Goal: Task Accomplishment & Management: Manage account settings

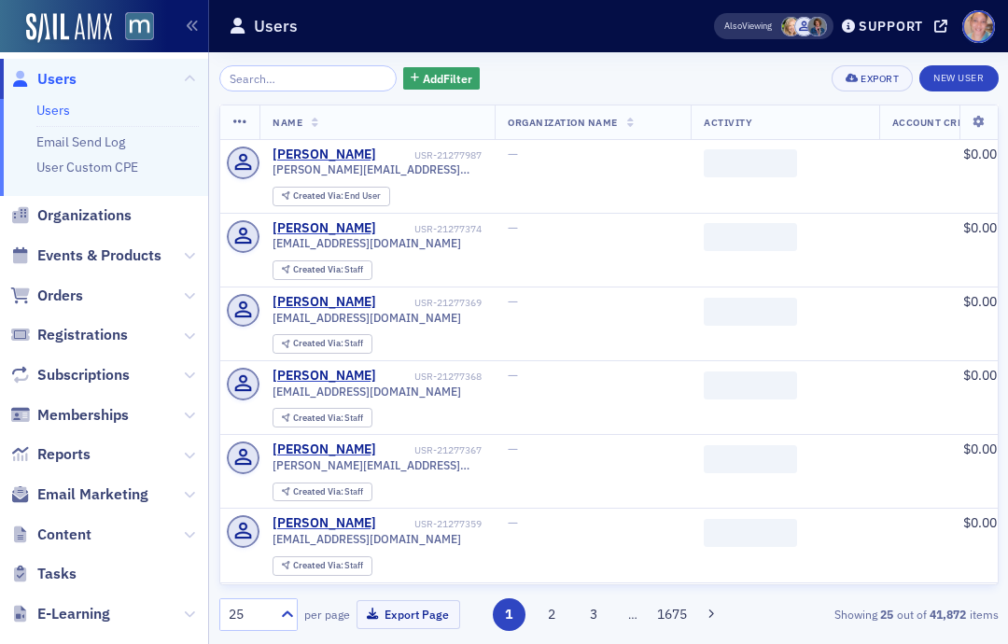
click at [114, 252] on span "Events & Products" at bounding box center [99, 256] width 124 height 21
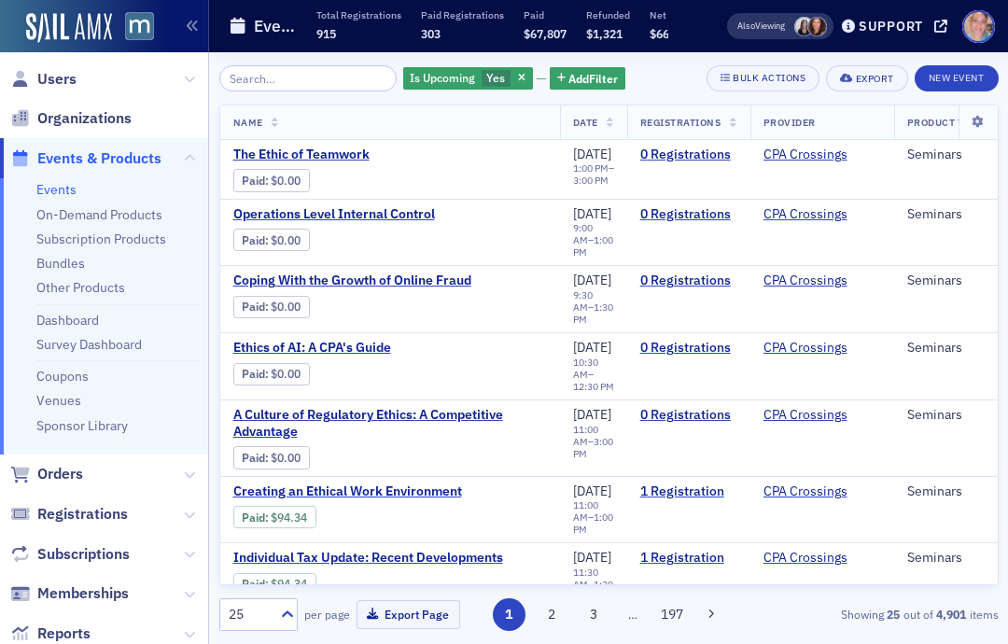
click at [582, 76] on span "Add Filter" at bounding box center [593, 78] width 49 height 17
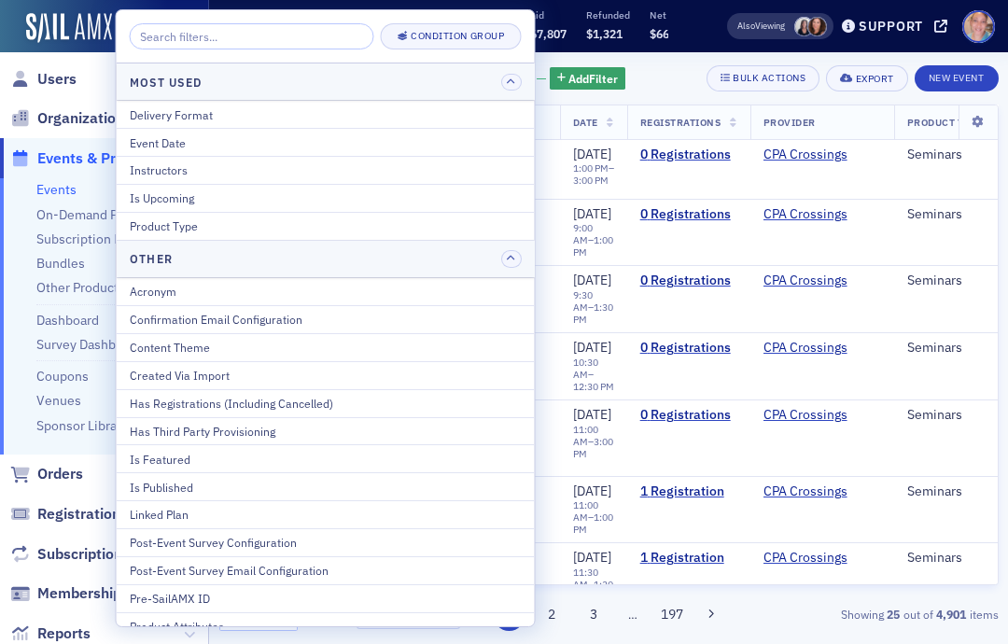
click at [204, 485] on div "Is Published" at bounding box center [326, 487] width 392 height 17
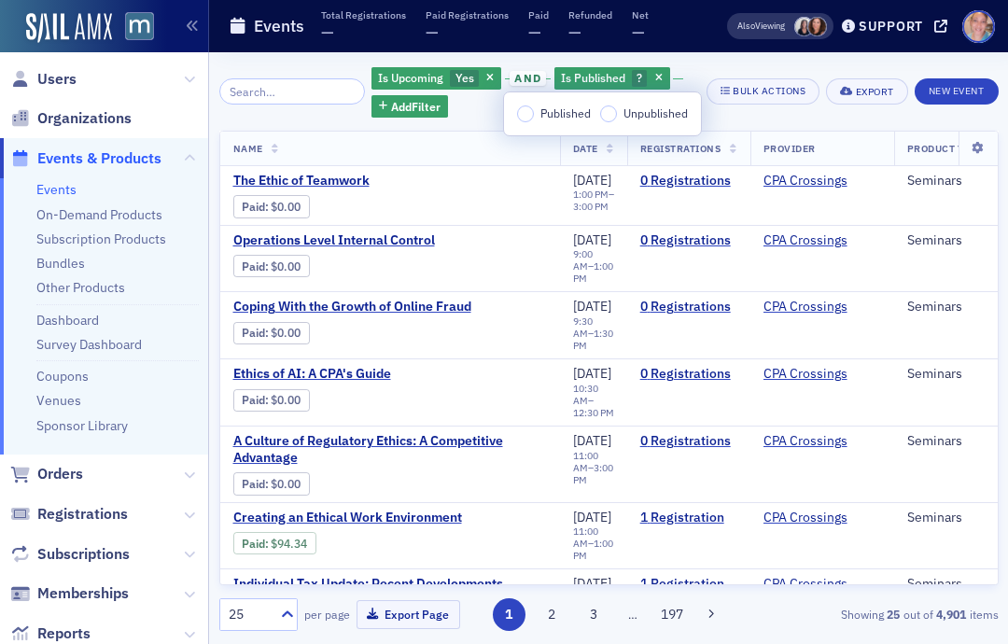
click at [527, 117] on input "Published" at bounding box center [525, 114] width 17 height 17
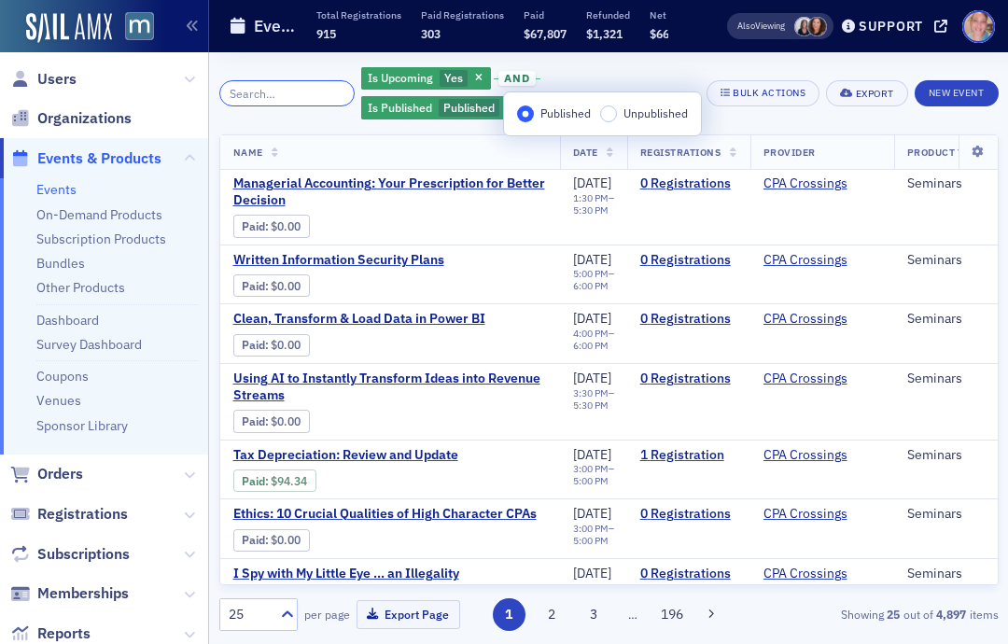
click at [286, 102] on input "search" at bounding box center [286, 93] width 135 height 26
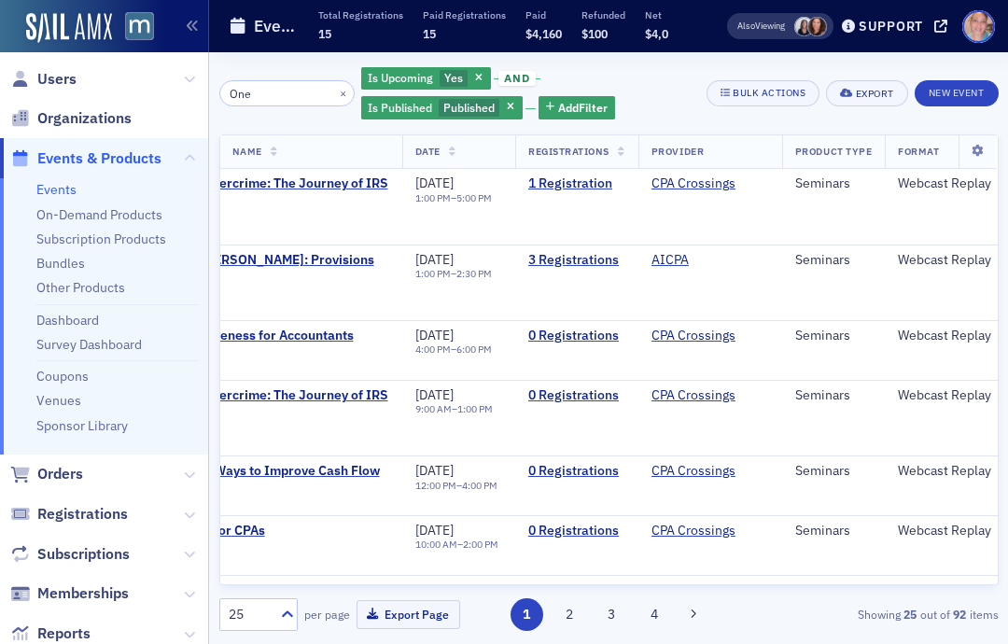
scroll to position [-2, 169]
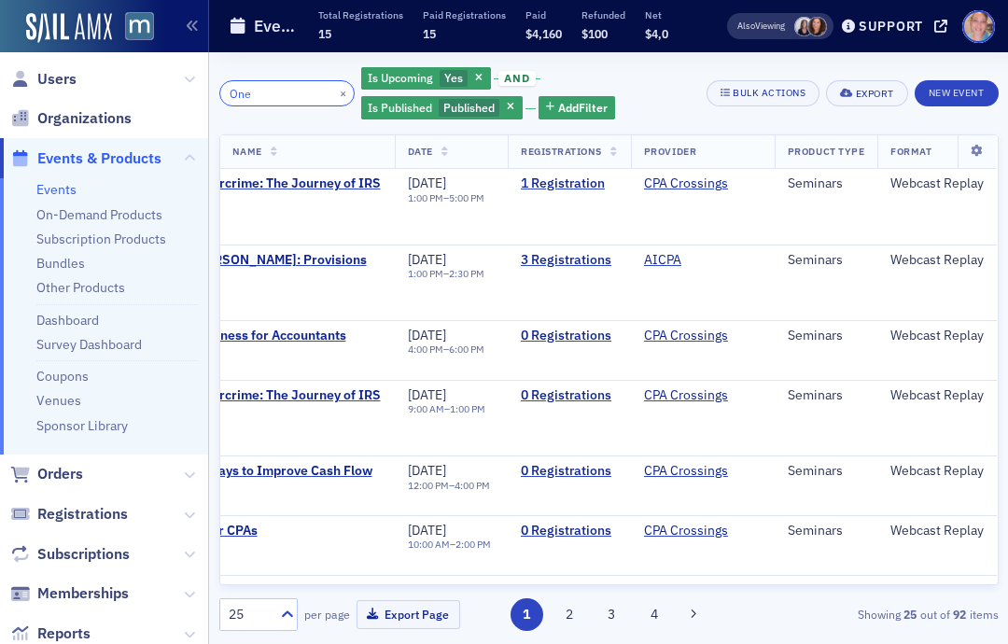
type input "One"
click at [335, 98] on button "×" at bounding box center [343, 92] width 17 height 17
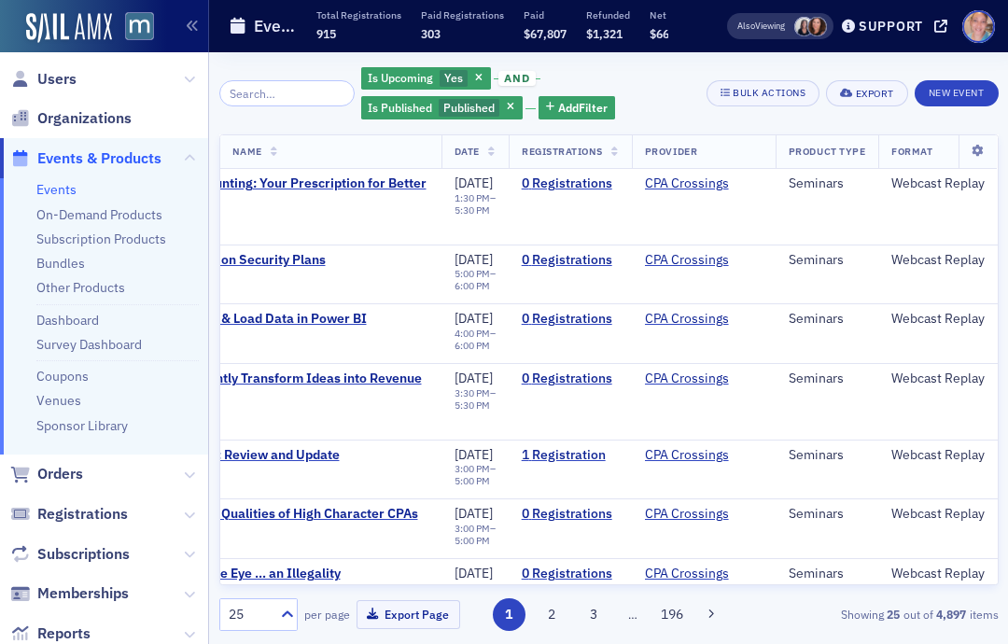
scroll to position [0, 147]
click at [278, 83] on input "search" at bounding box center [286, 93] width 135 height 26
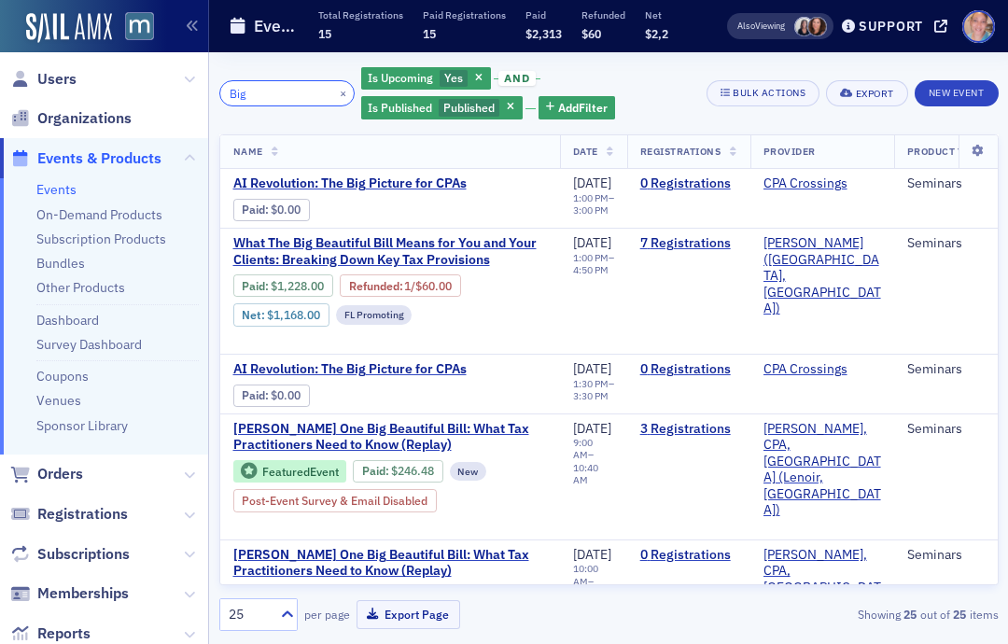
type input "Big"
click at [404, 244] on span "What The Big Beautiful Bill Means for You and Your Clients: Breaking Down Key T…" at bounding box center [390, 251] width 314 height 33
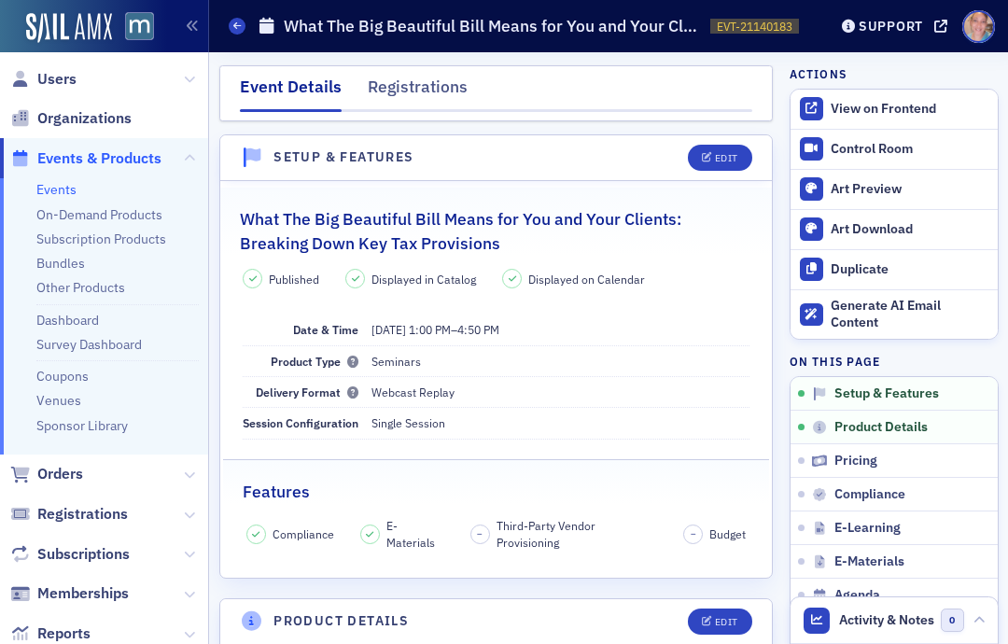
click at [860, 266] on div "Duplicate" at bounding box center [909, 269] width 157 height 17
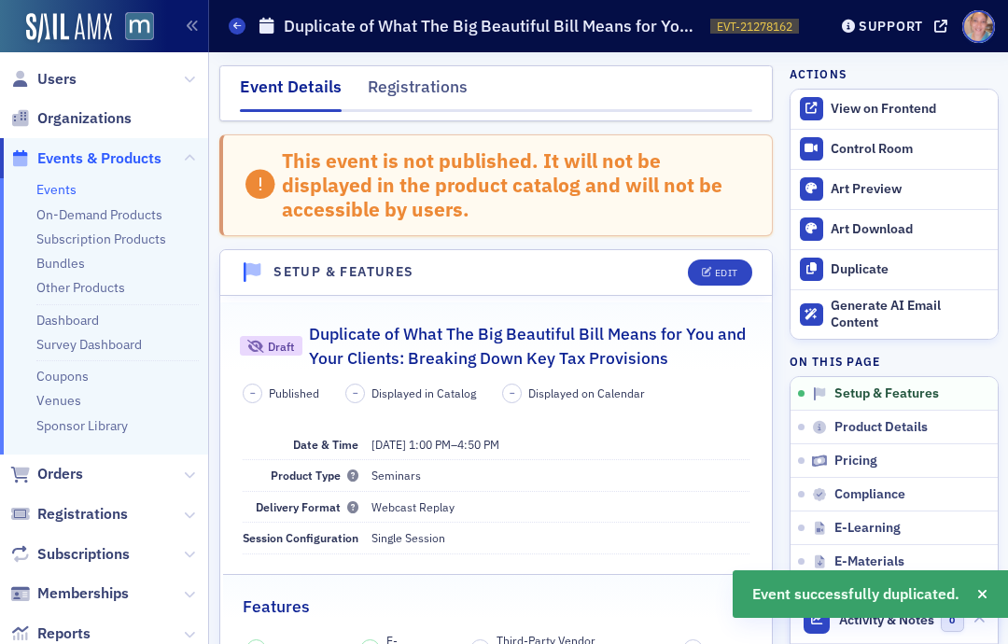
click at [721, 274] on div "Edit" at bounding box center [726, 273] width 23 height 10
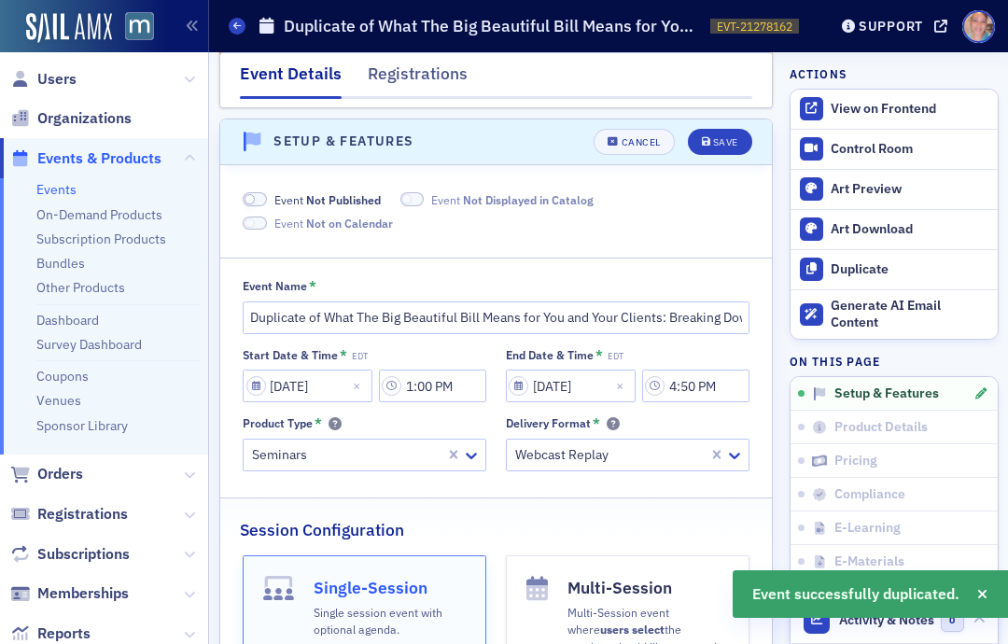
scroll to position [139, 0]
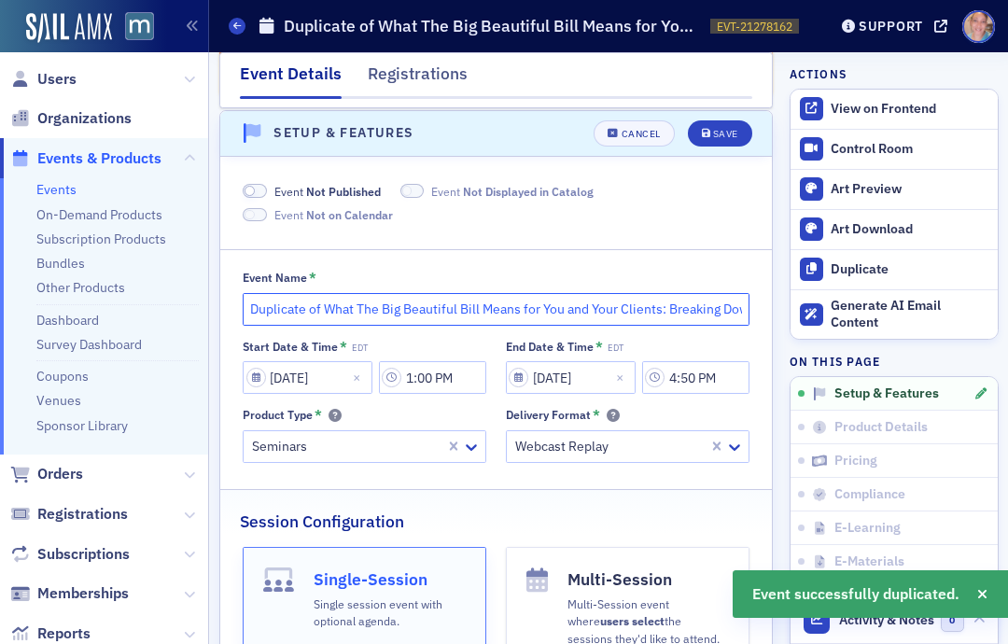
click at [321, 306] on input "Duplicate of What The Big Beautiful Bill Means for You and Your Clients: Breaki…" at bounding box center [496, 309] width 507 height 33
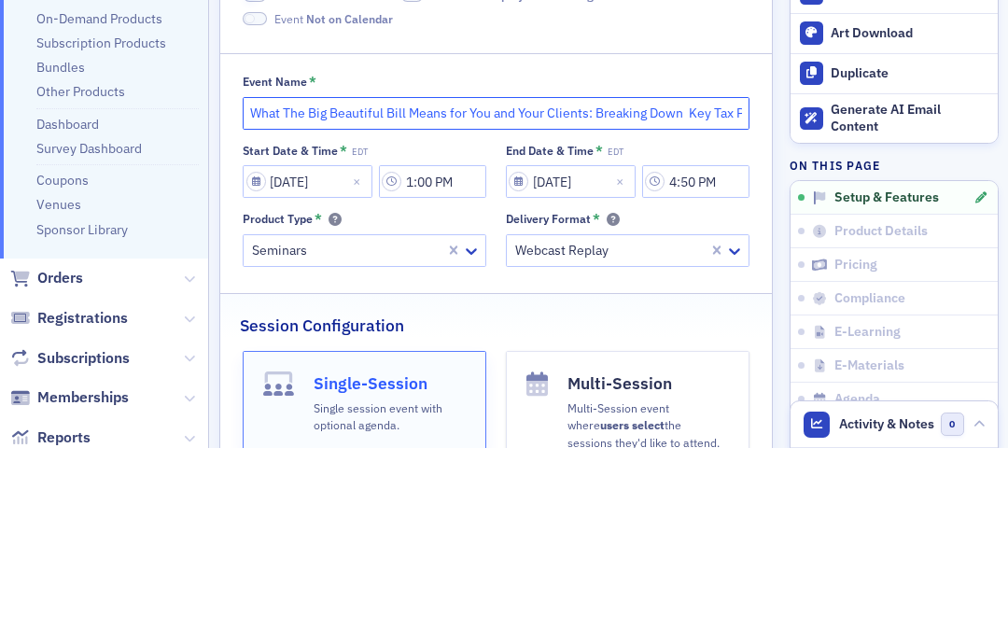
click at [649, 293] on input "What The Big Beautiful Bill Means for You and Your Clients: Breaking Down Key T…" at bounding box center [496, 309] width 507 height 33
click at [690, 293] on input "What The Big Beautiful Bill Means for You and Your Clients: Breaking Down Key T…" at bounding box center [496, 309] width 507 height 33
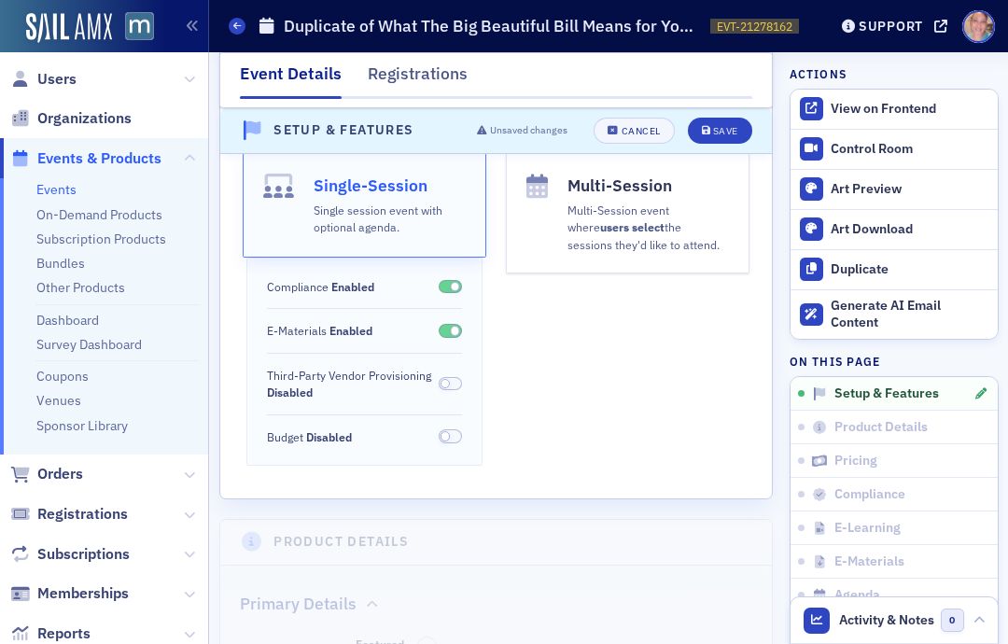
scroll to position [536, 0]
type input "What The Big Beautiful Bill Means for You and Your Clients: Breaking Down Key T…"
click at [717, 126] on div "Save" at bounding box center [725, 131] width 25 height 10
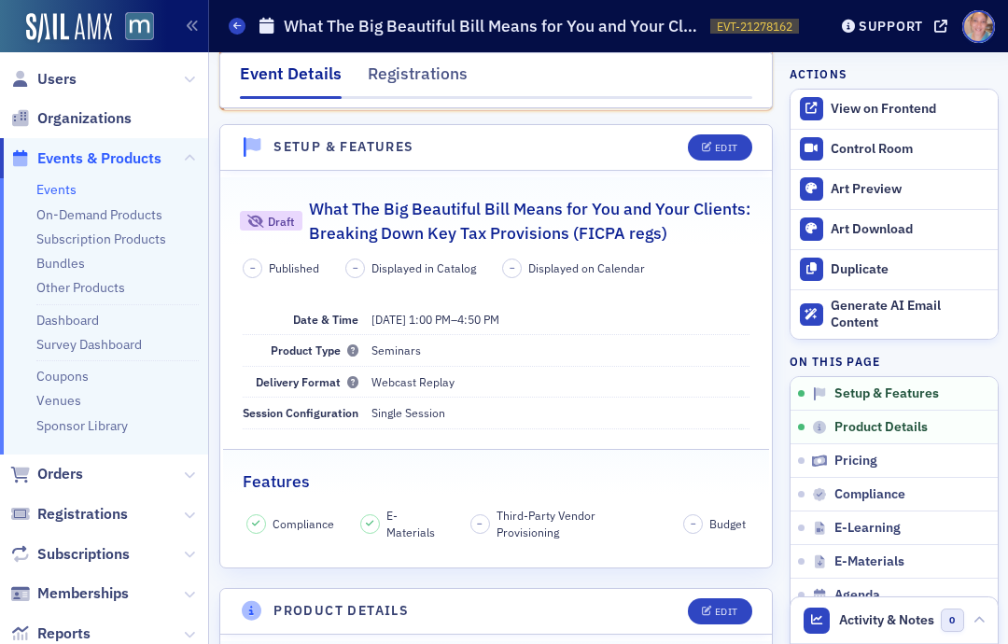
scroll to position [64, 0]
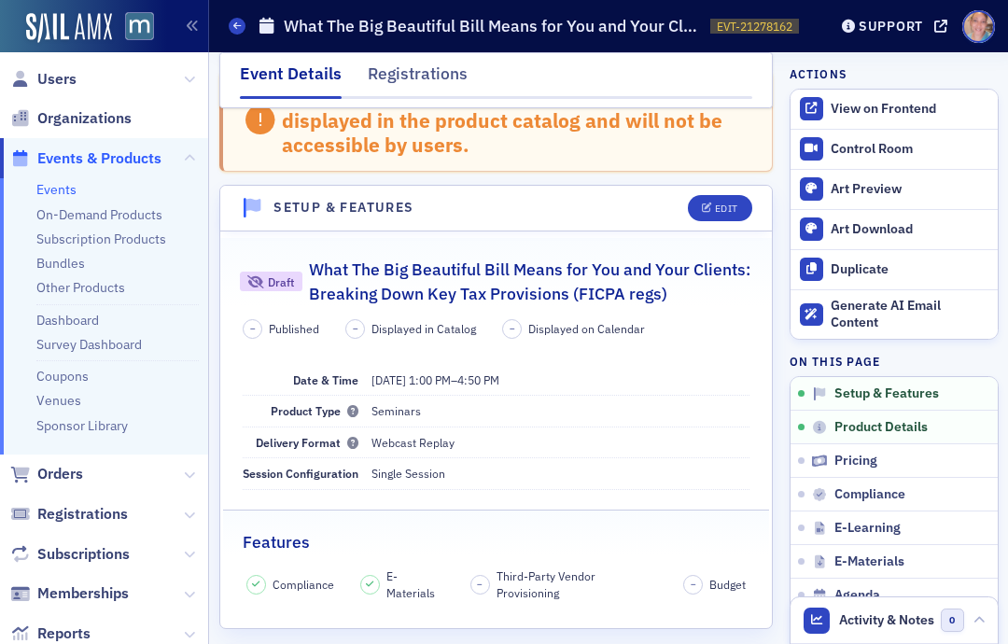
click at [717, 204] on div "Edit" at bounding box center [726, 209] width 23 height 10
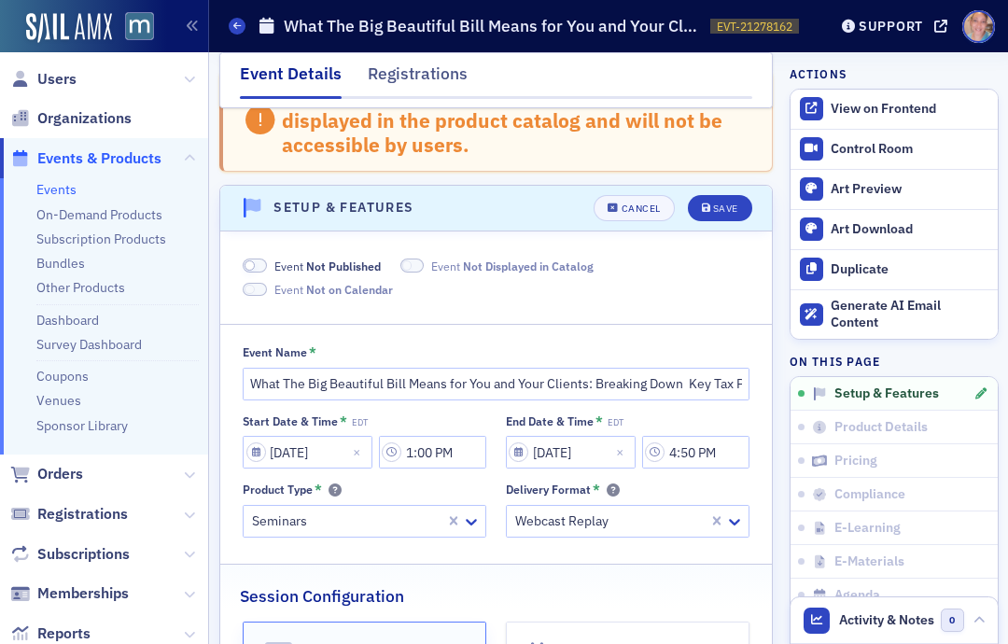
click at [264, 259] on span at bounding box center [255, 266] width 24 height 14
click at [387, 259] on span at bounding box center [390, 266] width 24 height 14
click at [256, 285] on span at bounding box center [260, 290] width 10 height 10
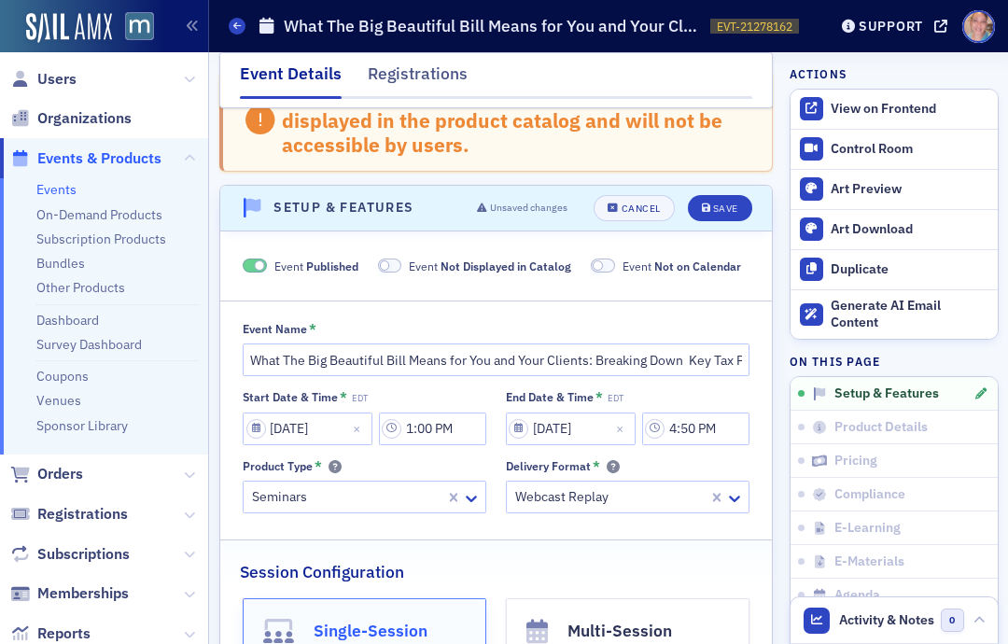
click at [715, 204] on div "Save" at bounding box center [725, 209] width 25 height 10
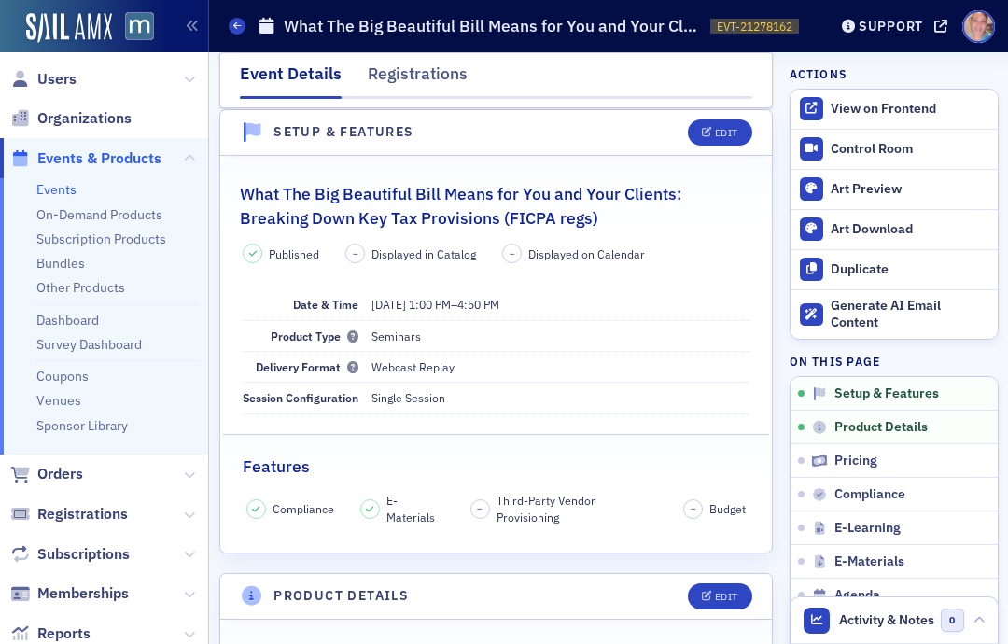
scroll to position [0, 0]
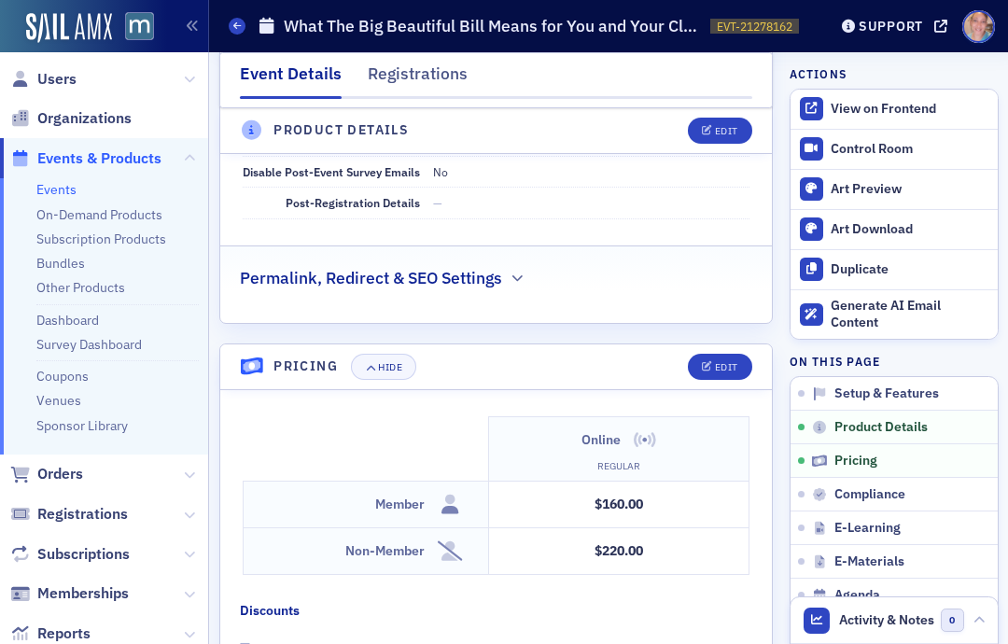
click at [727, 362] on div "Edit" at bounding box center [726, 367] width 23 height 10
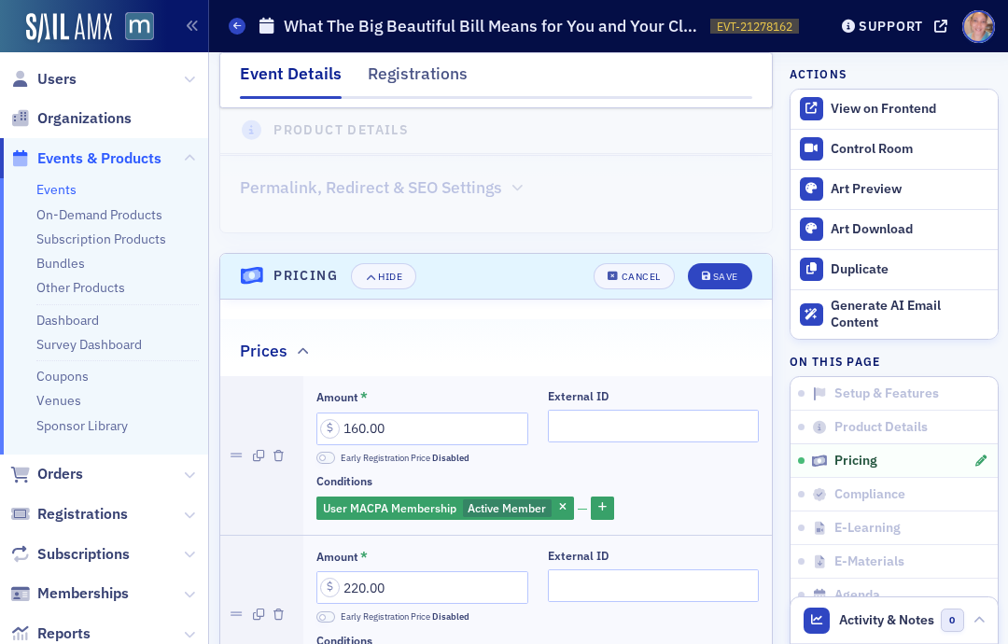
scroll to position [1526, 0]
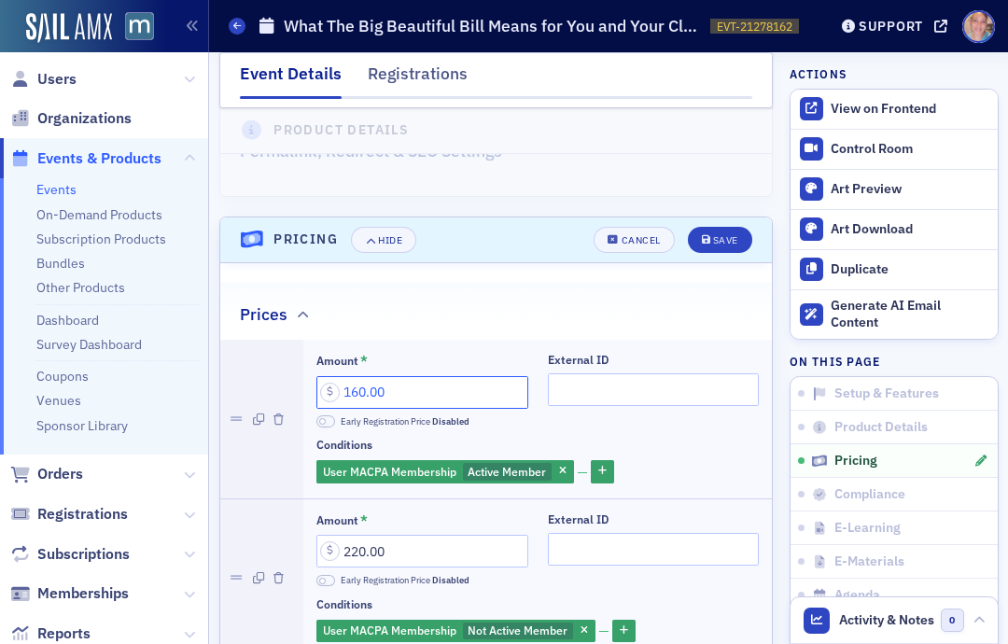
click at [424, 376] on input "160.00" at bounding box center [423, 392] width 212 height 33
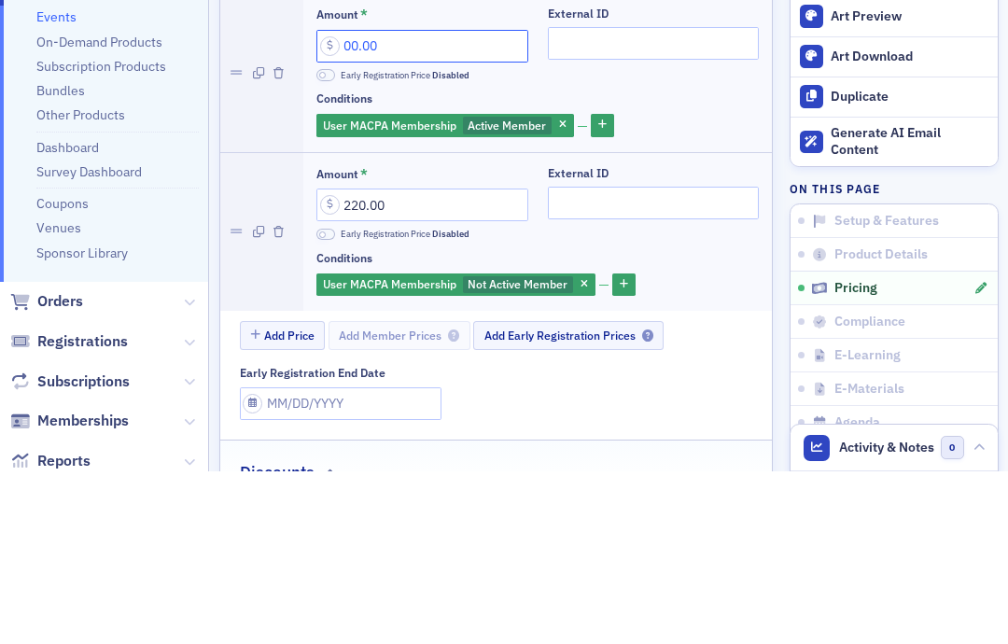
scroll to position [1701, 0]
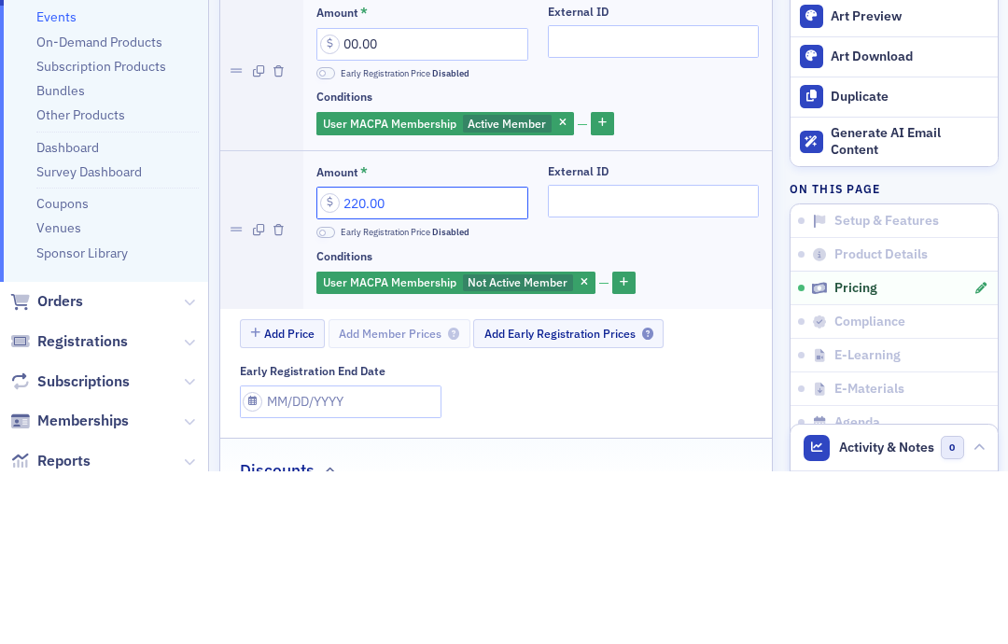
click at [383, 359] on input "220.00" at bounding box center [423, 375] width 212 height 33
type input "0.00"
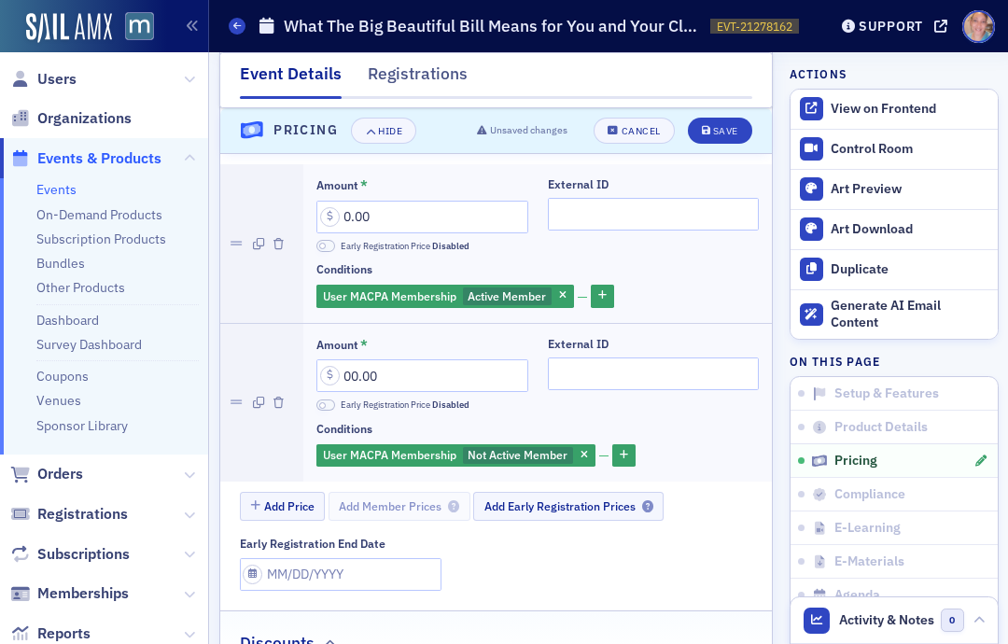
click at [722, 126] on div "Save" at bounding box center [725, 131] width 25 height 10
type input "0.00"
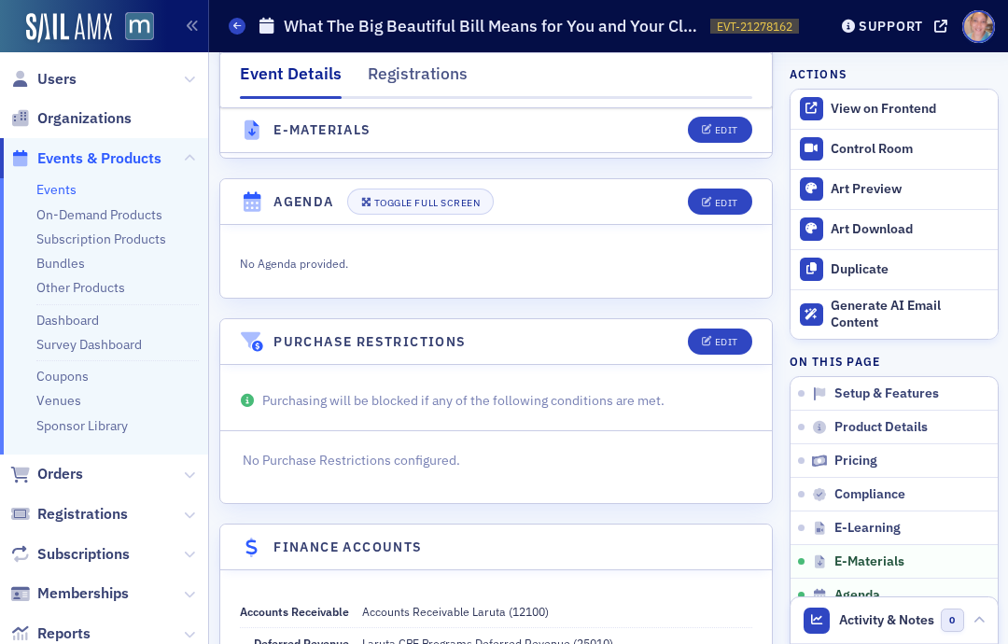
scroll to position [2976, 0]
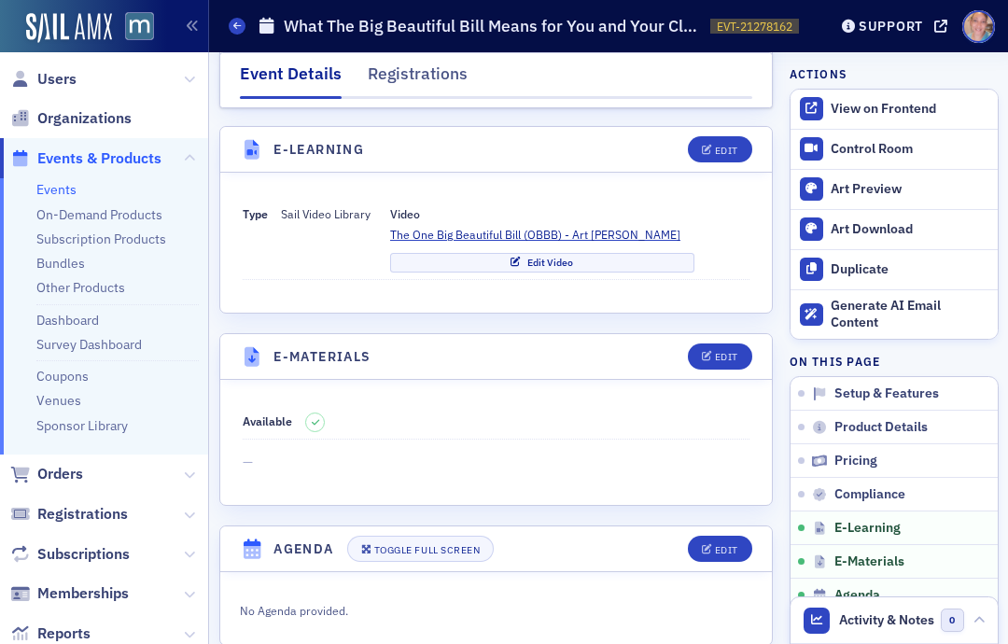
click at [723, 352] on div "Edit" at bounding box center [726, 357] width 23 height 10
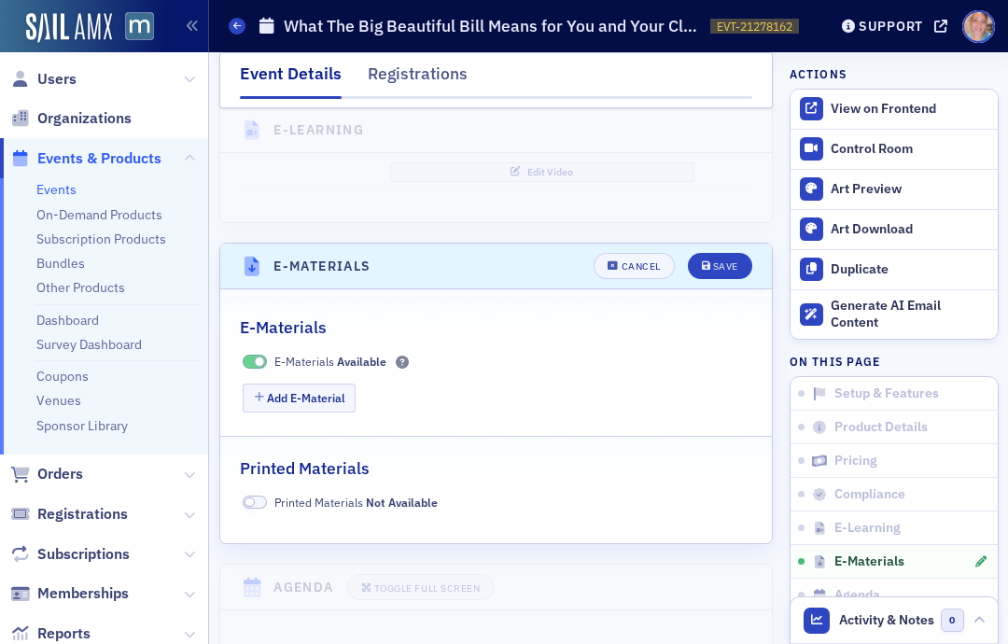
scroll to position [2738, 0]
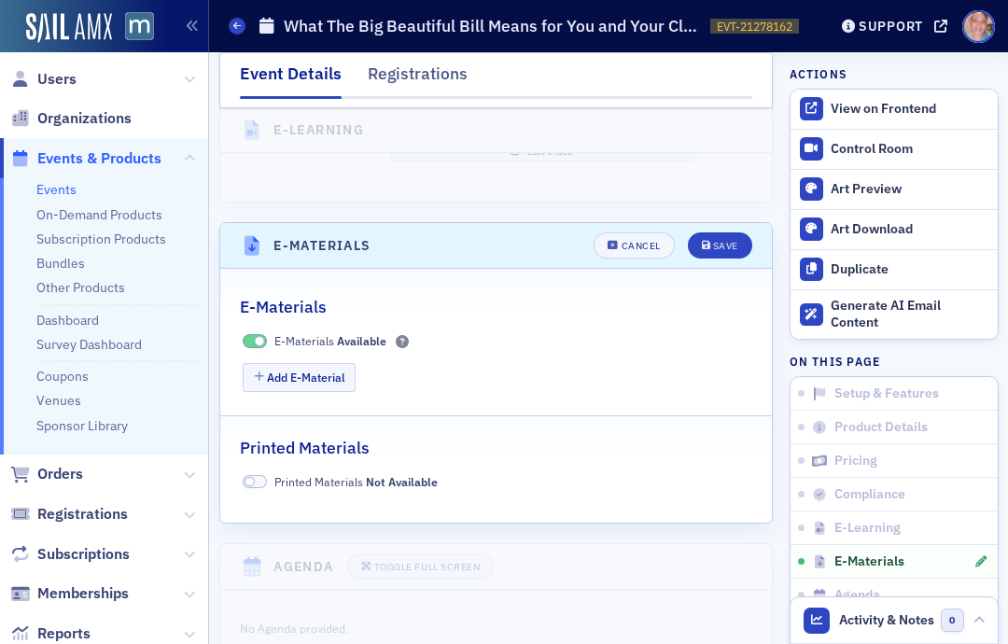
click at [321, 363] on button "Add E-Material" at bounding box center [299, 377] width 113 height 29
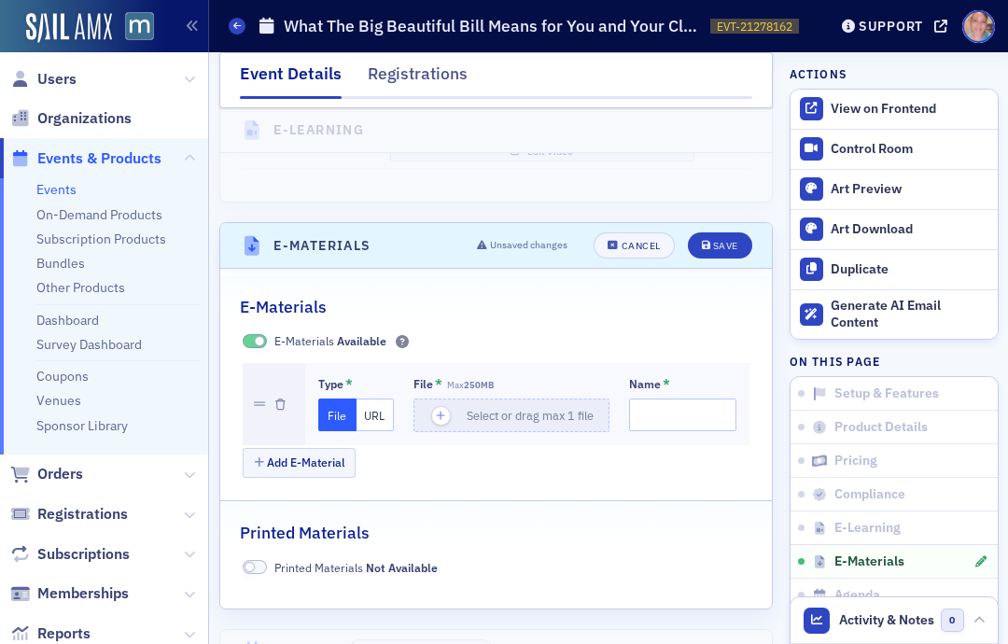
click at [388, 399] on button "URL" at bounding box center [376, 415] width 38 height 33
click at [427, 399] on input "url" at bounding box center [515, 415] width 202 height 33
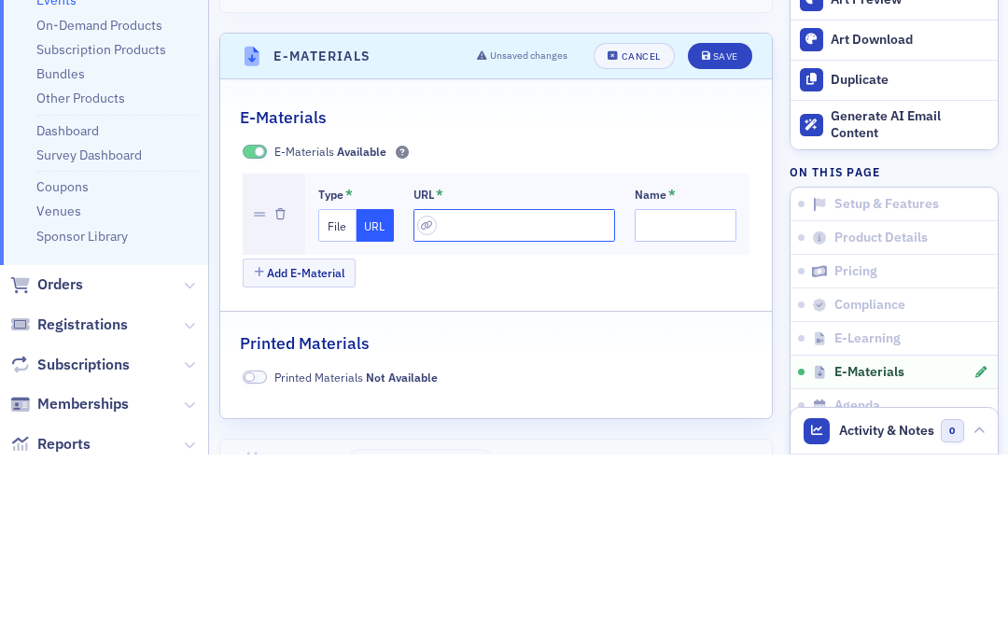
paste input "https://drive.google.com/file/d/1FU-mLEDj9cNgxSANUbbjcYNv_RoEkSRQ/view?usp=driv…"
type input "https://drive.google.com/file/d/1FU-mLEDj9cNgxSANUbbjcYNv_RoEkSRQ/view?usp=driv…"
click at [661, 399] on input "Name *" at bounding box center [686, 415] width 102 height 33
click at [637, 399] on input "Presentation materials" at bounding box center [686, 415] width 102 height 33
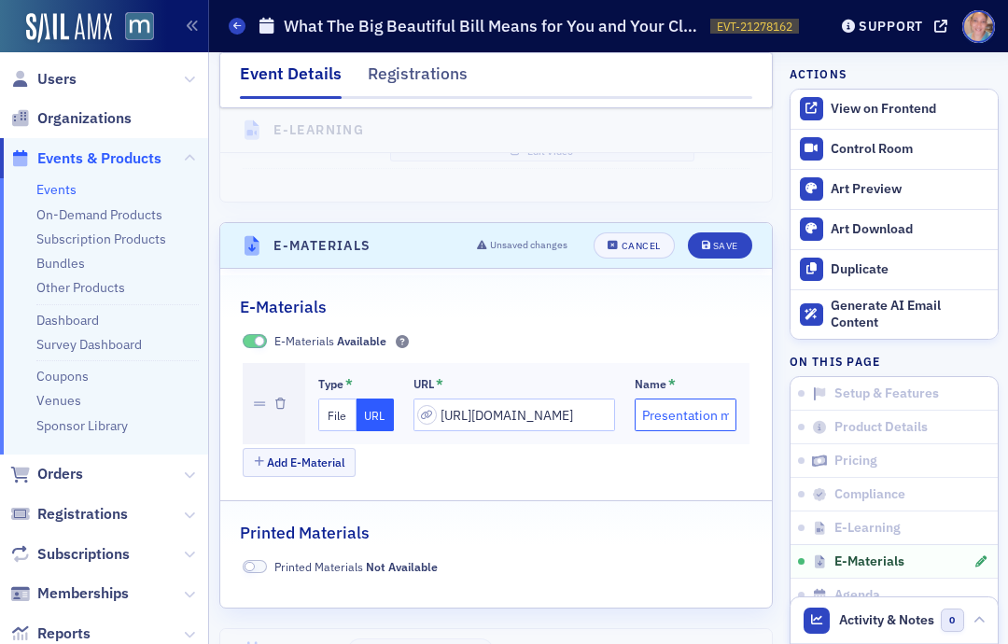
click at [701, 399] on input "Presentation materials" at bounding box center [686, 415] width 102 height 33
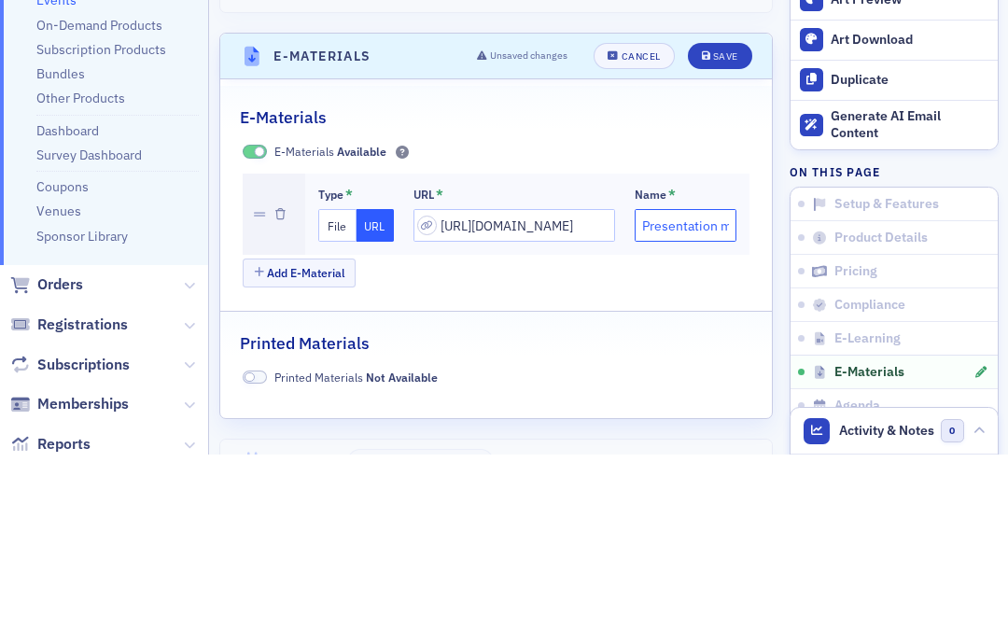
click at [641, 399] on input "Presentation materials" at bounding box center [686, 415] width 102 height 33
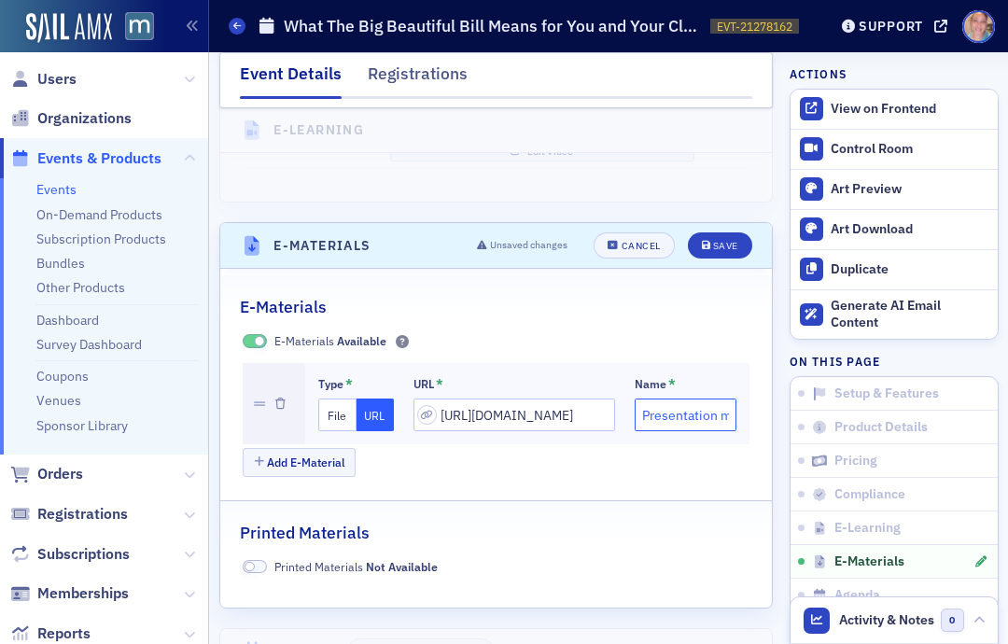
type input "Presentation materials"
click at [720, 241] on div "Save" at bounding box center [725, 246] width 25 height 10
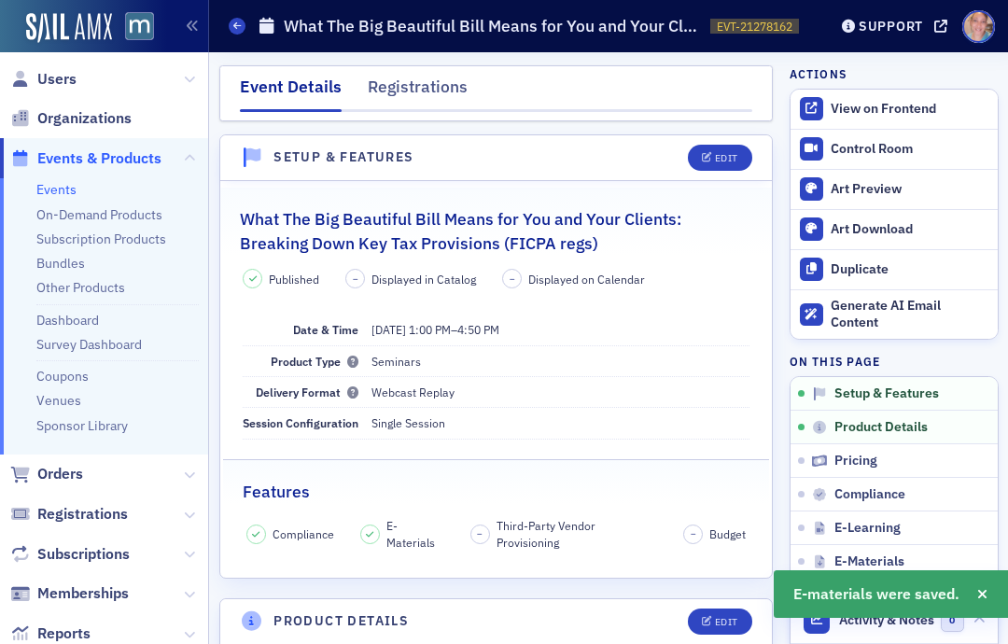
scroll to position [0, 0]
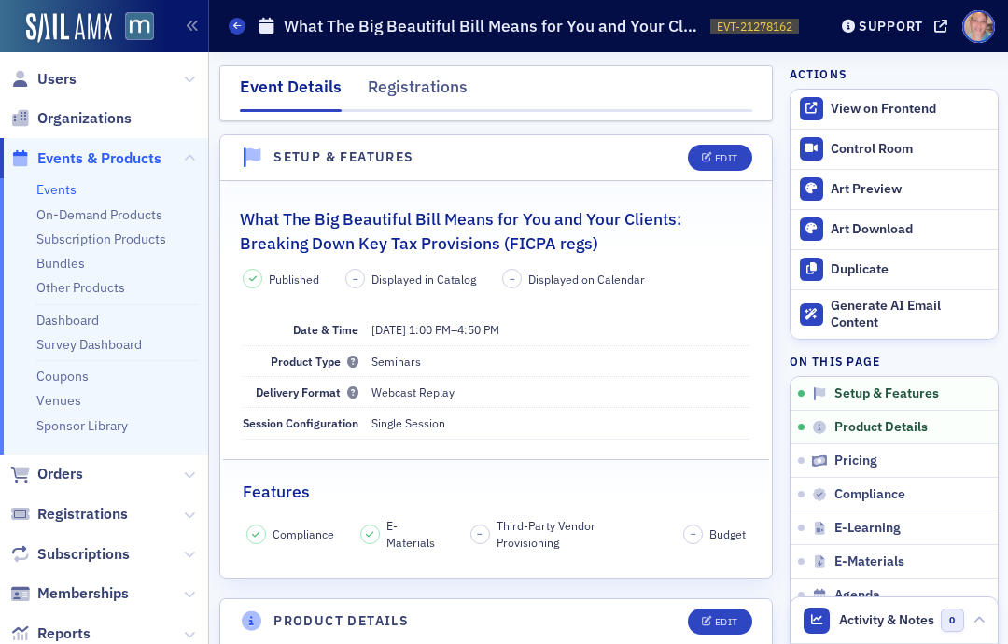
click at [59, 181] on link "Events" at bounding box center [56, 189] width 40 height 17
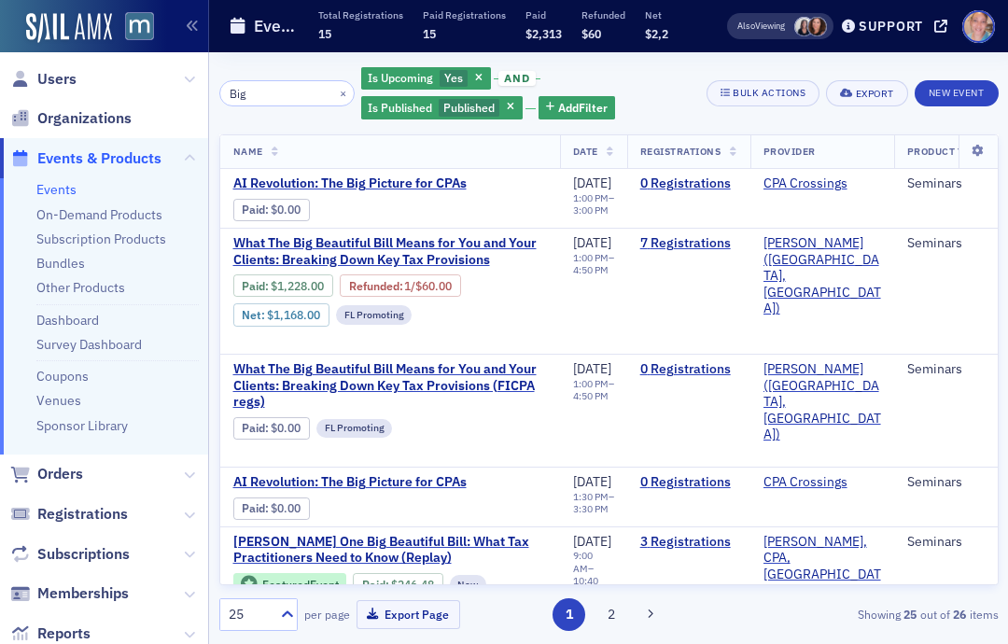
click at [390, 245] on span "What The Big Beautiful Bill Means for You and Your Clients: Breaking Down Key T…" at bounding box center [390, 251] width 314 height 33
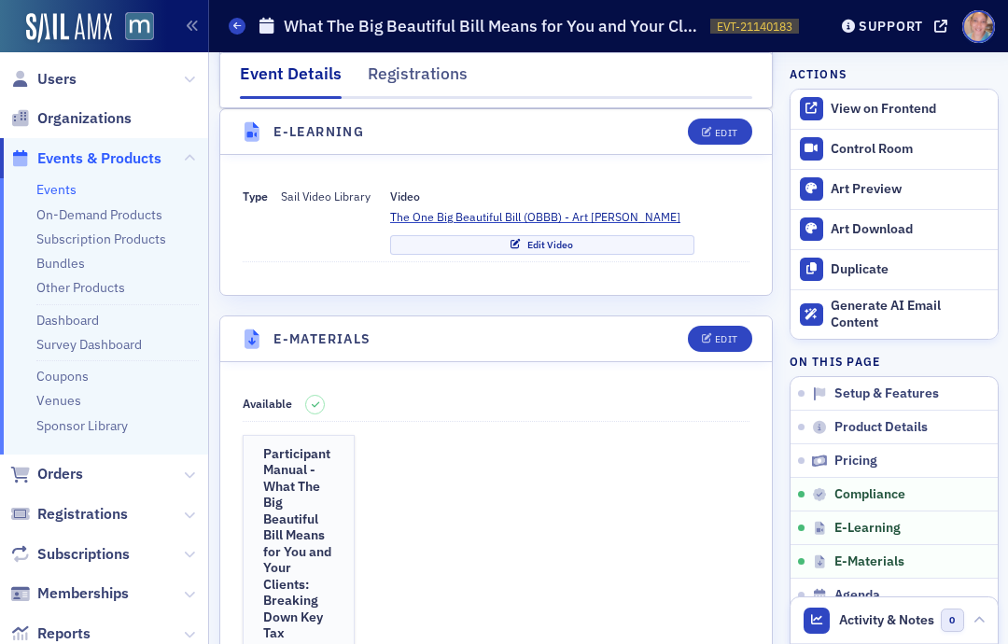
scroll to position [2668, 0]
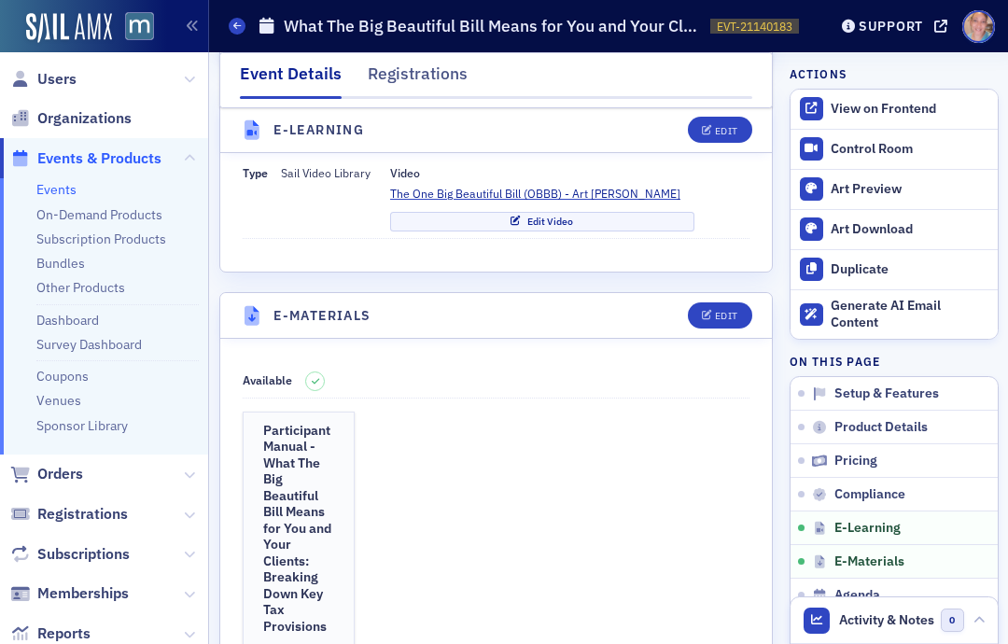
click at [58, 188] on link "Events" at bounding box center [56, 189] width 40 height 17
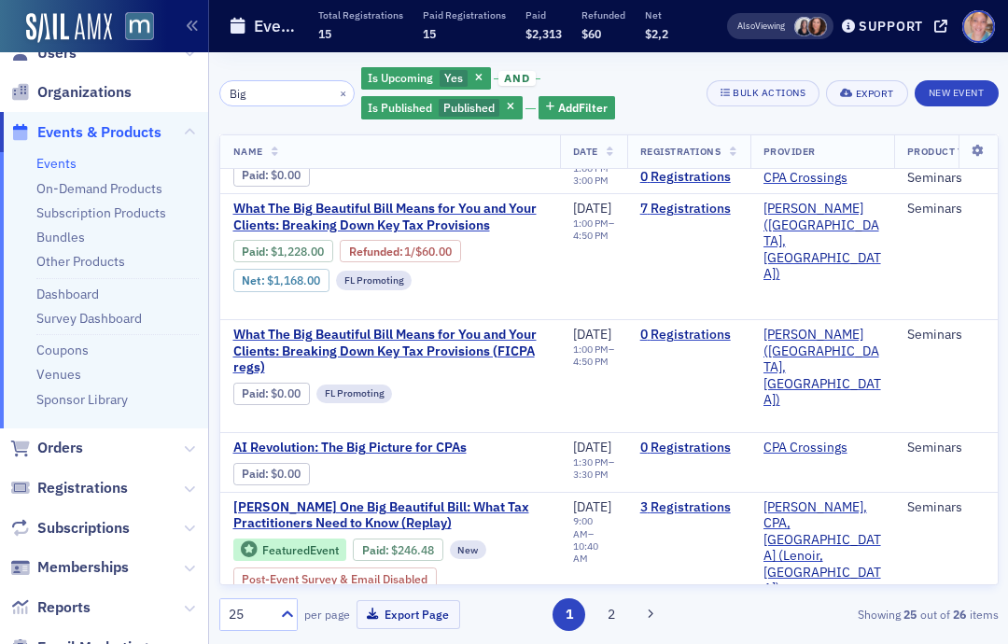
scroll to position [28, 0]
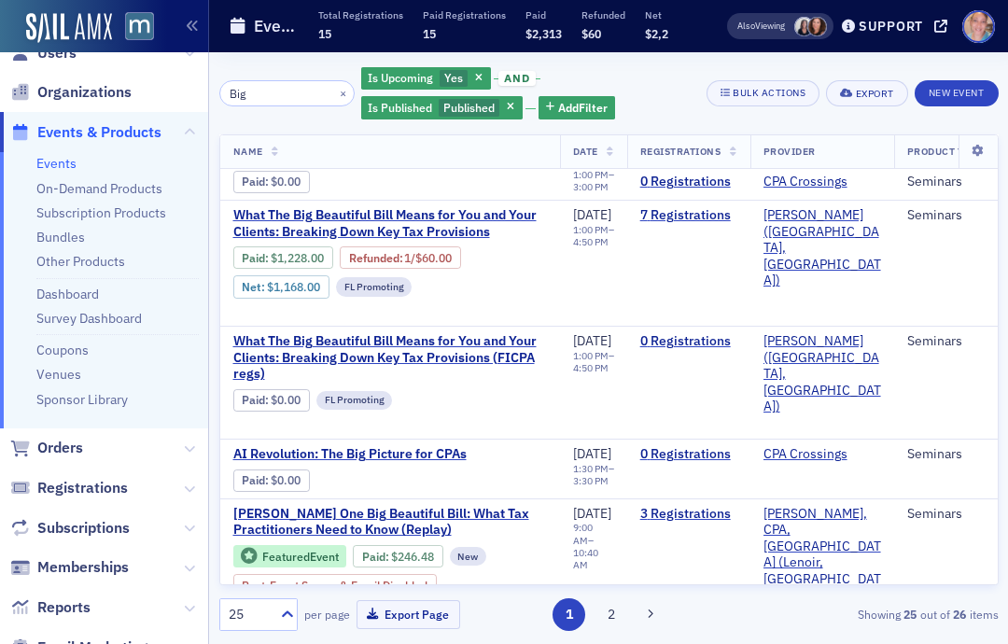
click at [258, 350] on span "What The Big Beautiful Bill Means for You and Your Clients: Breaking Down Key T…" at bounding box center [390, 357] width 314 height 49
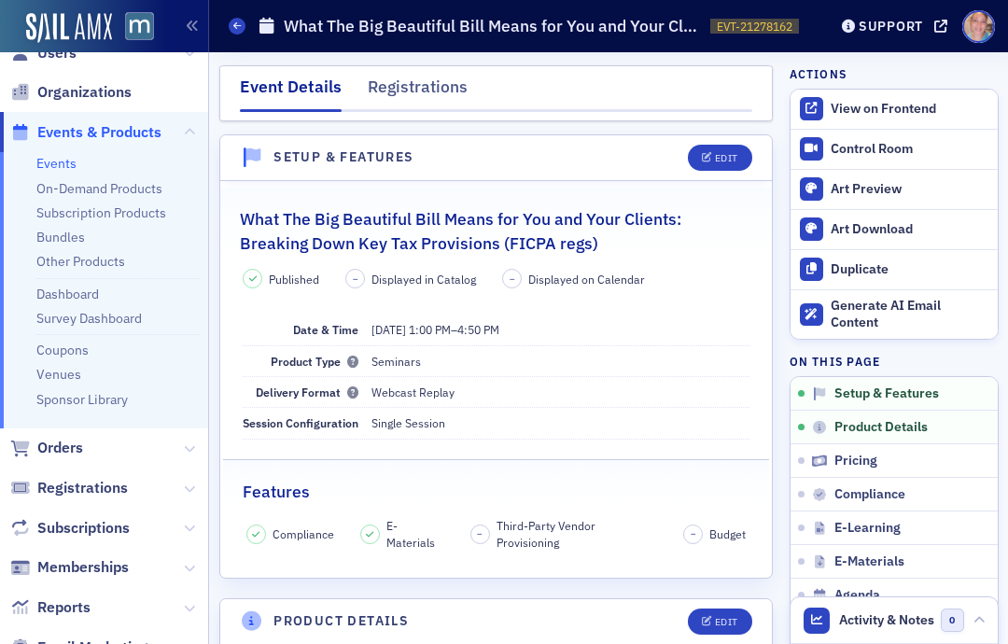
click at [718, 164] on button "Edit" at bounding box center [720, 158] width 64 height 26
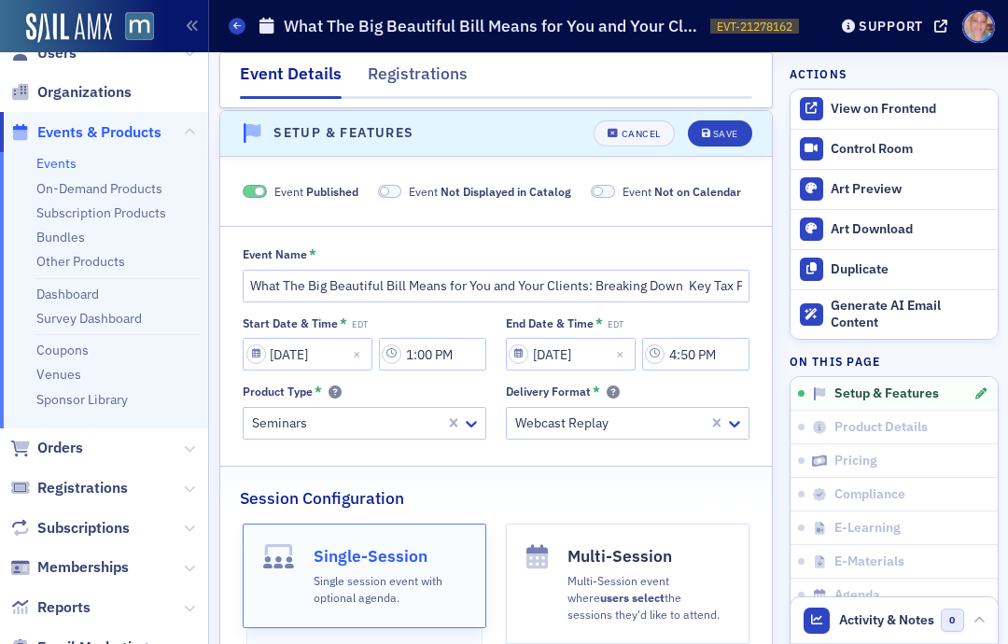
scroll to position [25, 0]
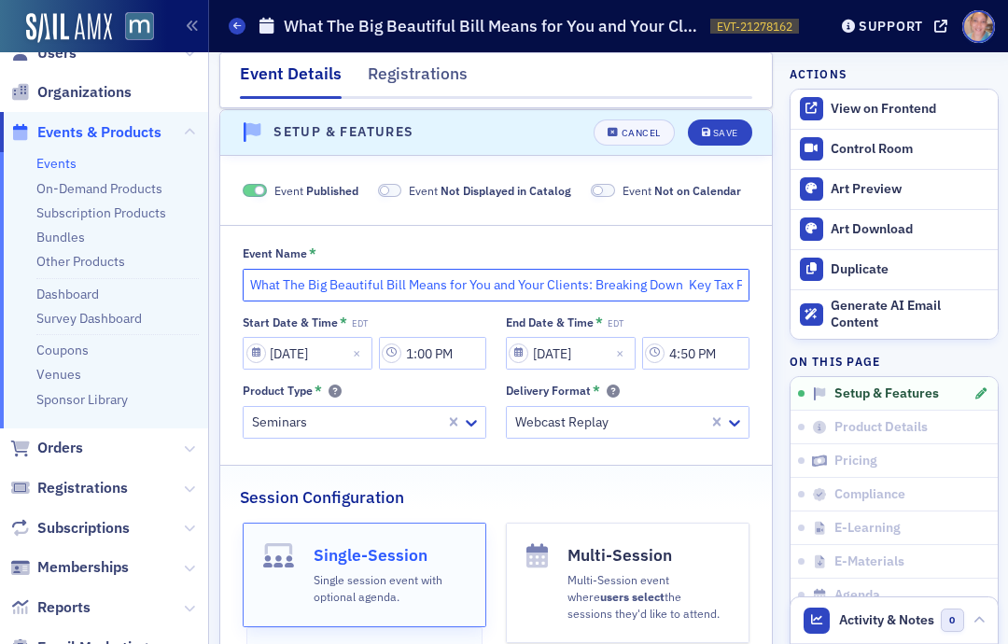
click at [663, 285] on input "What The Big Beautiful Bill Means for You and Your Clients: Breaking Down Key T…" at bounding box center [496, 285] width 507 height 33
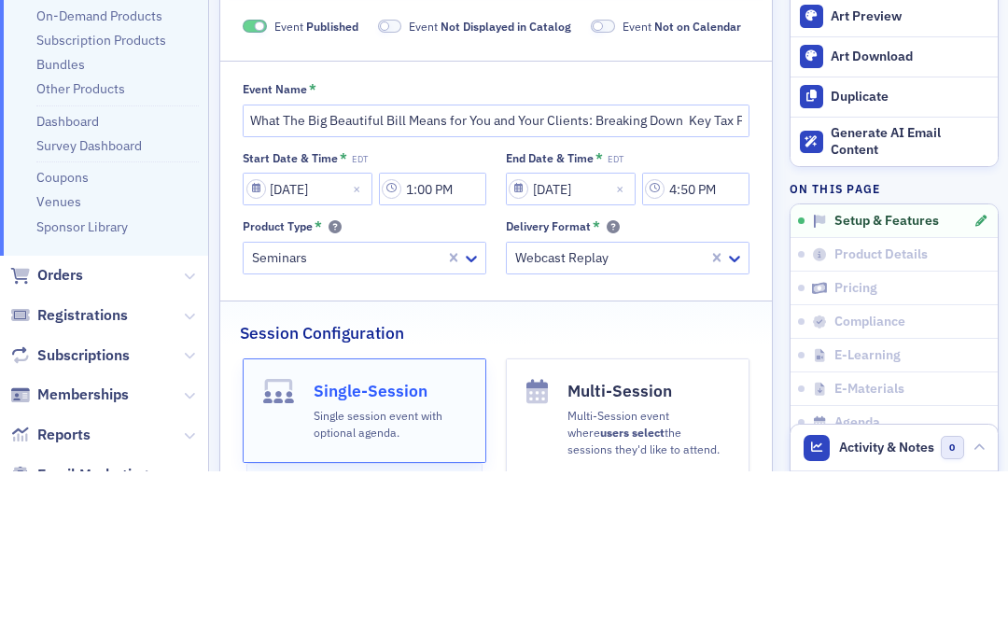
scroll to position [75, 0]
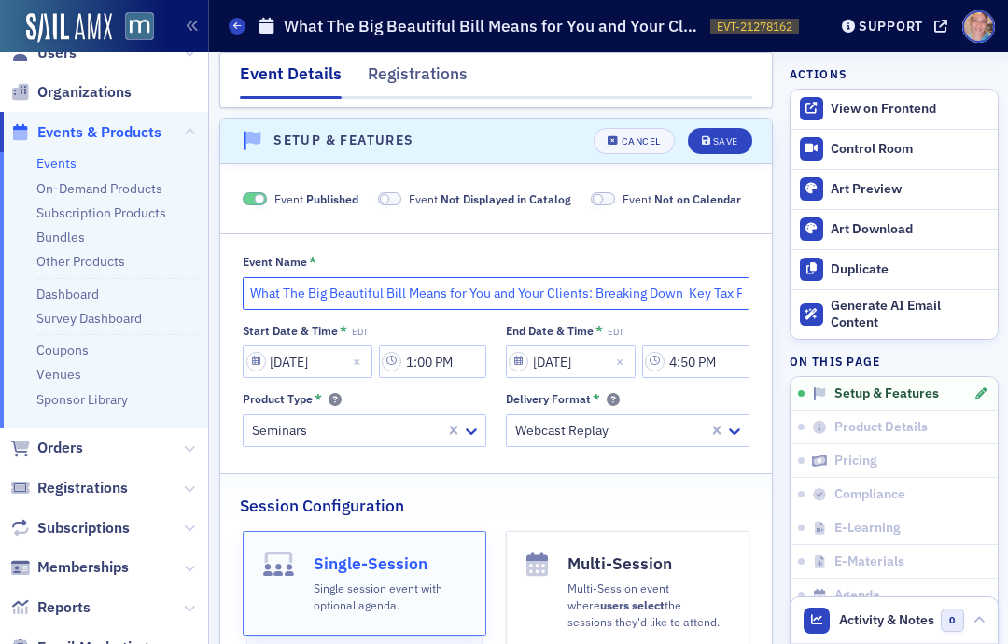
click at [725, 277] on input "What The Big Beautiful Bill Means for You and Your Clients: Breaking Down Key T…" at bounding box center [496, 293] width 507 height 33
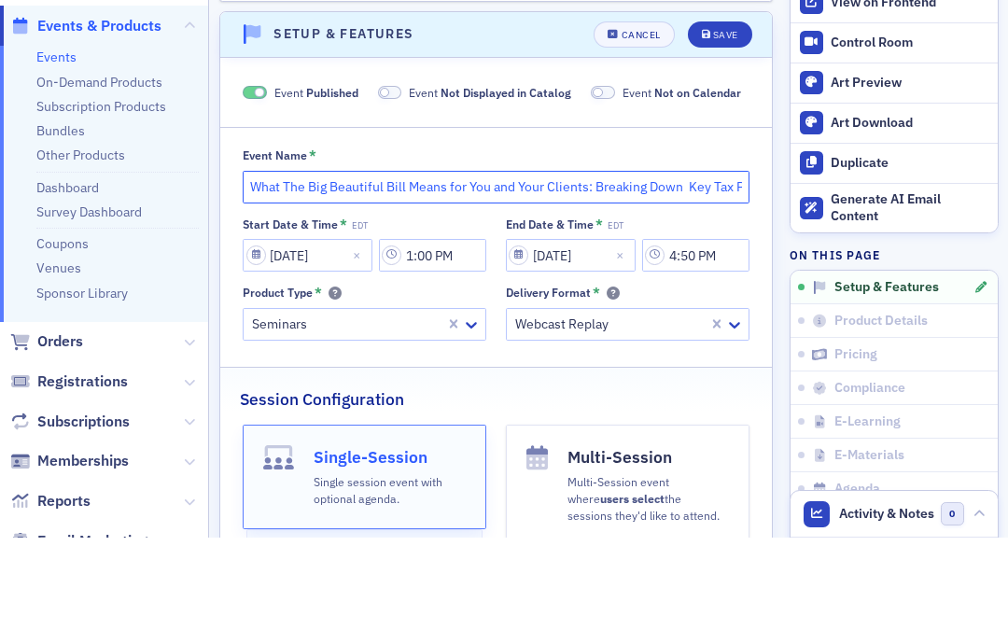
click at [715, 277] on input "What The Big Beautiful Bill Means for You and Your Clients: Breaking Down Key T…" at bounding box center [496, 293] width 507 height 33
click at [698, 277] on input "What The Big Beautiful Bill Means for You and Your Clients: Breaking Down Key T…" at bounding box center [496, 293] width 507 height 33
click at [709, 277] on input "What The Big Beautiful Bill Means for You and Your Clients: Breaking Down Key T…" at bounding box center [496, 293] width 507 height 33
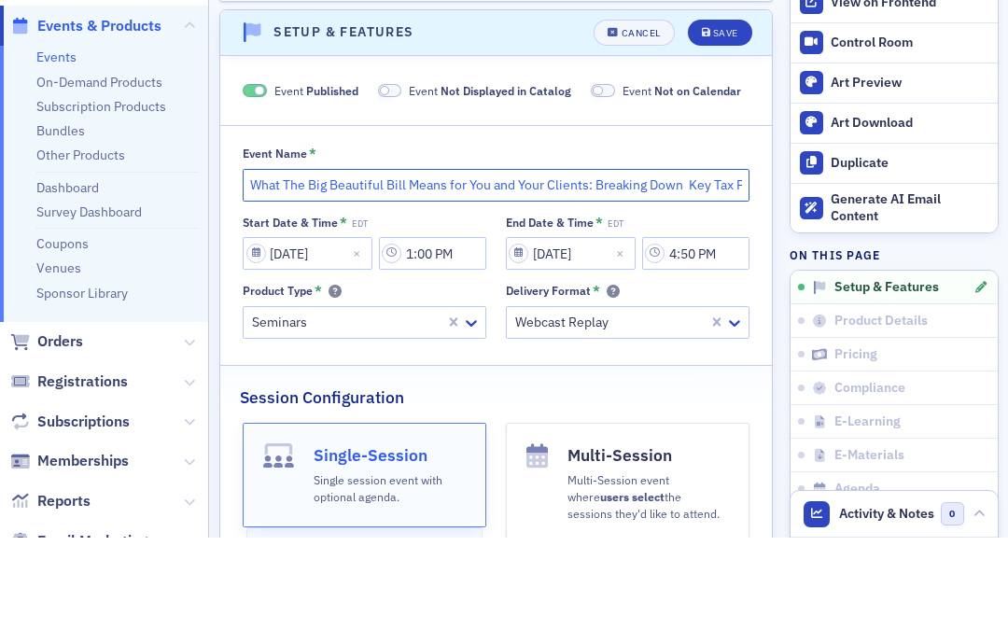
scroll to position [17, 0]
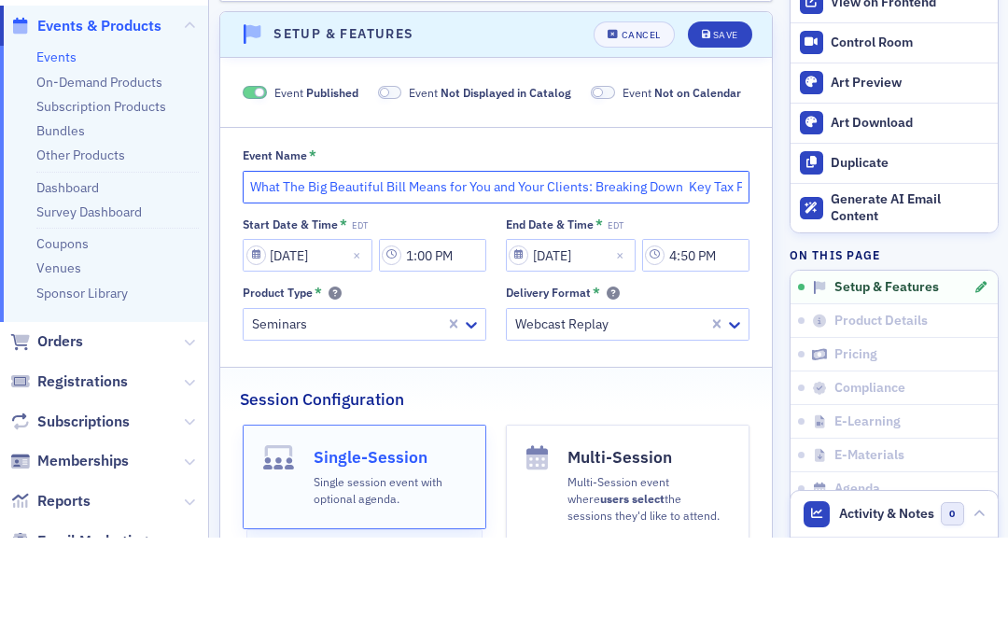
click at [725, 277] on input "What The Big Beautiful Bill Means for You and Your Clients: Breaking Down Key T…" at bounding box center [496, 293] width 507 height 33
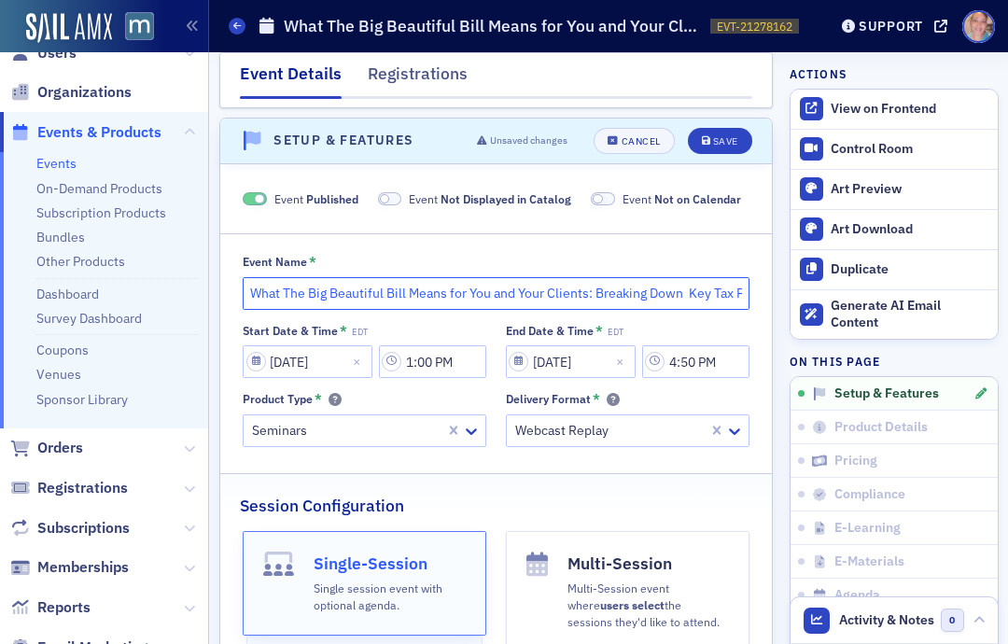
type input "What The Big Beautiful Bill Means for You and Your Clients: Breaking Down Key T…"
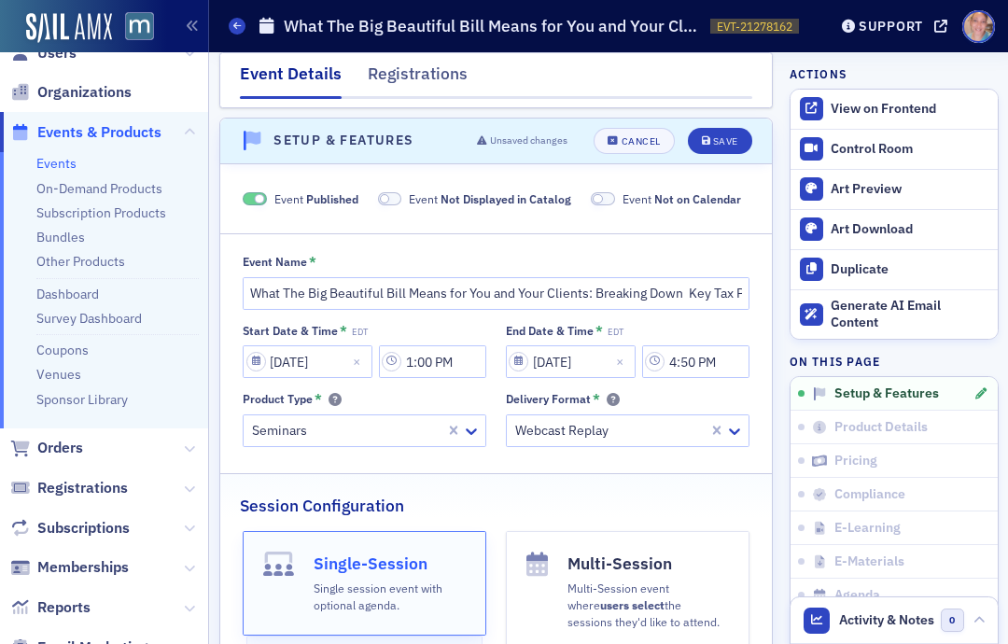
click at [710, 128] on button "Save" at bounding box center [720, 141] width 64 height 26
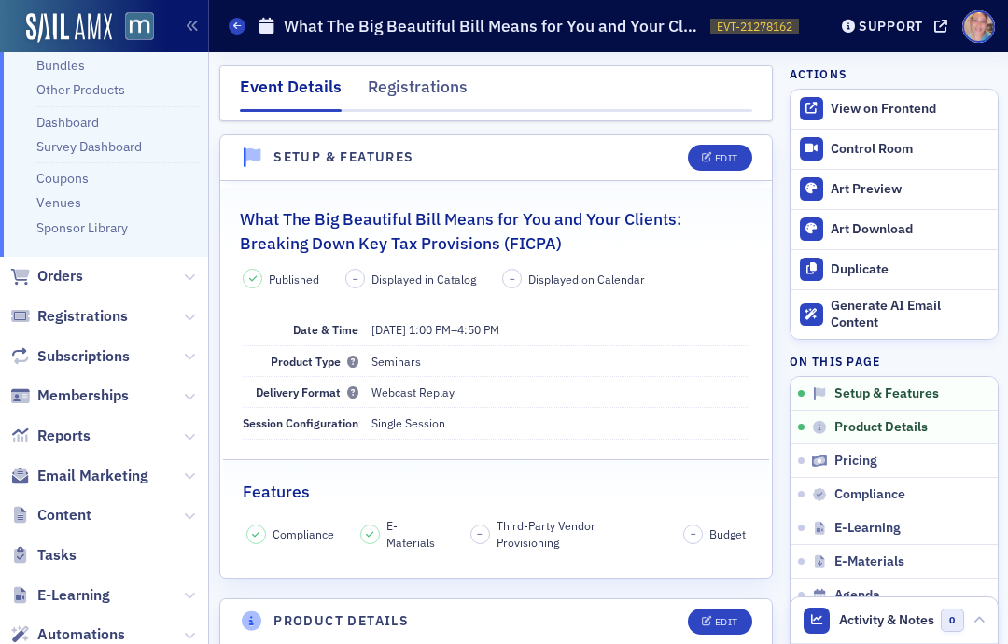
scroll to position [205, 0]
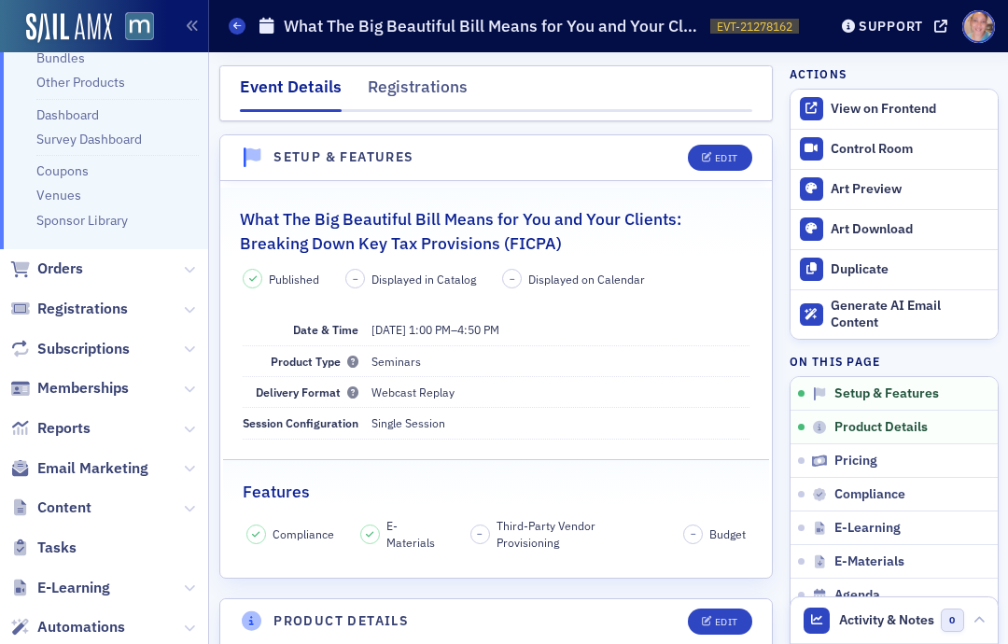
click at [95, 458] on span "Email Marketing" at bounding box center [92, 468] width 111 height 21
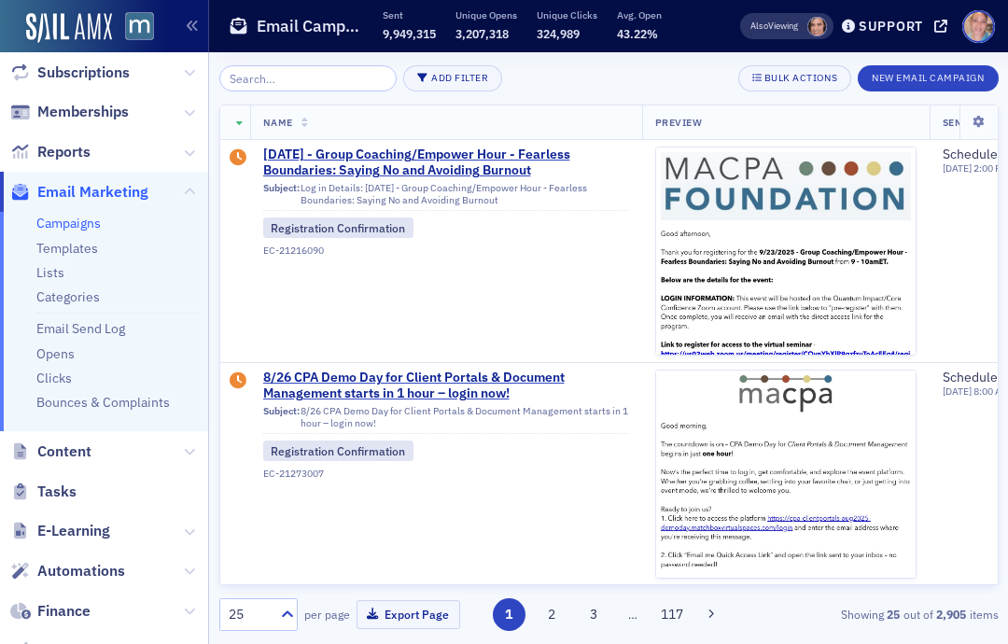
click at [647, 72] on div "Add Filter Bulk Actions New Email Campaign" at bounding box center [609, 78] width 780 height 26
click at [925, 78] on button "New Email Campaign" at bounding box center [928, 78] width 140 height 26
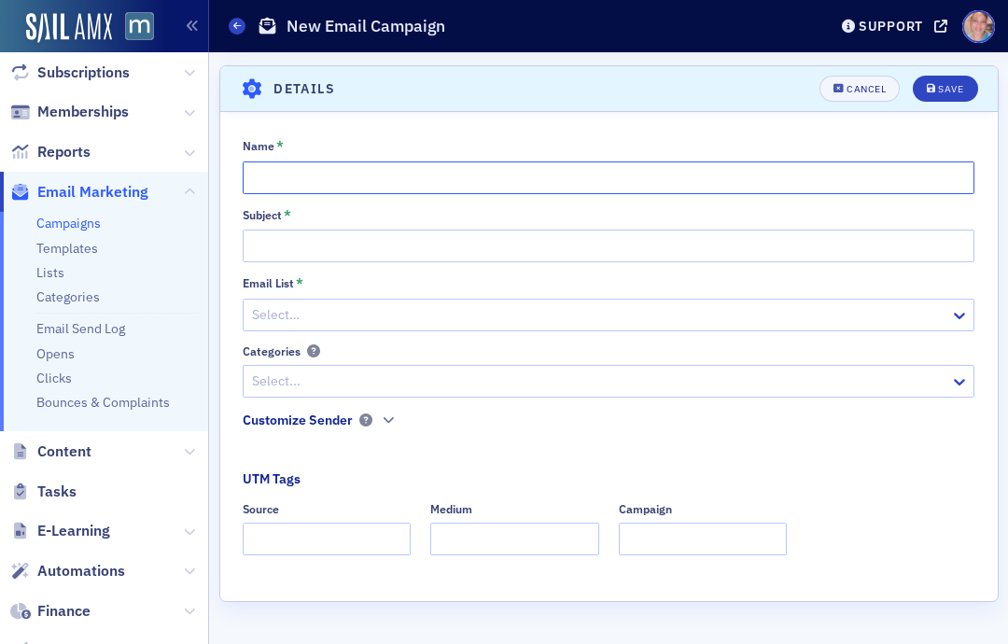
click at [318, 180] on input "Name *" at bounding box center [609, 178] width 732 height 33
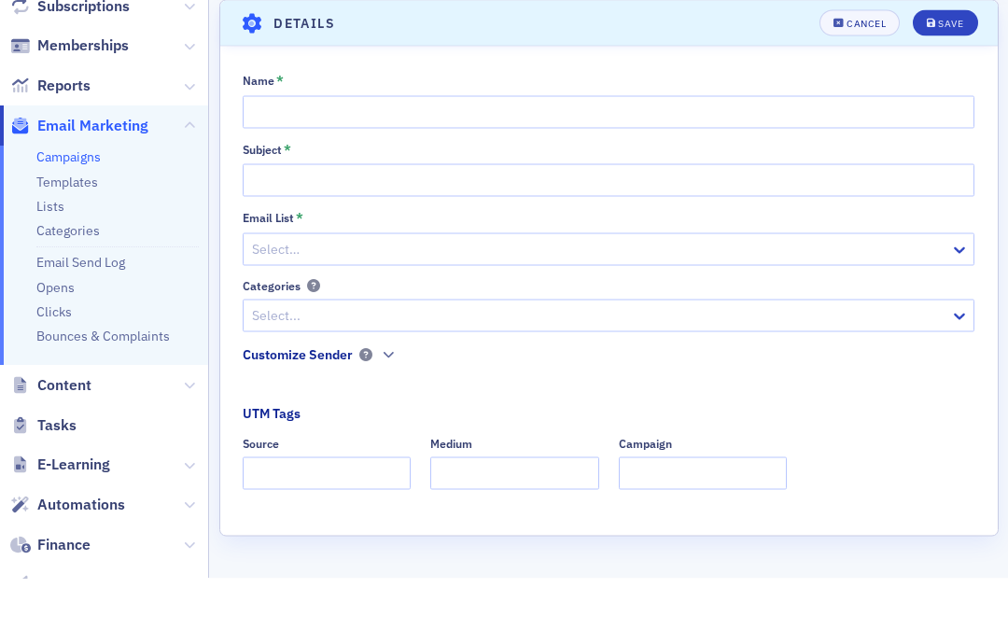
click at [859, 76] on button "Cancel" at bounding box center [860, 89] width 80 height 26
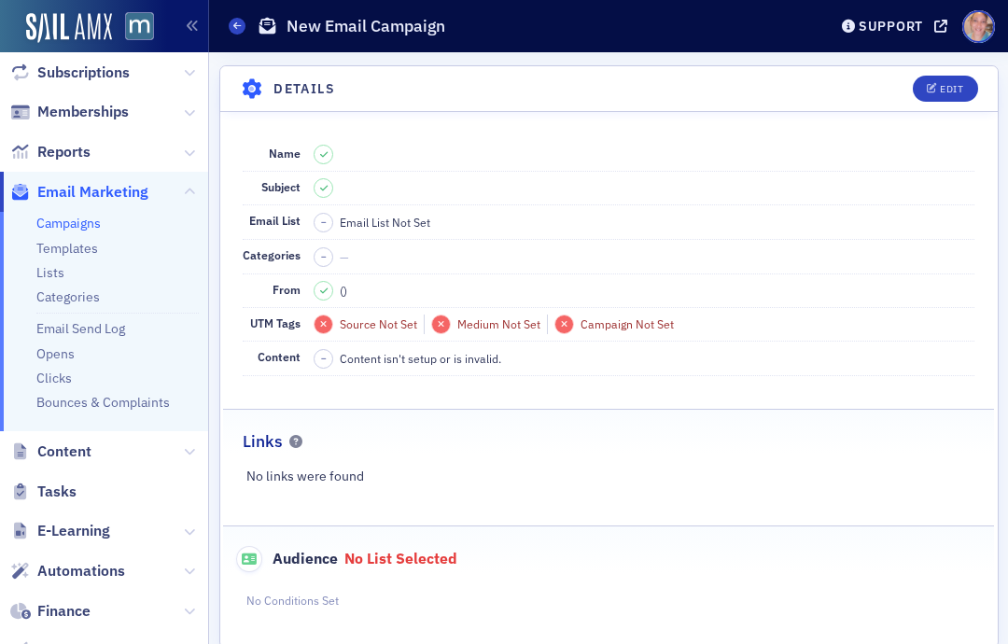
scroll to position [66, 0]
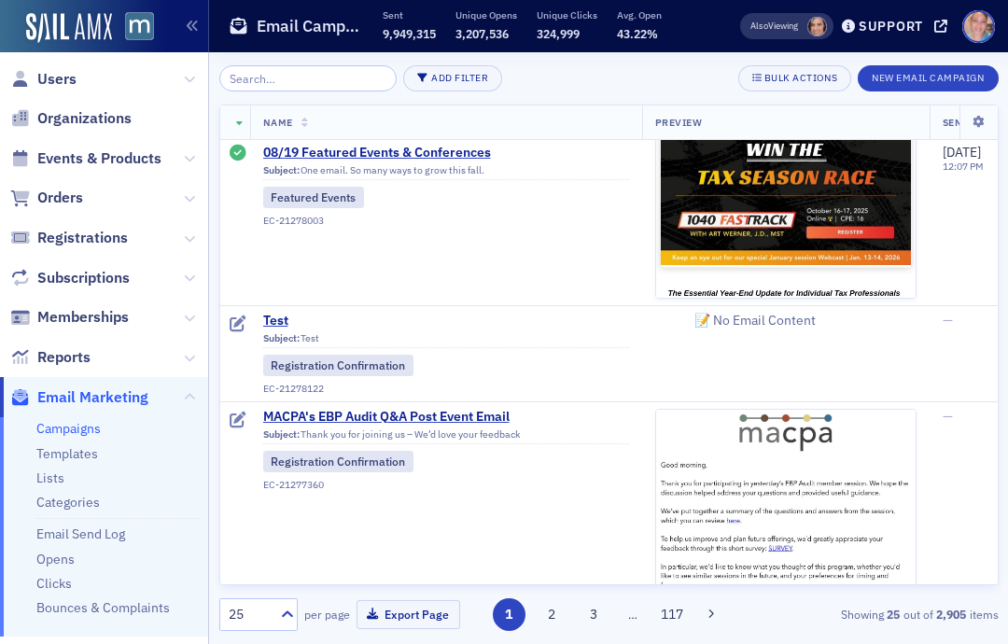
scroll to position [1618, 0]
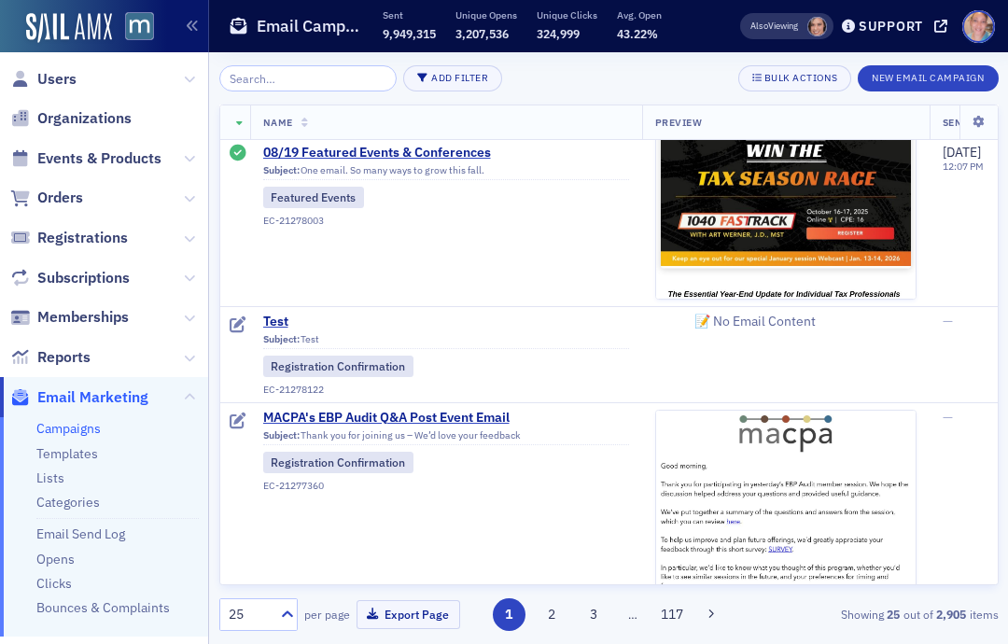
click at [235, 323] on icon at bounding box center [238, 325] width 17 height 17
click at [245, 319] on icon at bounding box center [238, 325] width 17 height 17
click at [249, 307] on td at bounding box center [235, 354] width 30 height 96
click at [280, 319] on span "Test" at bounding box center [446, 322] width 366 height 17
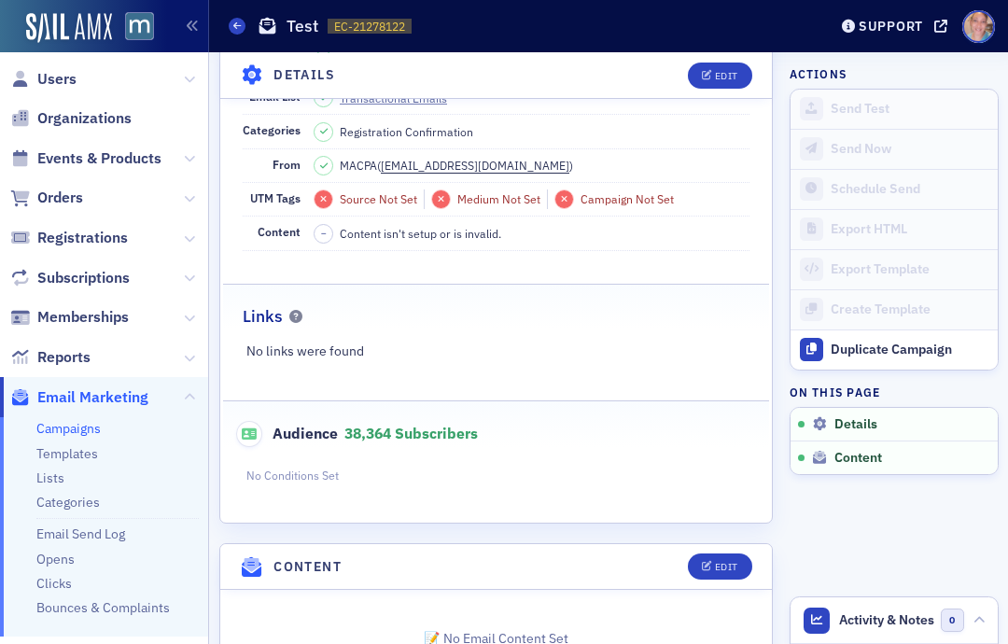
click at [725, 570] on div "Edit" at bounding box center [726, 567] width 23 height 10
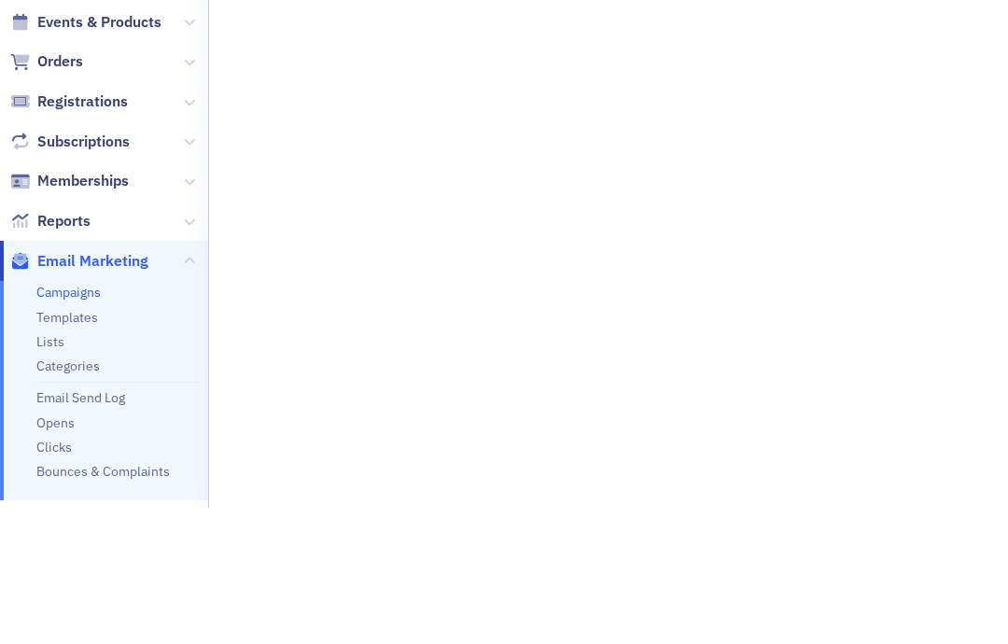
scroll to position [75, 0]
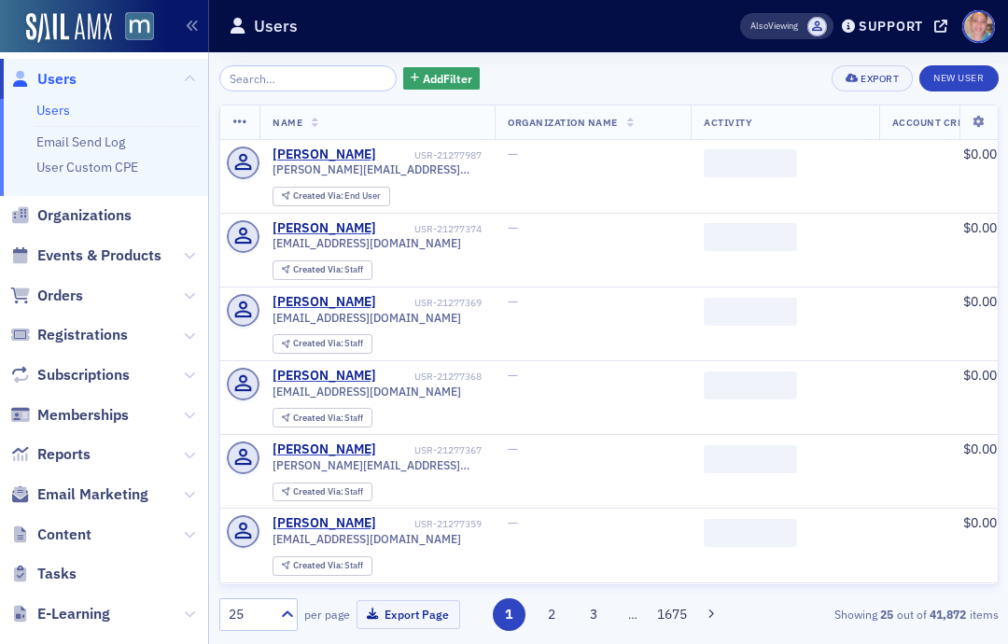
click at [109, 486] on span "Email Marketing" at bounding box center [92, 495] width 111 height 21
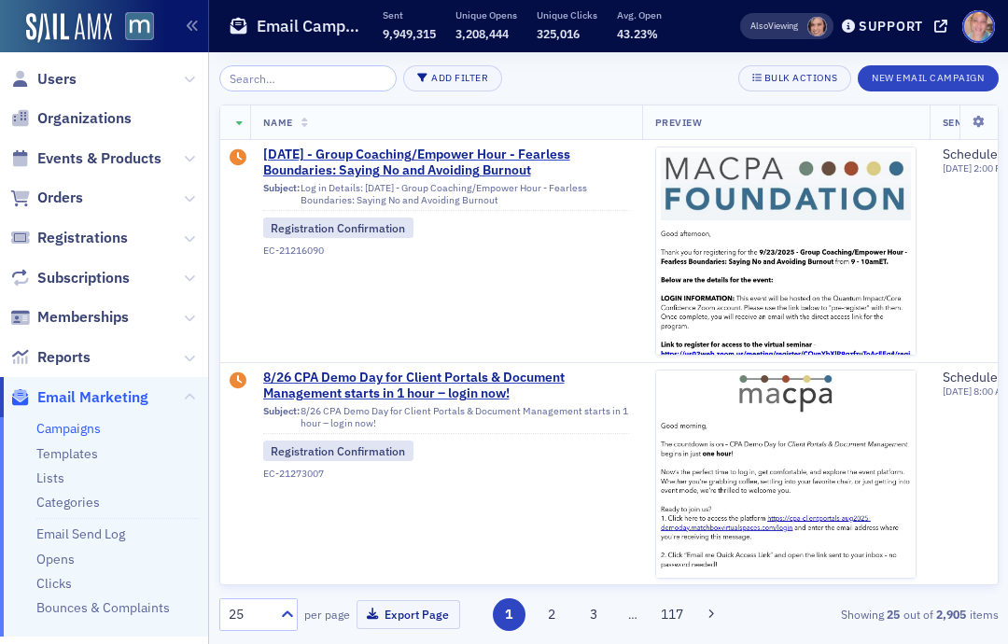
click at [72, 420] on link "Campaigns" at bounding box center [68, 428] width 64 height 17
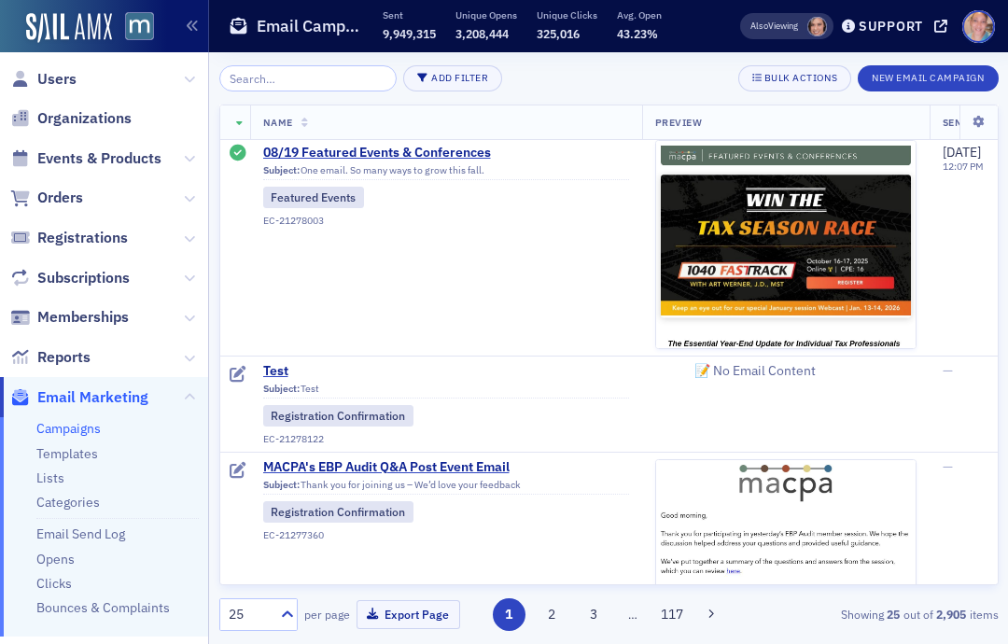
scroll to position [1568, 0]
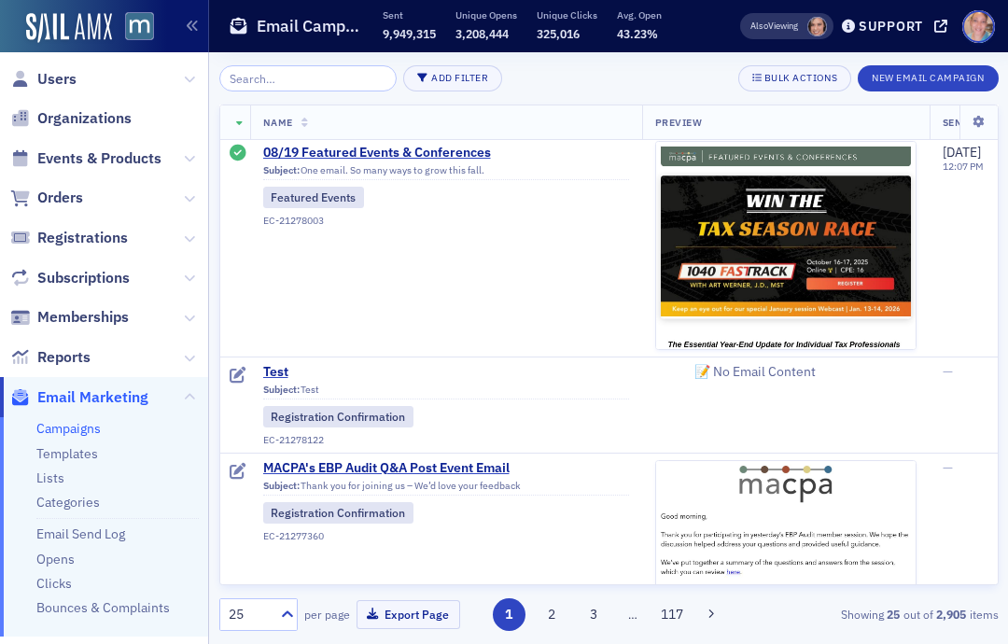
click at [245, 373] on icon at bounding box center [238, 375] width 17 height 17
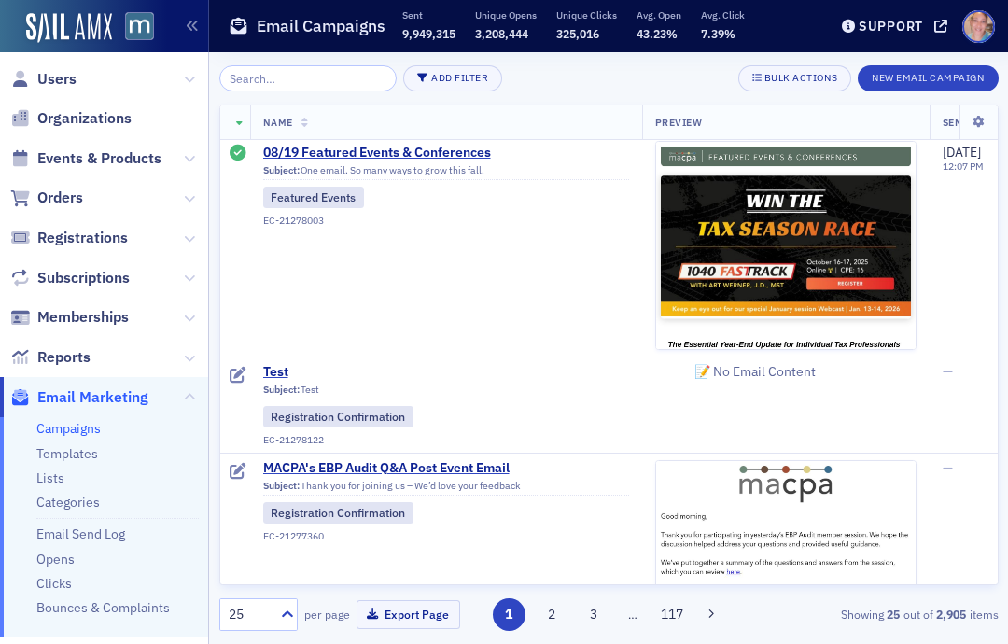
click at [281, 369] on span "Test" at bounding box center [446, 372] width 366 height 17
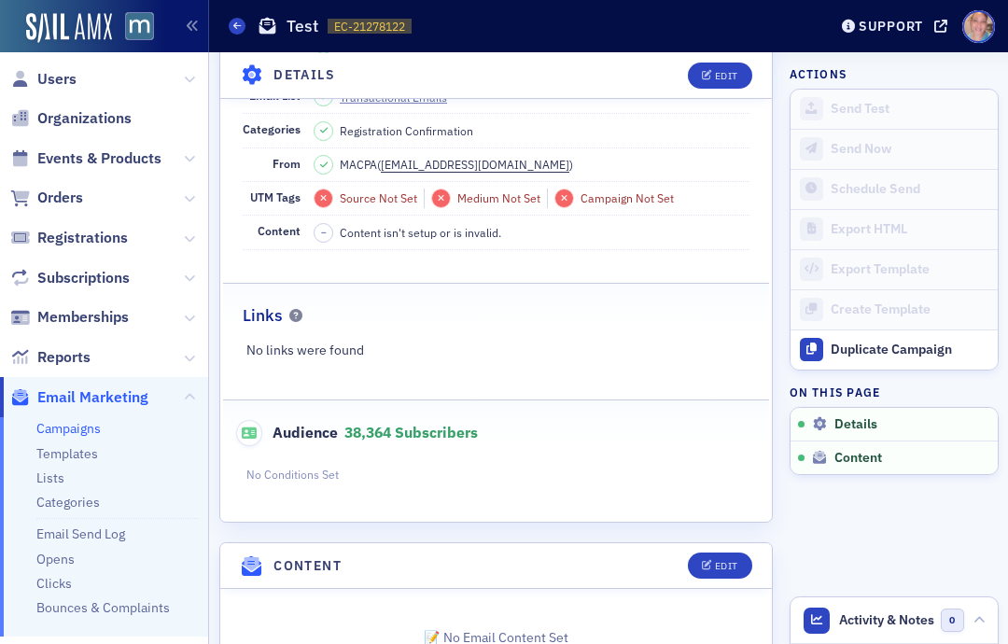
scroll to position [227, 0]
click at [733, 562] on div "Edit" at bounding box center [726, 567] width 23 height 10
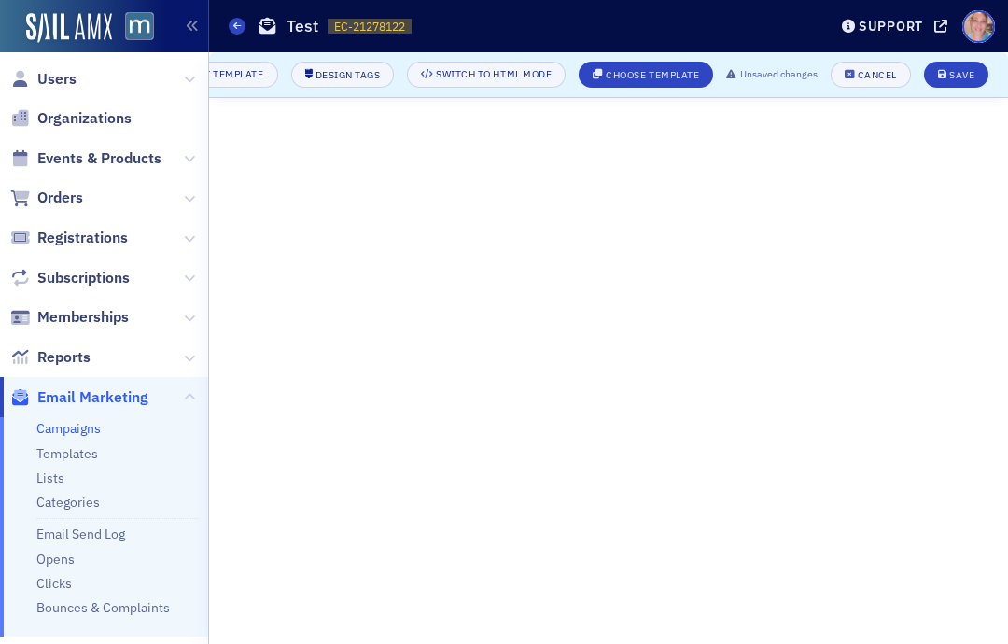
scroll to position [0, 292]
click at [957, 74] on div "Save" at bounding box center [962, 75] width 25 height 10
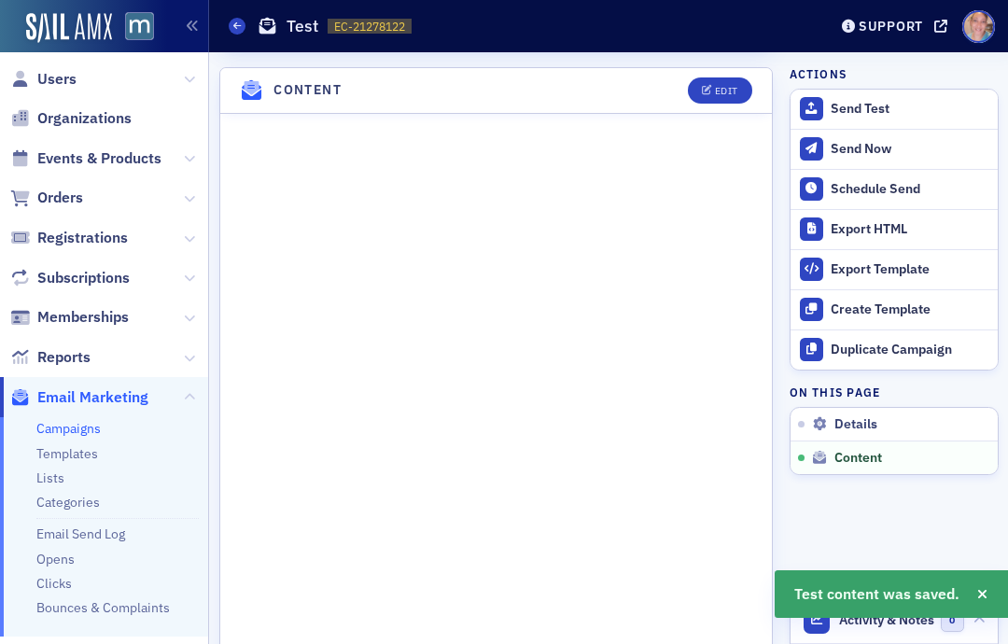
scroll to position [891, 0]
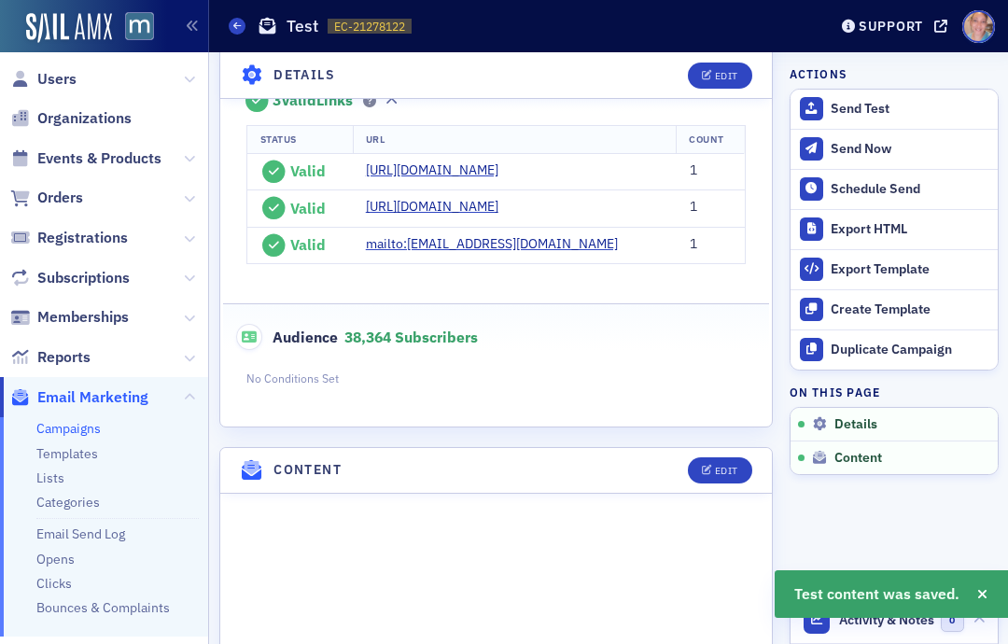
click at [725, 66] on button "Edit" at bounding box center [720, 75] width 64 height 26
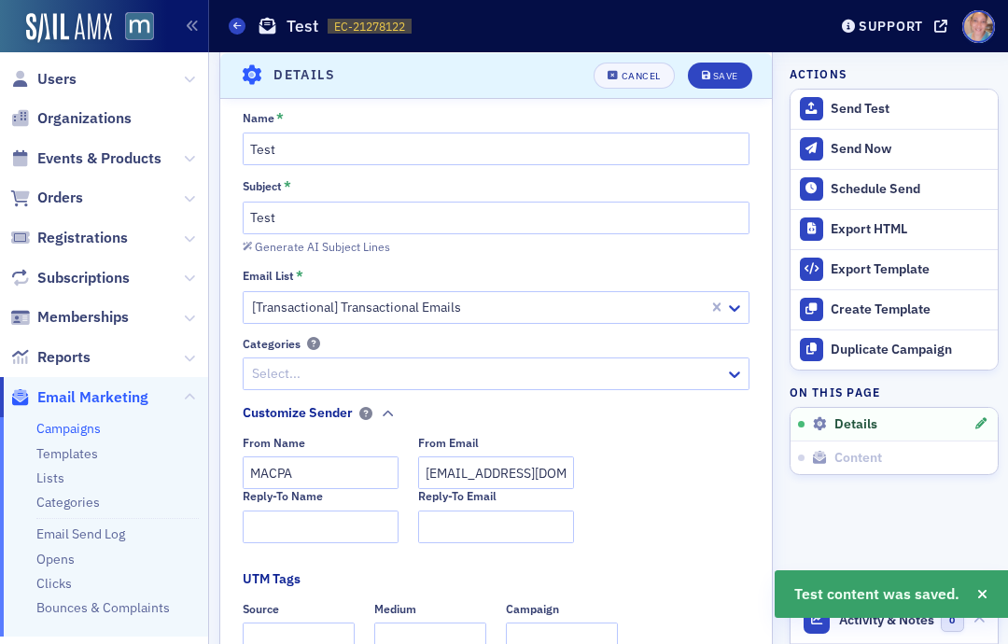
scroll to position [87, 0]
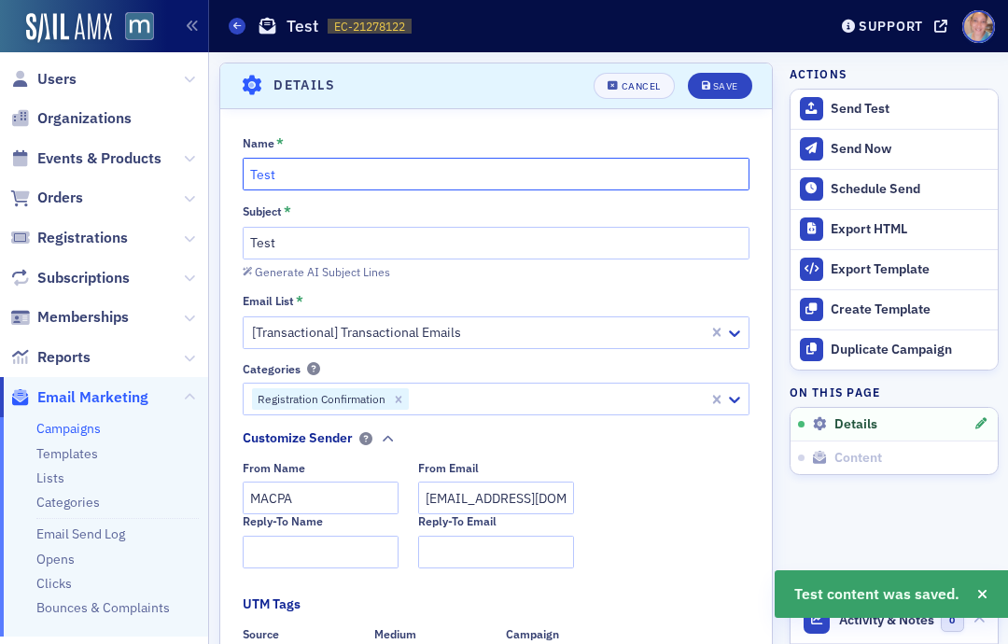
click at [325, 166] on input "Test" at bounding box center [496, 174] width 507 height 33
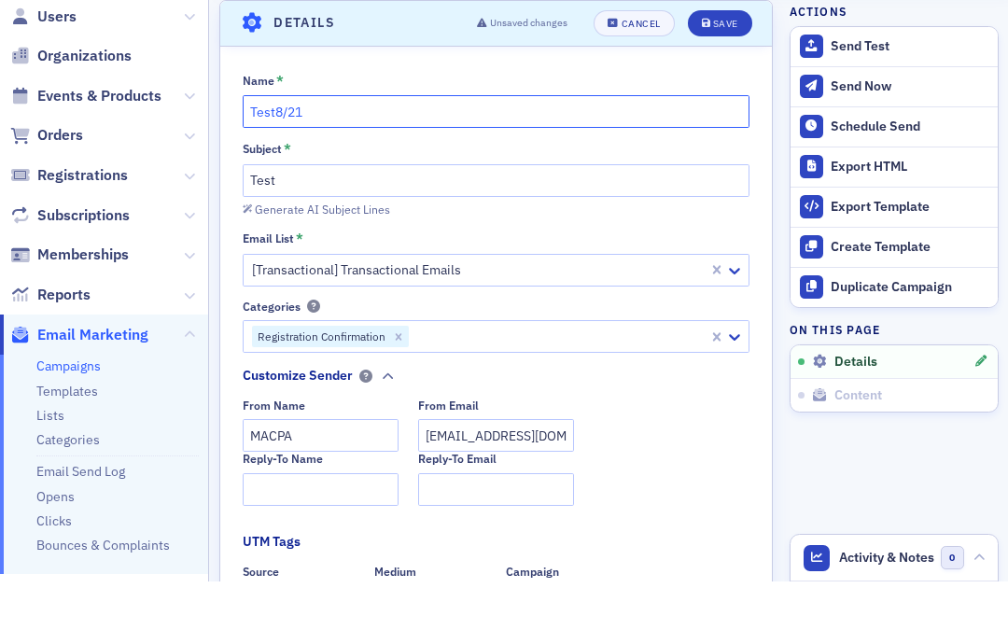
click at [279, 158] on input "Test8/21" at bounding box center [496, 174] width 507 height 33
click at [333, 158] on input "8/21" at bounding box center [496, 174] width 507 height 33
click at [245, 158] on input "8/21 What the Big Beautiful Bill Means to You and Your Clients" at bounding box center [496, 174] width 507 height 33
click at [501, 158] on input "Webcast Login Details | 8/21 What the Big Beautiful Bill Means to You and Your …" at bounding box center [496, 174] width 507 height 33
click at [513, 158] on input "Webcast Login Details | 8/21 What the Big Beautiful Bill Means to You and Your …" at bounding box center [496, 174] width 507 height 33
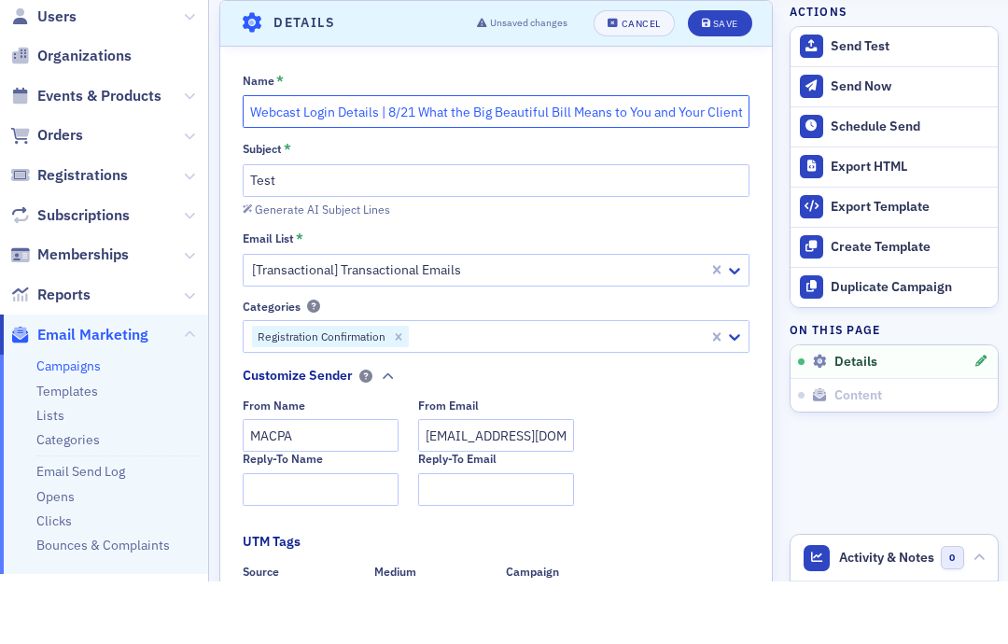
click at [513, 158] on input "Webcast Login Details | 8/21 What the Big Beautiful Bill Means to You and Your …" at bounding box center [496, 174] width 507 height 33
type input "Webcast Login Details | 8/21 What the Big Beautiful Bill Means to You and Your …"
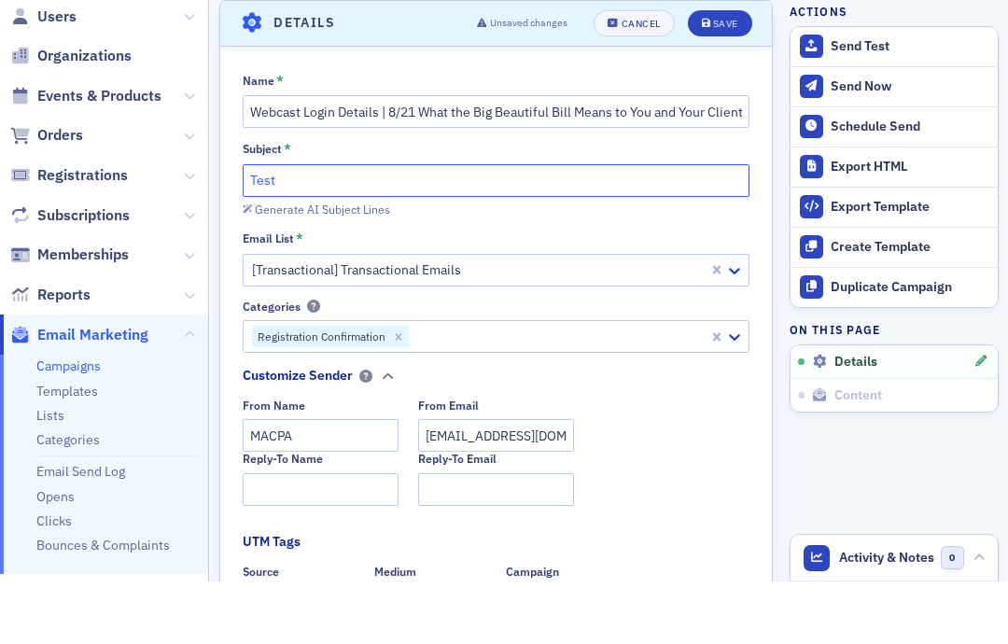
click at [279, 227] on input "Test" at bounding box center [496, 243] width 507 height 33
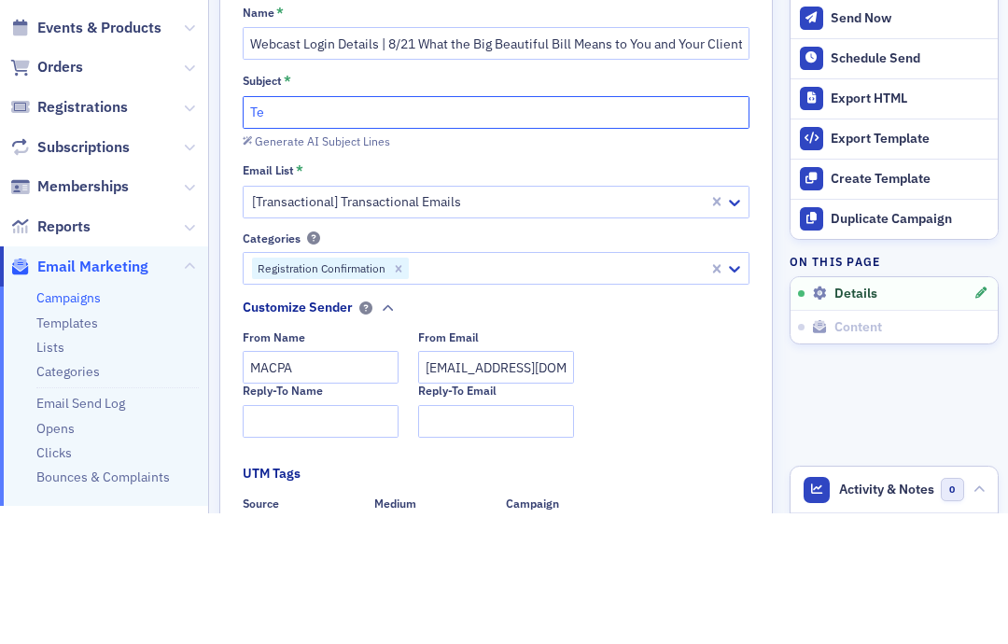
type input "T"
paste input "Webcast Login Details | 8/21 What the Big Beautiful Bill Means to You and Your …"
click at [261, 227] on input "Webcast Login Details | 8/21 What the Big Beautiful Bill Means to You and Your …" at bounding box center [496, 243] width 507 height 33
type input "Webcast Login Details | 8/21 What the Big Beautiful Bill Means to You and Your …"
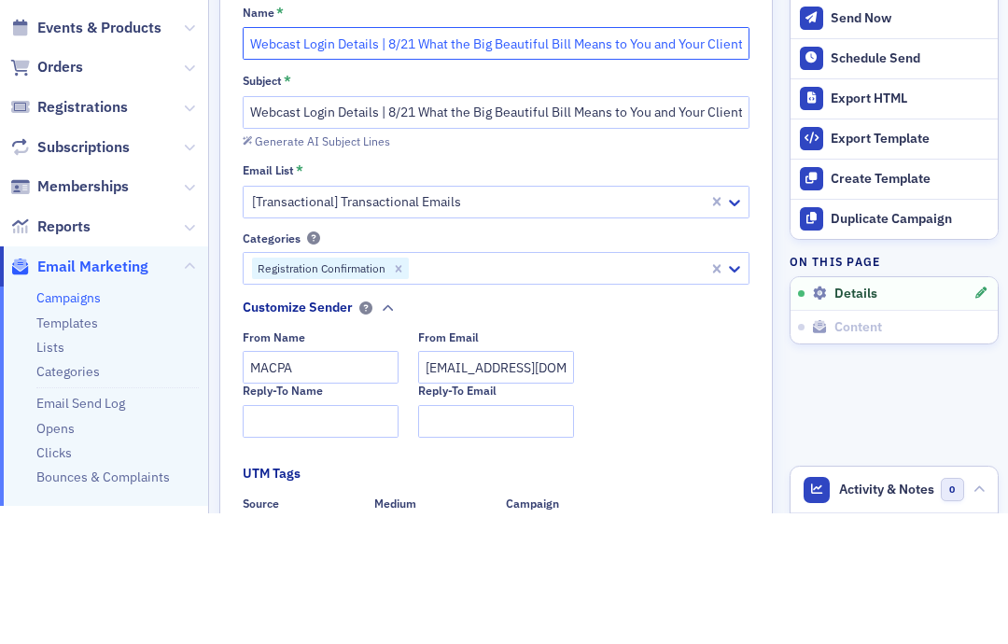
click at [247, 158] on input "Webcast Login Details | 8/21 What the Big Beautiful Bill Means to You and Your …" at bounding box center [496, 174] width 507 height 33
type input "8/21 Webcast Login Details | 8/21 What the Big Beautiful Bill Means to You and …"
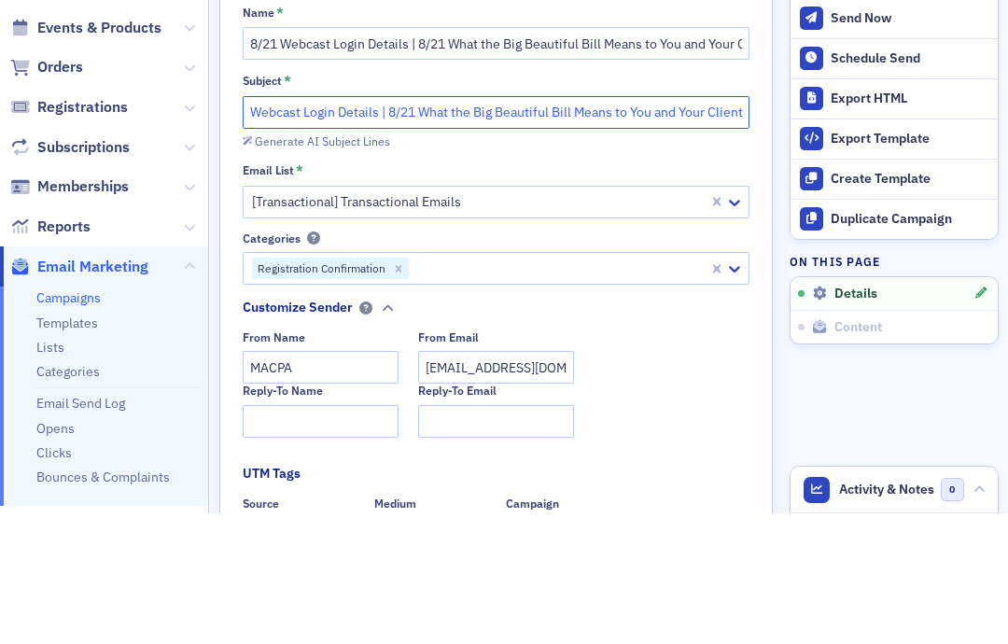
click at [244, 227] on input "Webcast Login Details | 8/21 What the Big Beautiful Bill Means to You and Your …" at bounding box center [496, 243] width 507 height 33
click at [449, 227] on input "8/21 Webcast Login Details | 8/21 What the Big Beautiful Bill Means to You and …" at bounding box center [496, 243] width 507 height 33
type input "8/21 Webcast Login Details | What the Big Beautiful Bill Means to You and Your …"
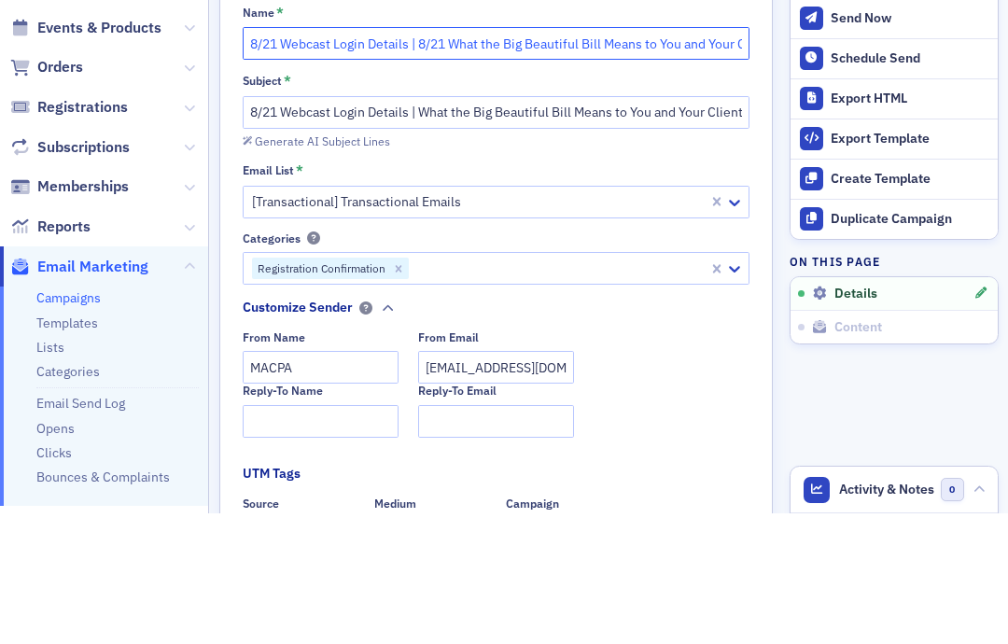
click at [461, 158] on input "8/21 Webcast Login Details | 8/21 What the Big Beautiful Bill Means to You and …" at bounding box center [496, 174] width 507 height 33
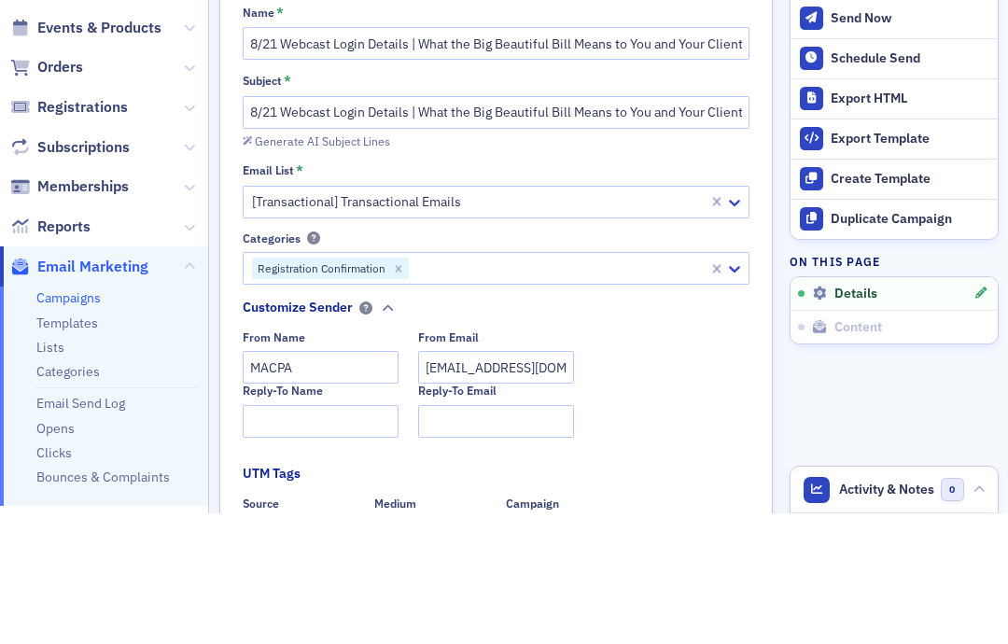
scroll to position [75, 0]
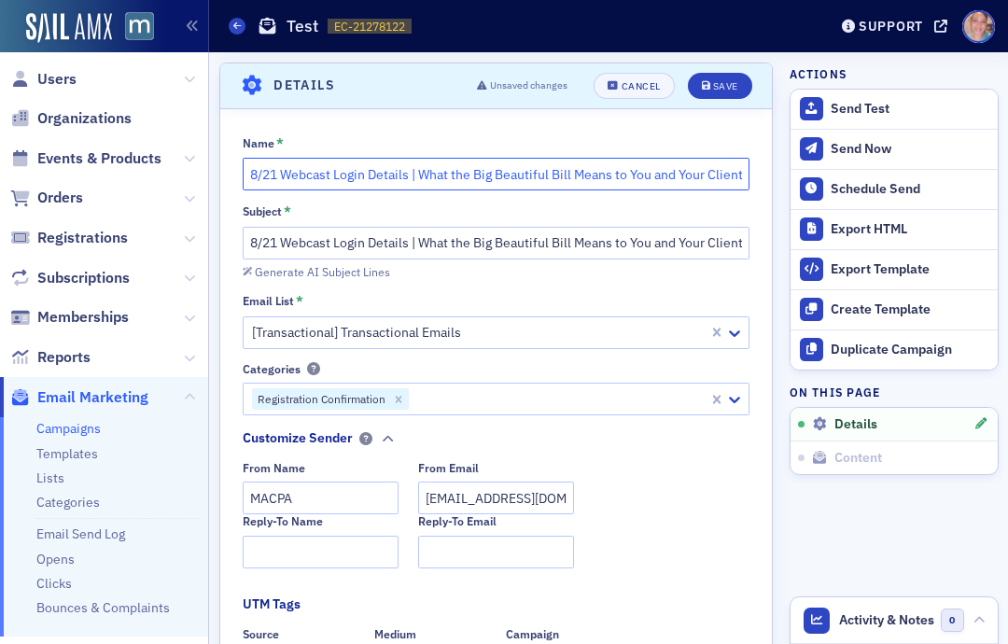
type input "8/21 Webcast Login Details | What the Big Beautiful Bill Means to You and Your …"
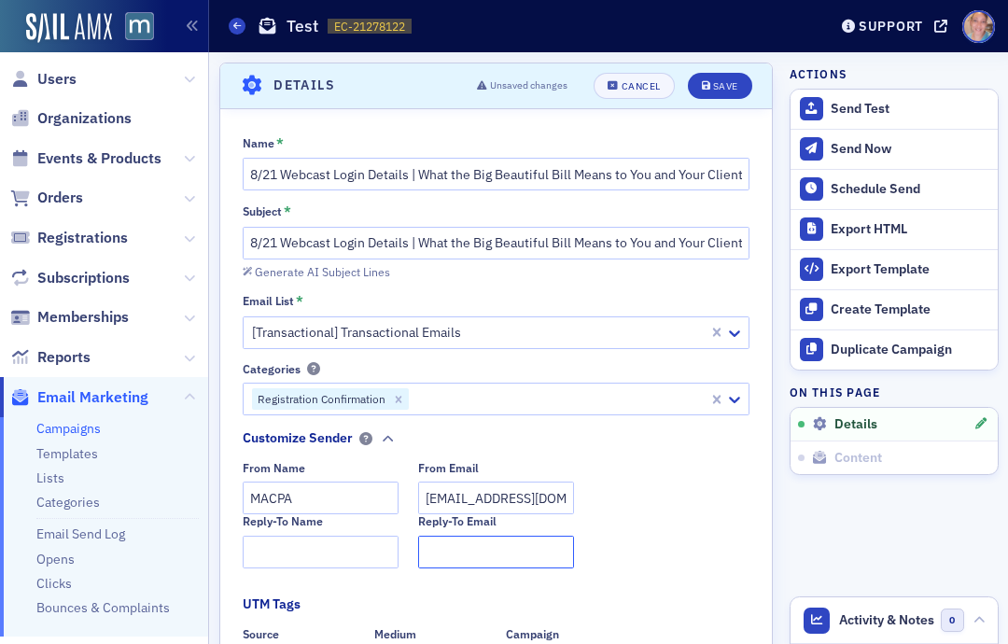
click at [454, 536] on input "Reply-To Email" at bounding box center [496, 552] width 156 height 33
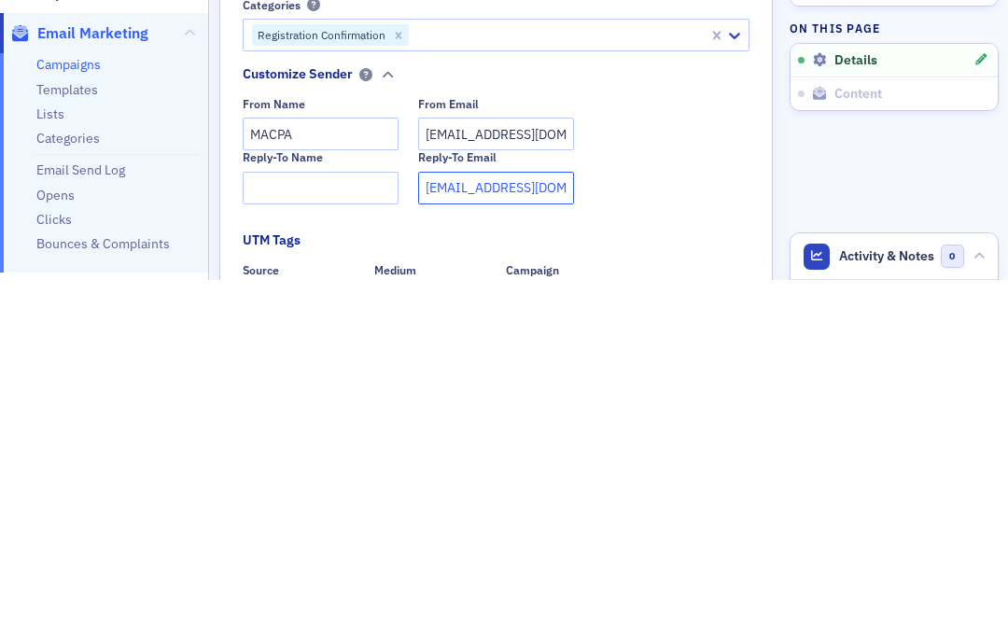
type input "Team@macpa.org"
click at [306, 536] on input "Reply-To Name" at bounding box center [321, 552] width 156 height 33
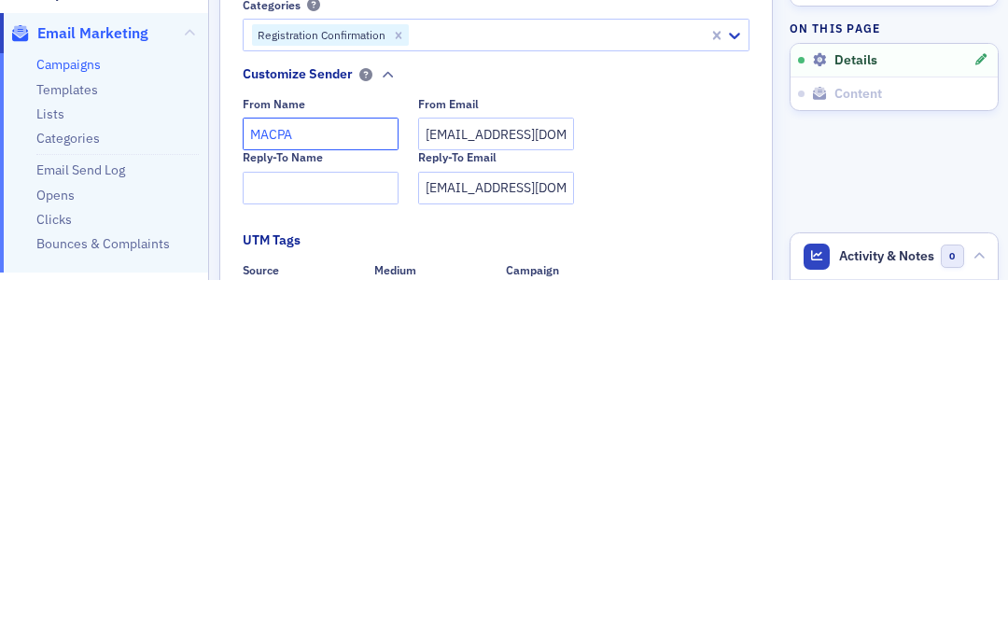
click at [321, 482] on input "MACPA" at bounding box center [321, 498] width 156 height 33
click at [312, 482] on input "MACPA Professional Development" at bounding box center [321, 498] width 156 height 33
type input "MACPA Professional Development"
click at [302, 536] on input "Reply-To Name" at bounding box center [321, 552] width 156 height 33
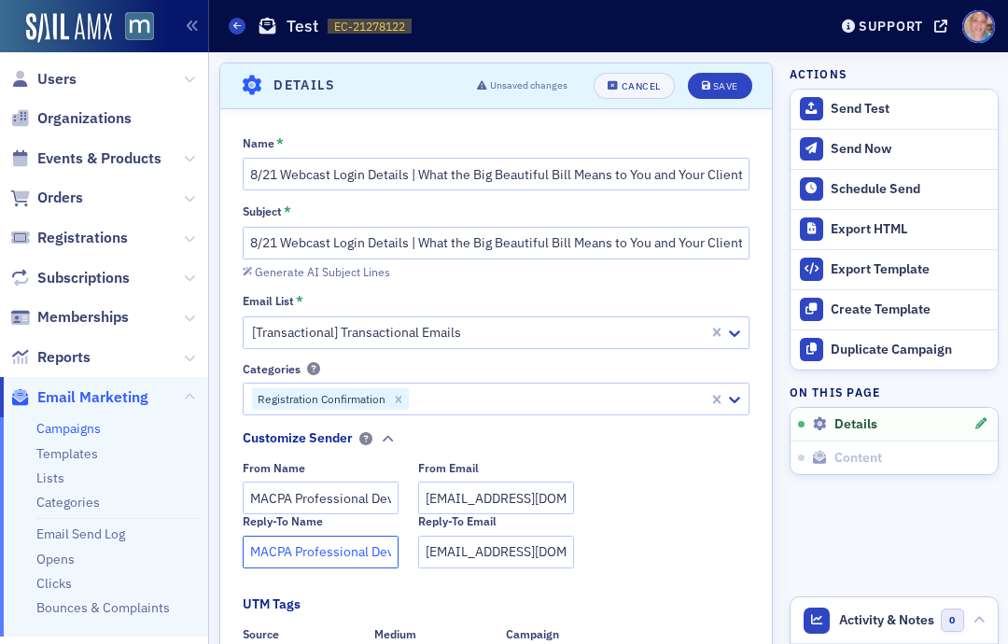
type input "MACPA Professional Development"
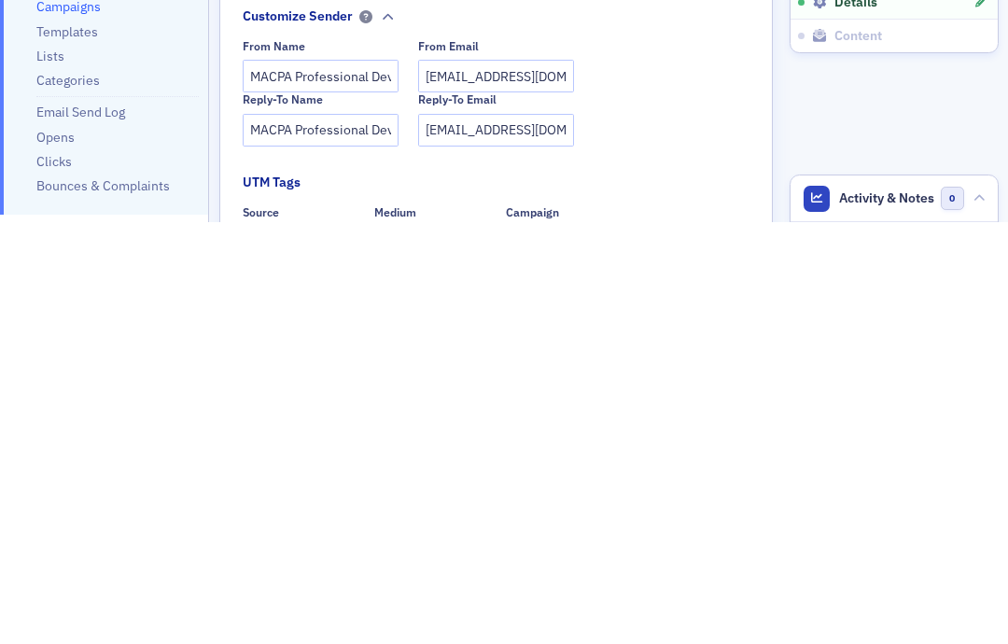
type input "Dedicated"
type input "Email"
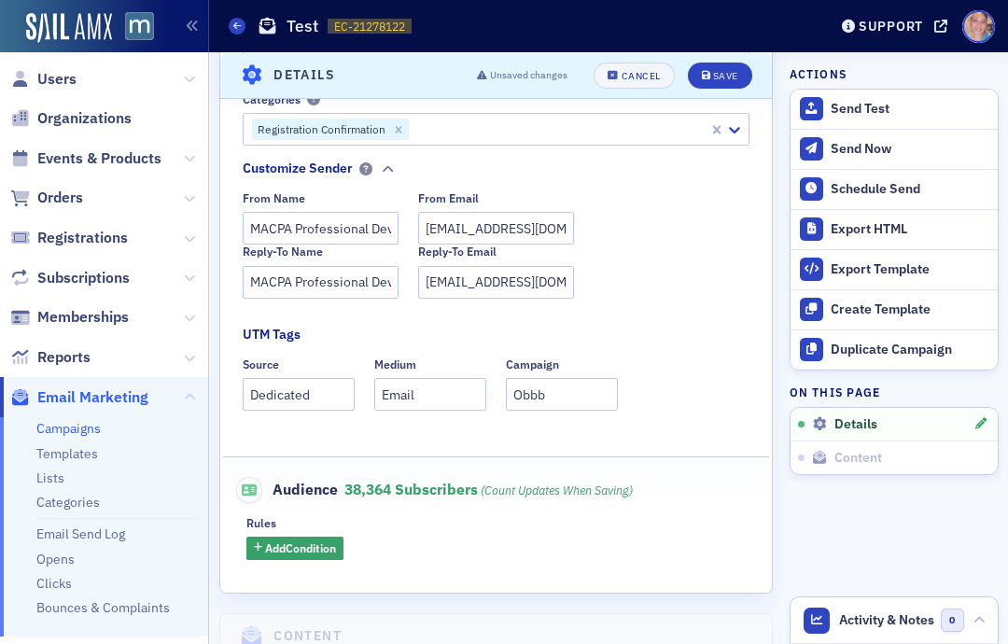
scroll to position [360, 0]
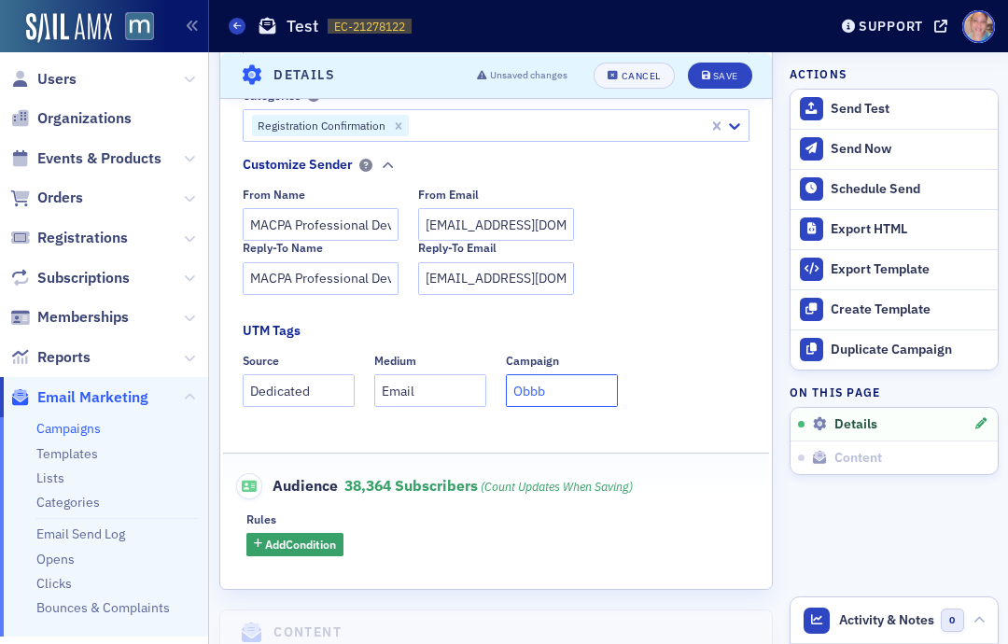
type input "Obbb"
click at [297, 536] on span "Add Condition" at bounding box center [300, 544] width 71 height 17
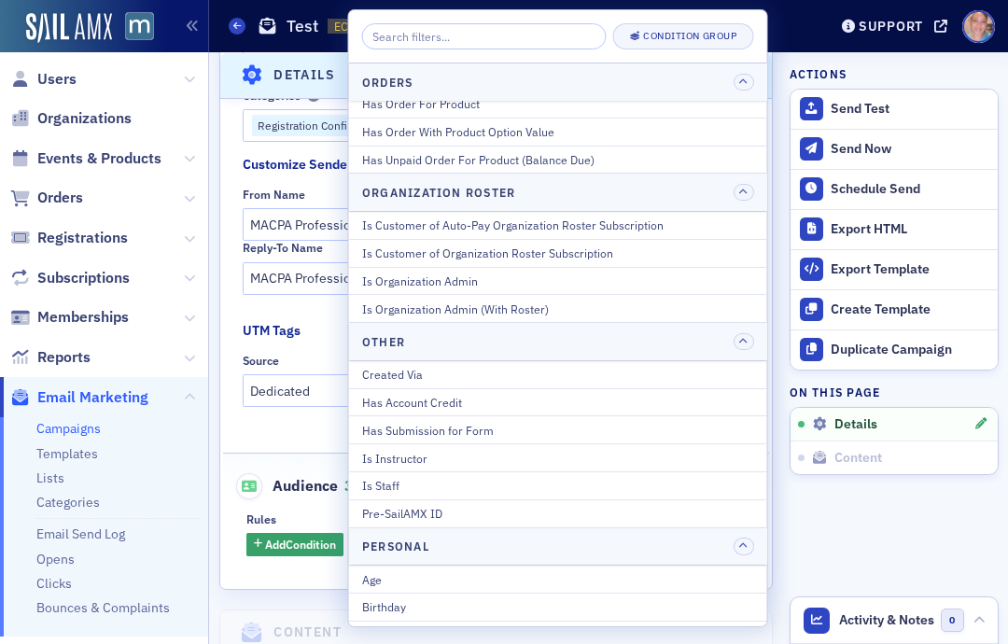
scroll to position [1338, 0]
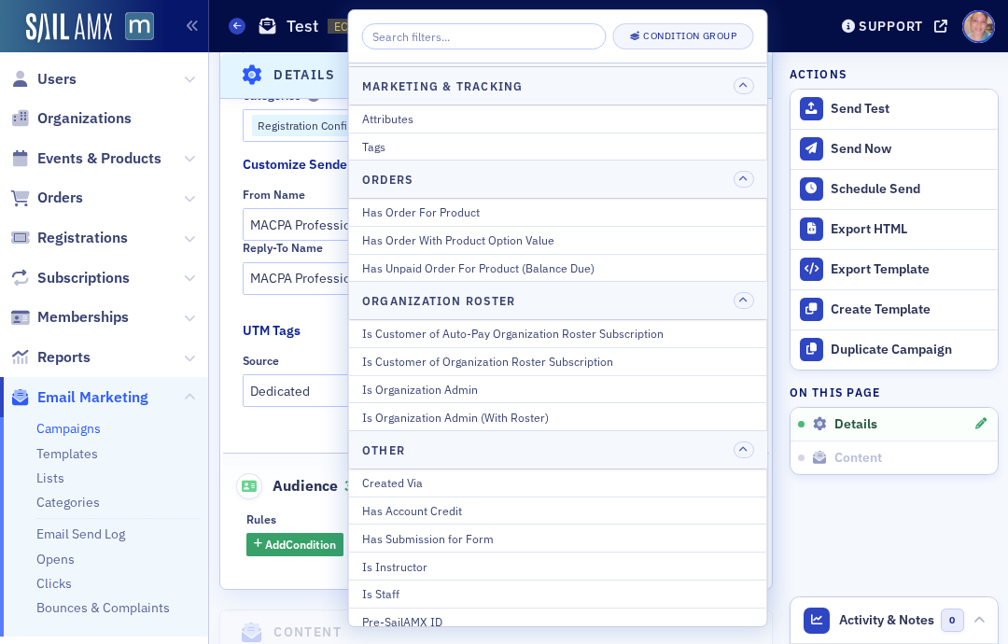
click at [469, 204] on div "Has Order For Product" at bounding box center [558, 212] width 392 height 17
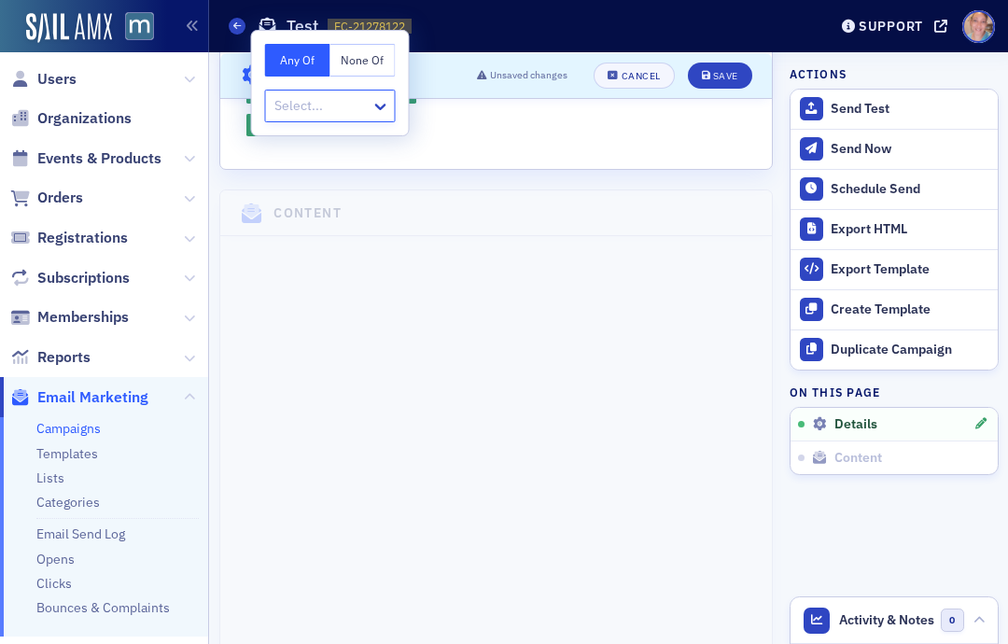
scroll to position [810, 0]
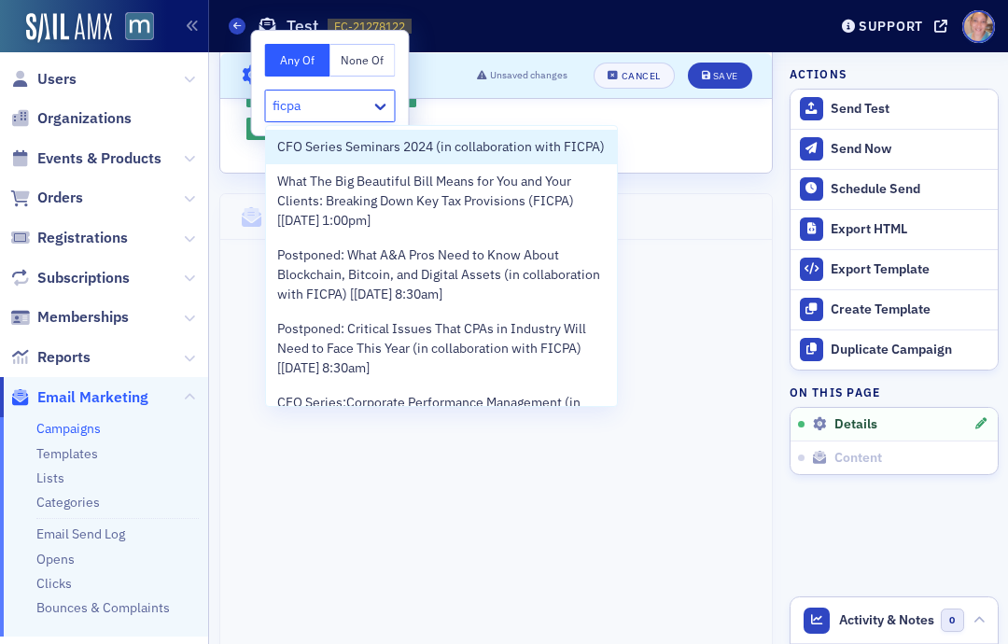
click at [345, 197] on span "What The Big Beautiful Bill Means for You and Your Clients: Breaking Down Key T…" at bounding box center [441, 201] width 329 height 59
type input "ficpa"
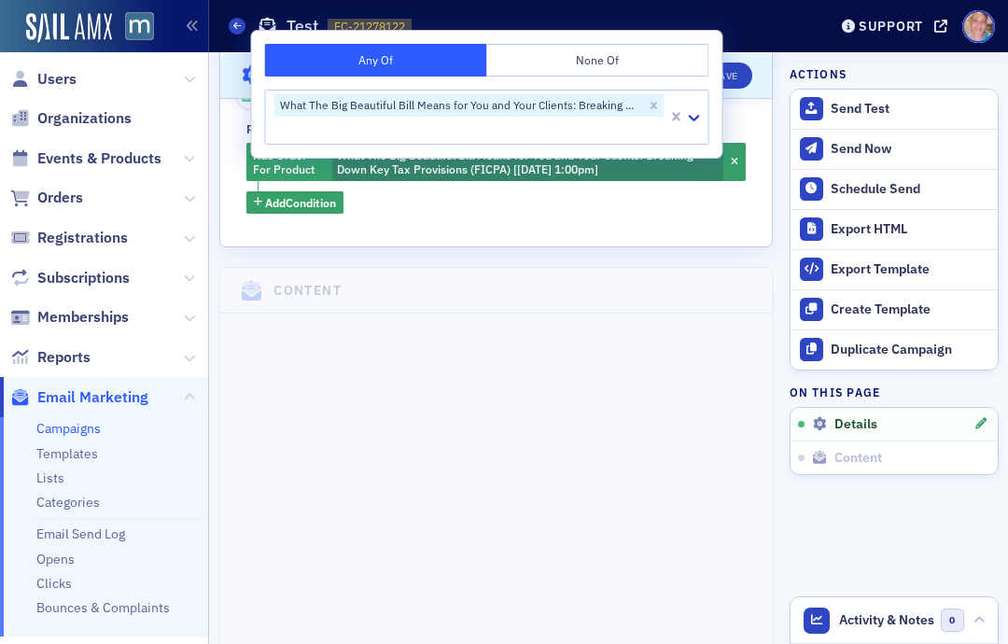
scroll to position [745, 0]
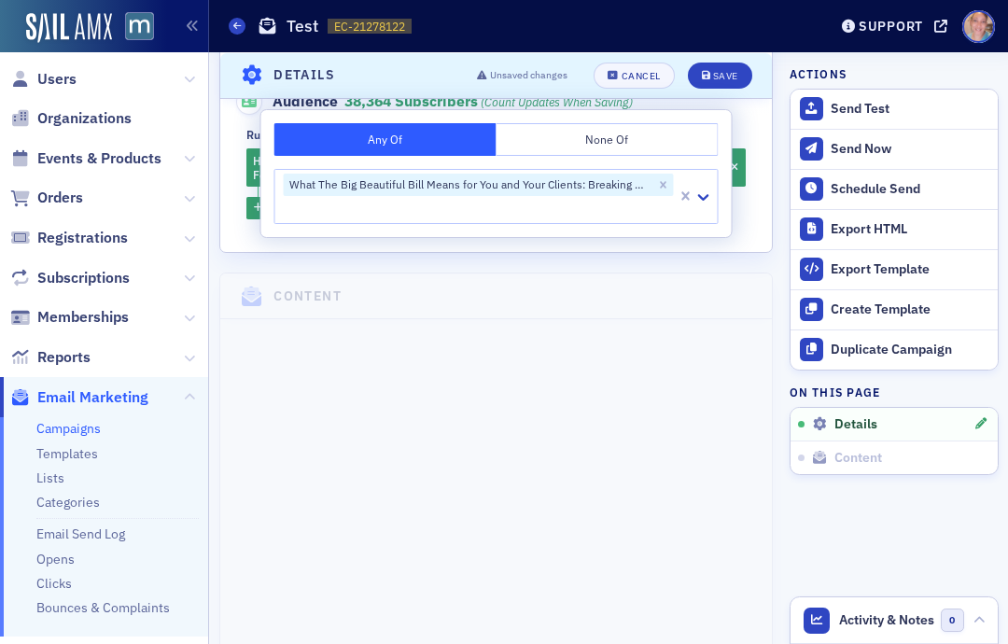
click at [729, 62] on button "Save" at bounding box center [720, 75] width 64 height 26
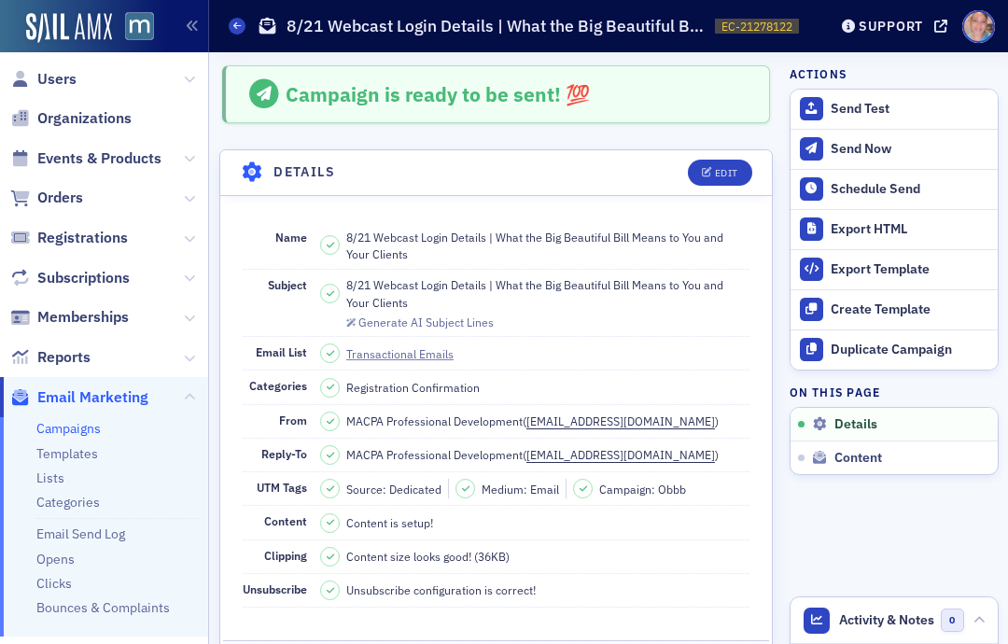
scroll to position [0, 0]
click at [838, 94] on button "Send Test" at bounding box center [894, 109] width 207 height 39
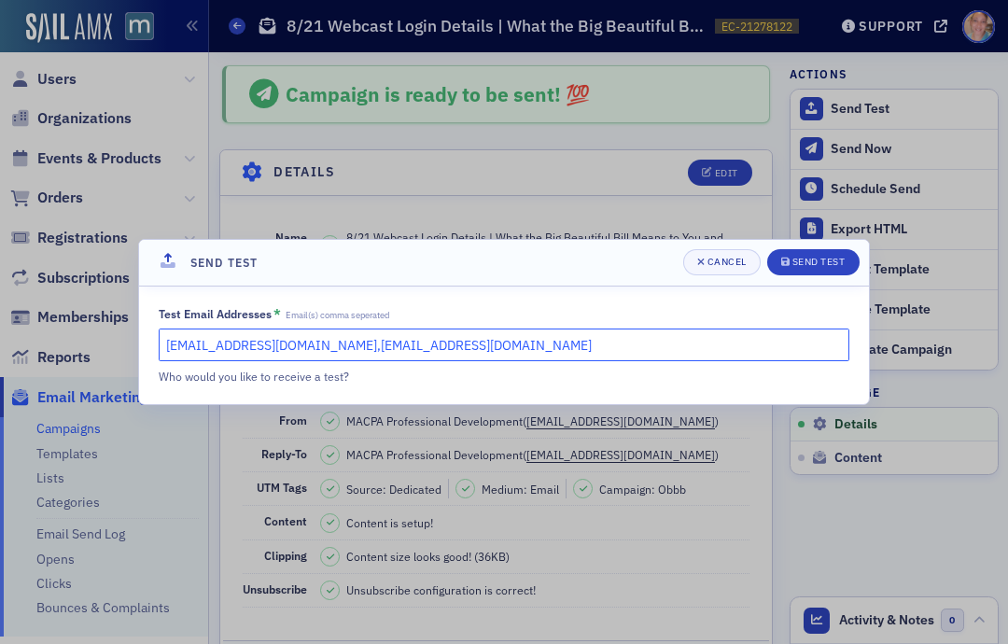
click at [474, 342] on input "dee@macpa.org,lauren@blueoceanideas.com" at bounding box center [504, 345] width 691 height 33
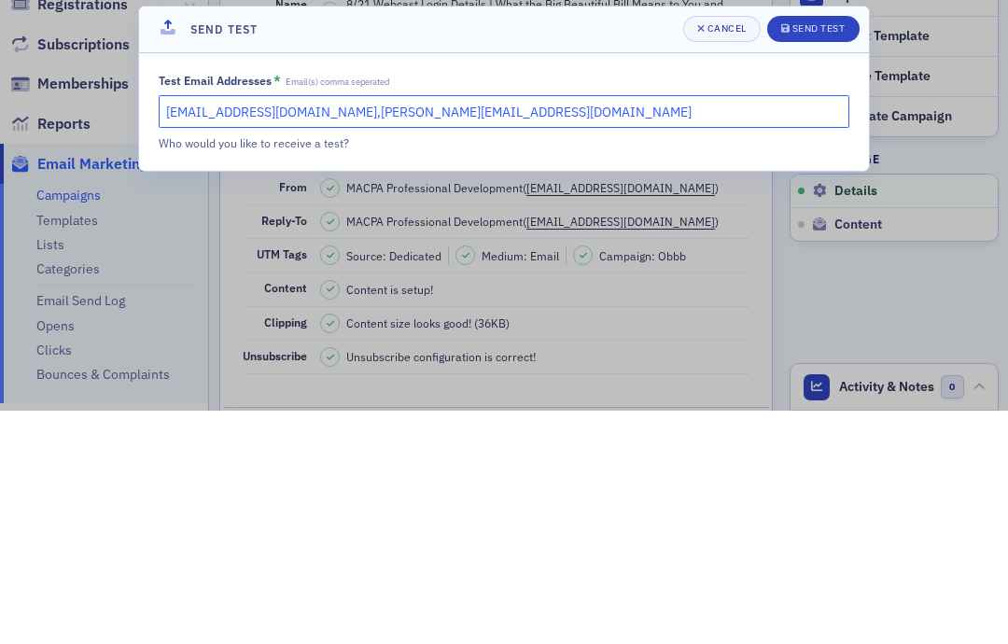
type input "dee@macpa.org,chrisd@macpa.org"
click at [820, 257] on div "Send Test" at bounding box center [819, 262] width 53 height 10
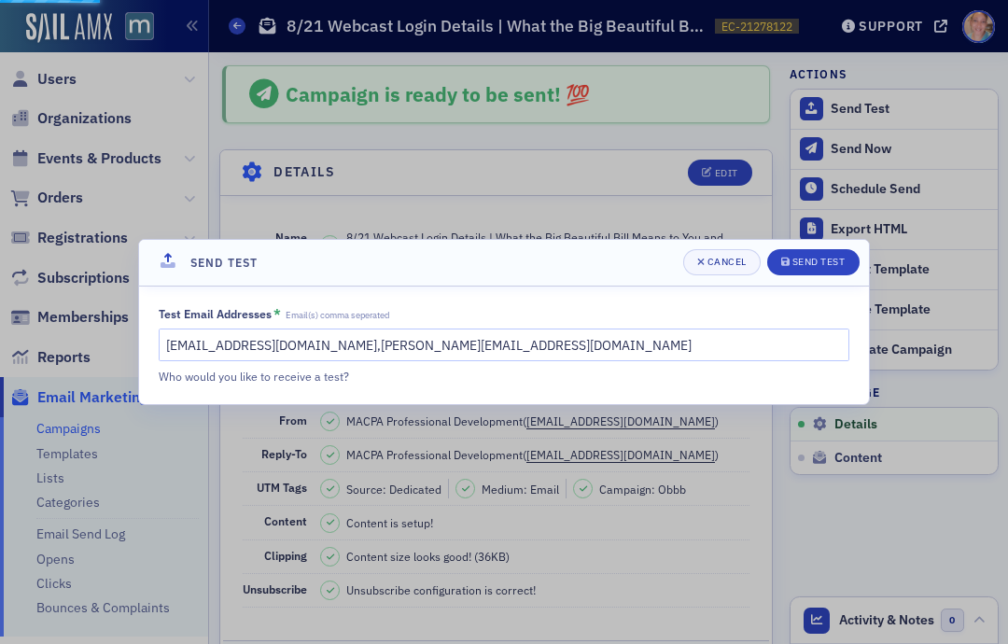
click at [819, 261] on div "Send Test" at bounding box center [819, 262] width 53 height 10
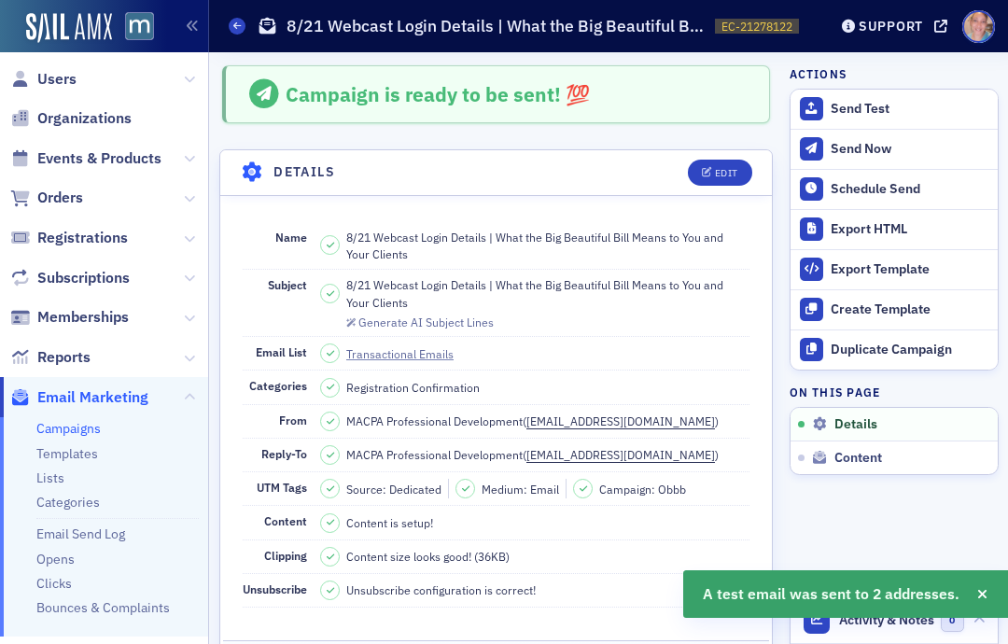
click at [886, 181] on div "Schedule Send" at bounding box center [909, 189] width 157 height 17
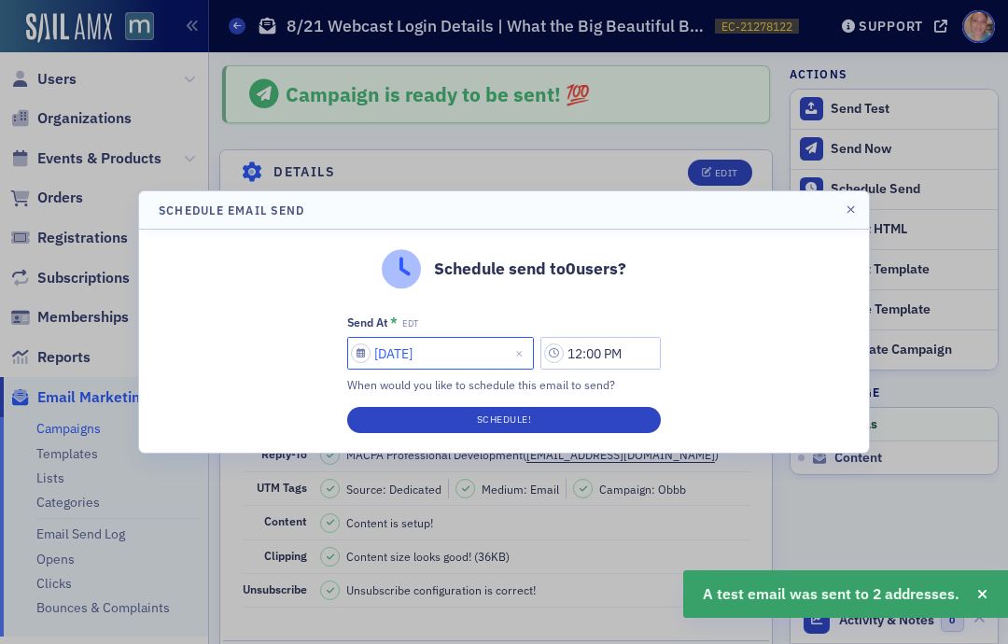
click at [403, 352] on input "08/19/2025" at bounding box center [440, 353] width 187 height 33
select select "7"
select select "2025"
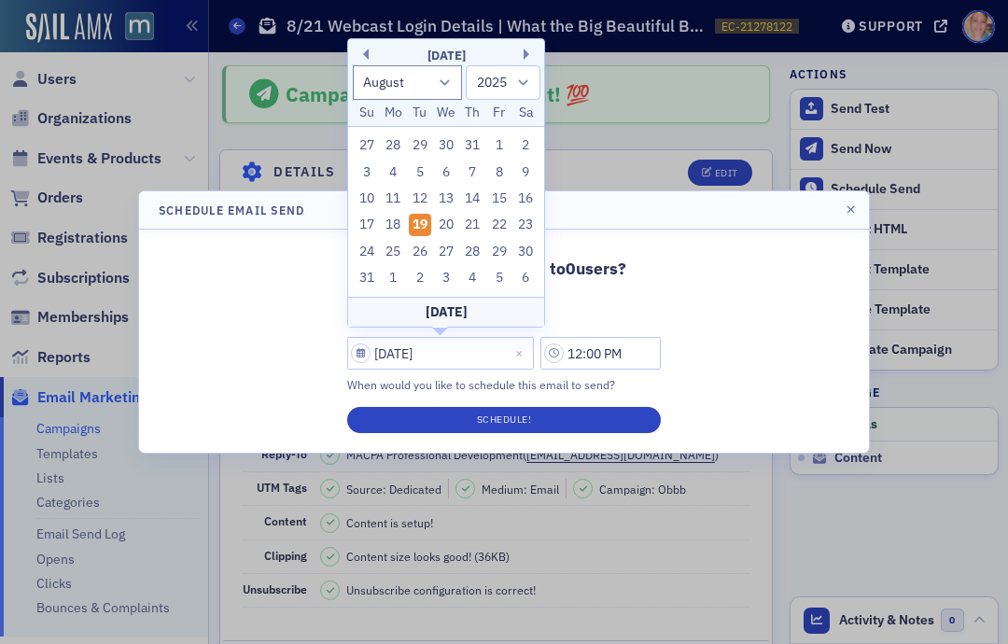
click at [476, 225] on div "21" at bounding box center [473, 225] width 22 height 22
type input "08/21/2025"
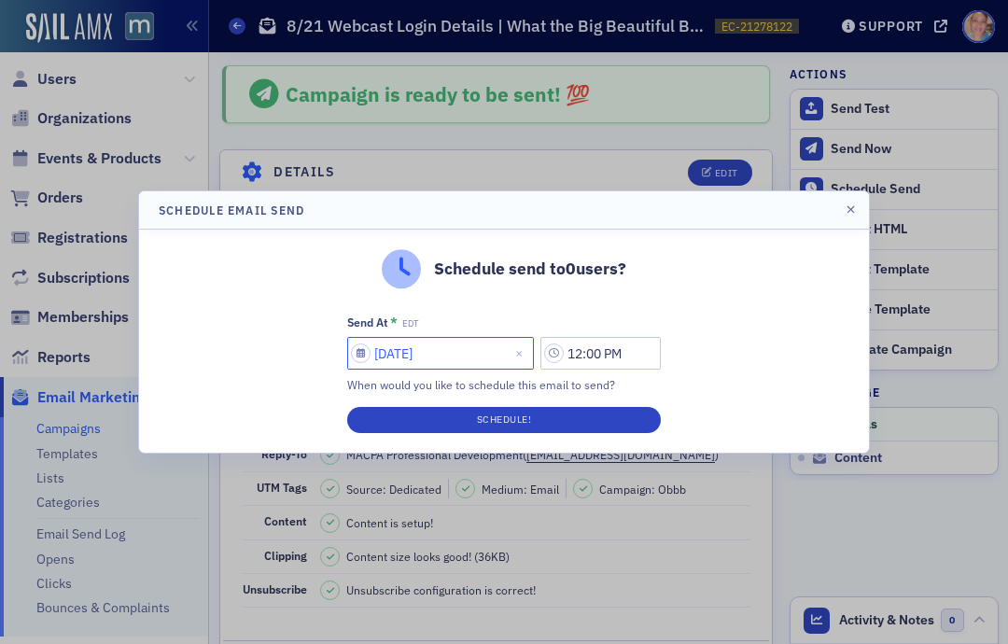
click at [458, 345] on input "08/21/2025" at bounding box center [440, 353] width 187 height 33
select select "7"
select select "2025"
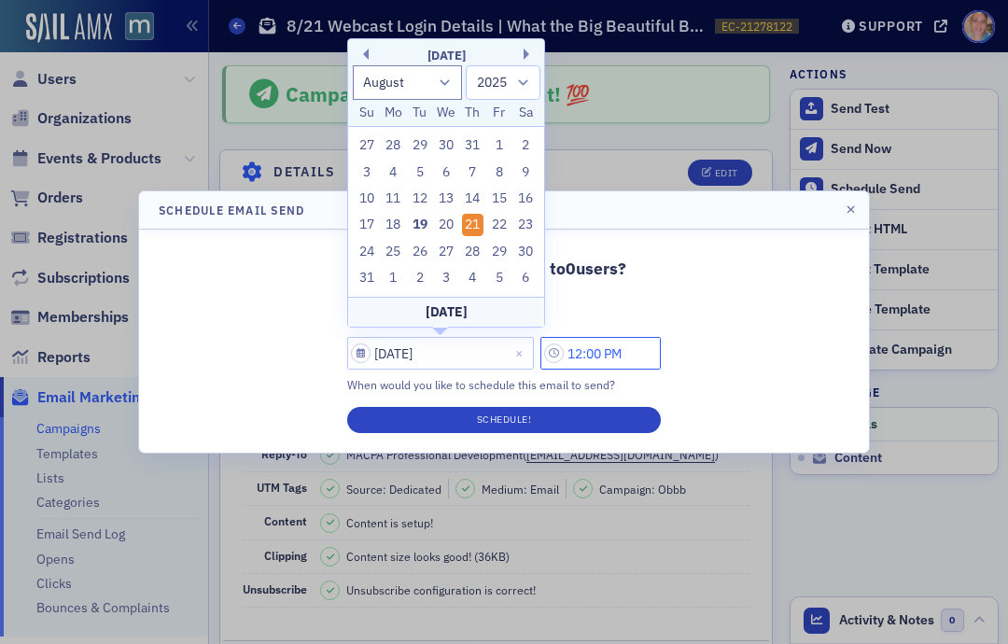
click at [602, 352] on input "12:00 PM" at bounding box center [601, 353] width 120 height 33
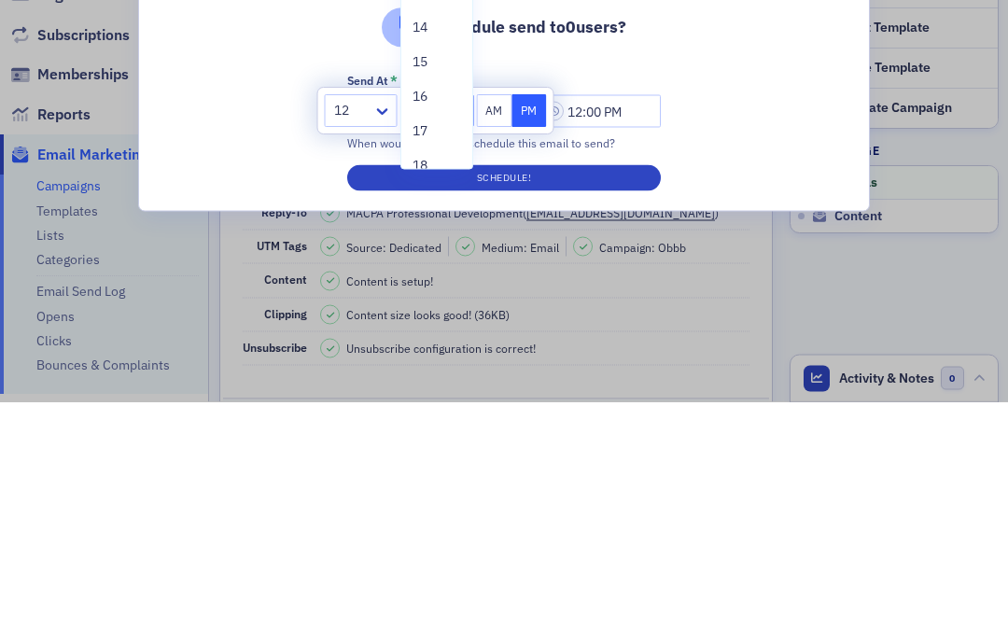
scroll to position [364, 0]
click at [430, 296] on div "15" at bounding box center [437, 306] width 49 height 20
type input "12:15 PM"
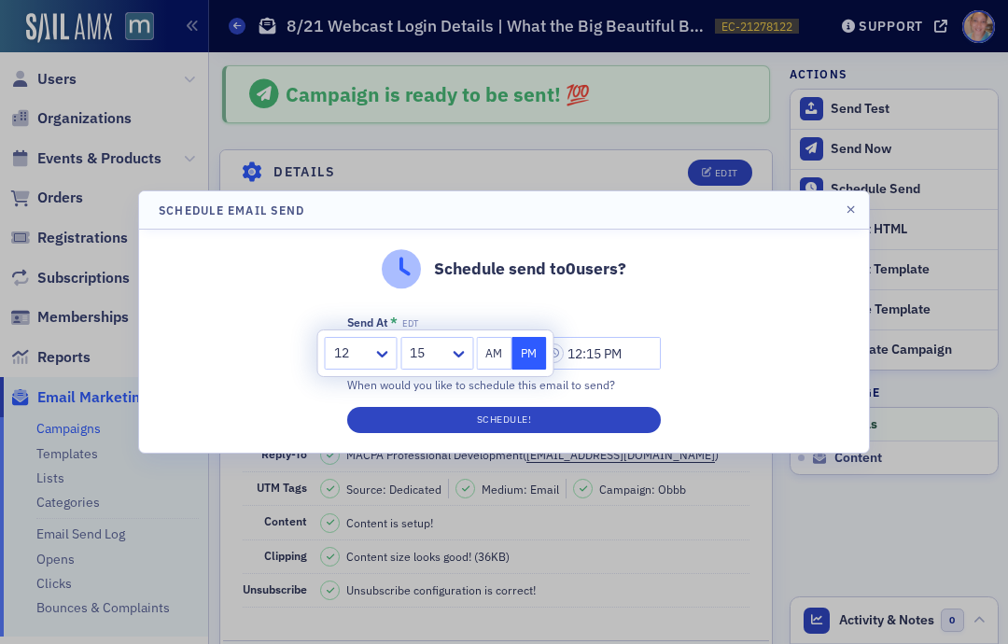
click at [513, 420] on button "Schedule!" at bounding box center [504, 420] width 314 height 26
